Goal: Task Accomplishment & Management: Use online tool/utility

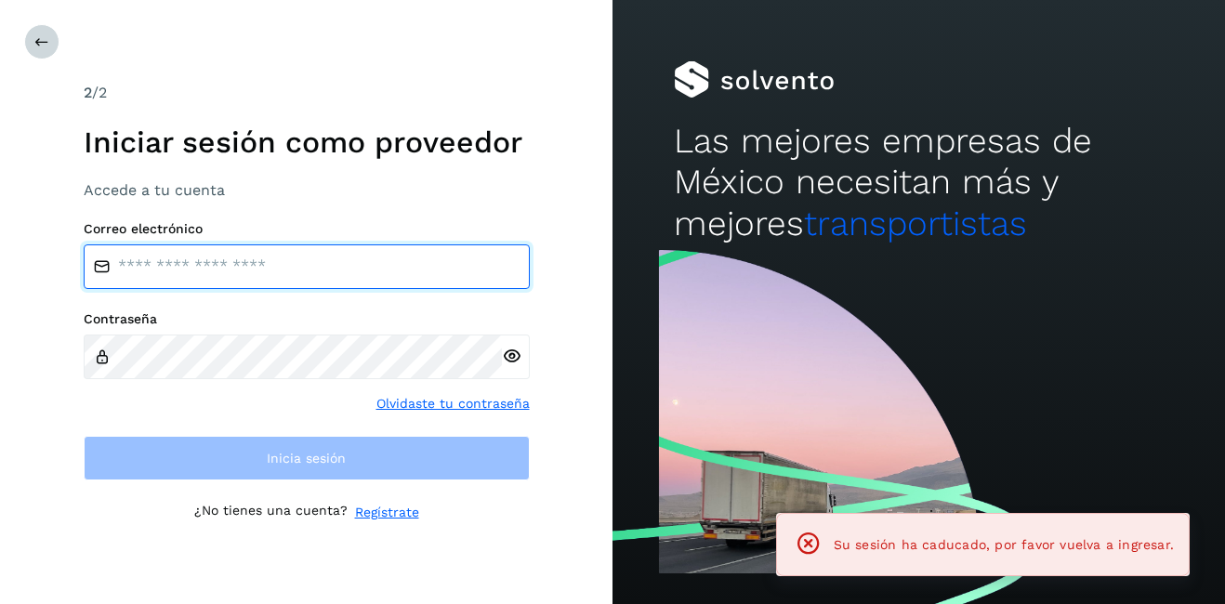
type input "**********"
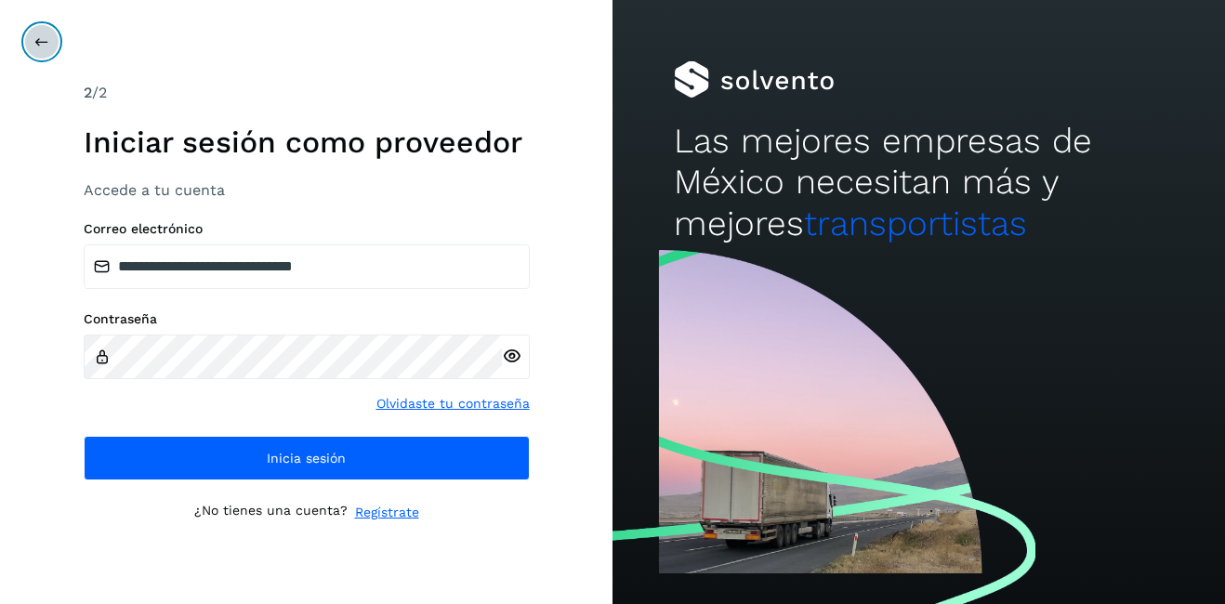
click at [35, 34] on icon at bounding box center [41, 41] width 15 height 15
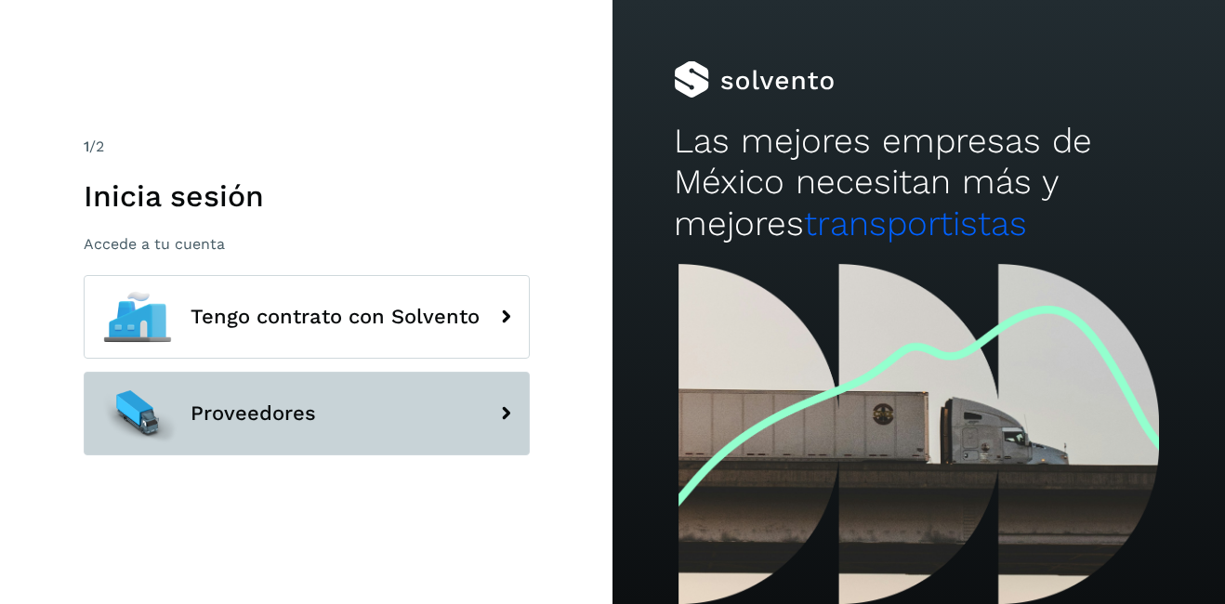
click at [282, 427] on button "Proveedores" at bounding box center [307, 414] width 446 height 84
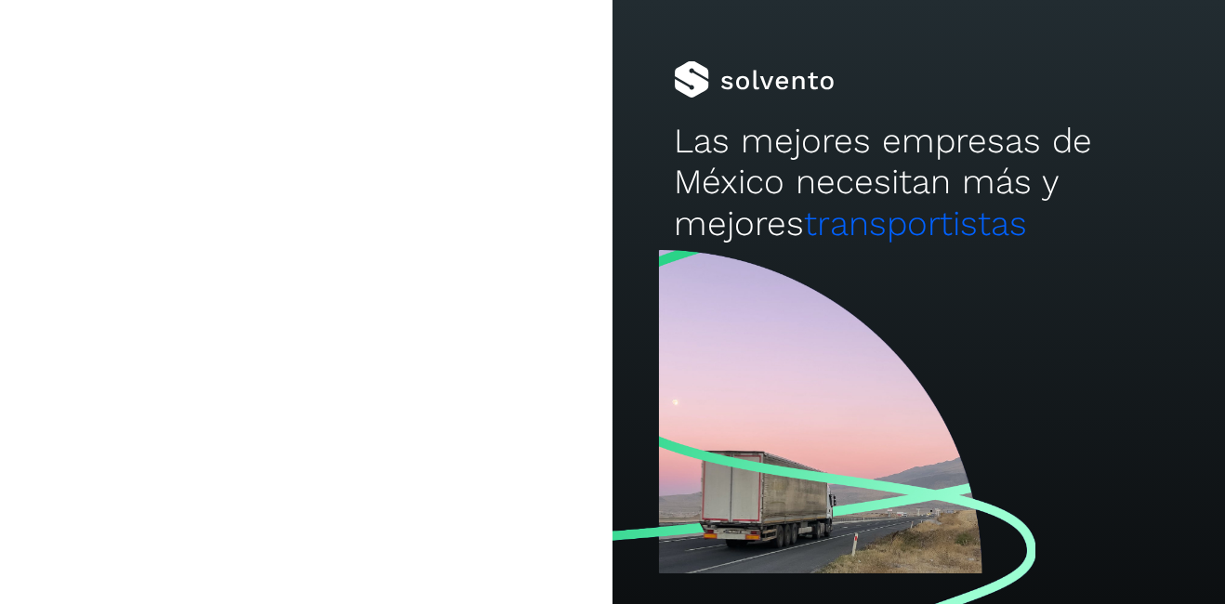
type input "**********"
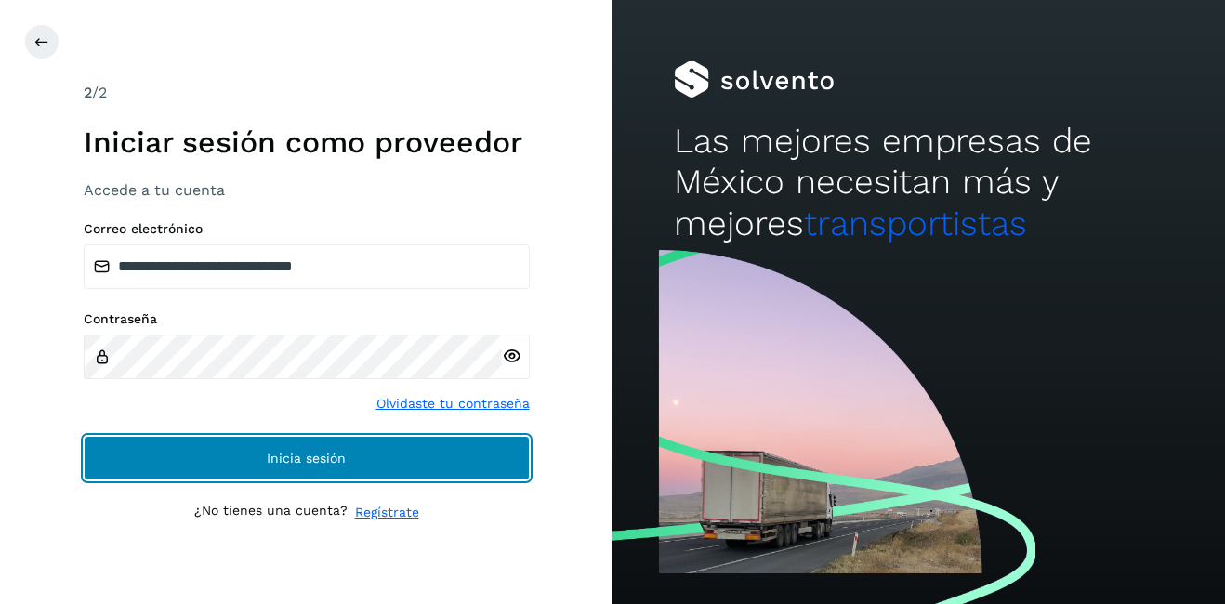
click at [290, 457] on span "Inicia sesión" at bounding box center [306, 458] width 79 height 13
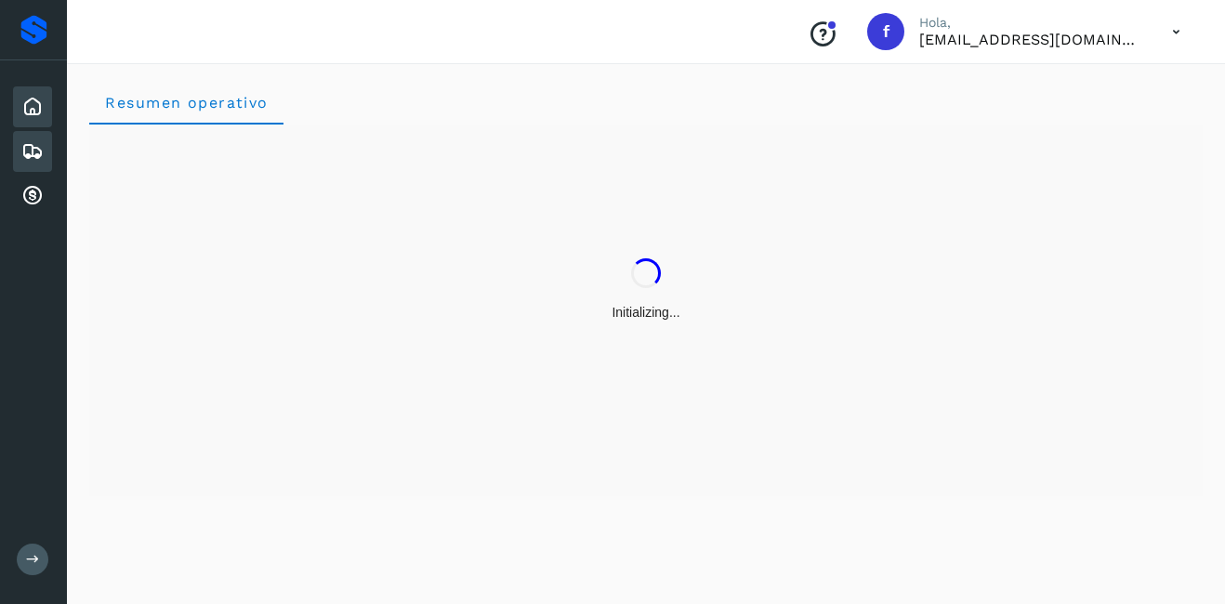
click at [42, 142] on icon at bounding box center [32, 151] width 22 height 22
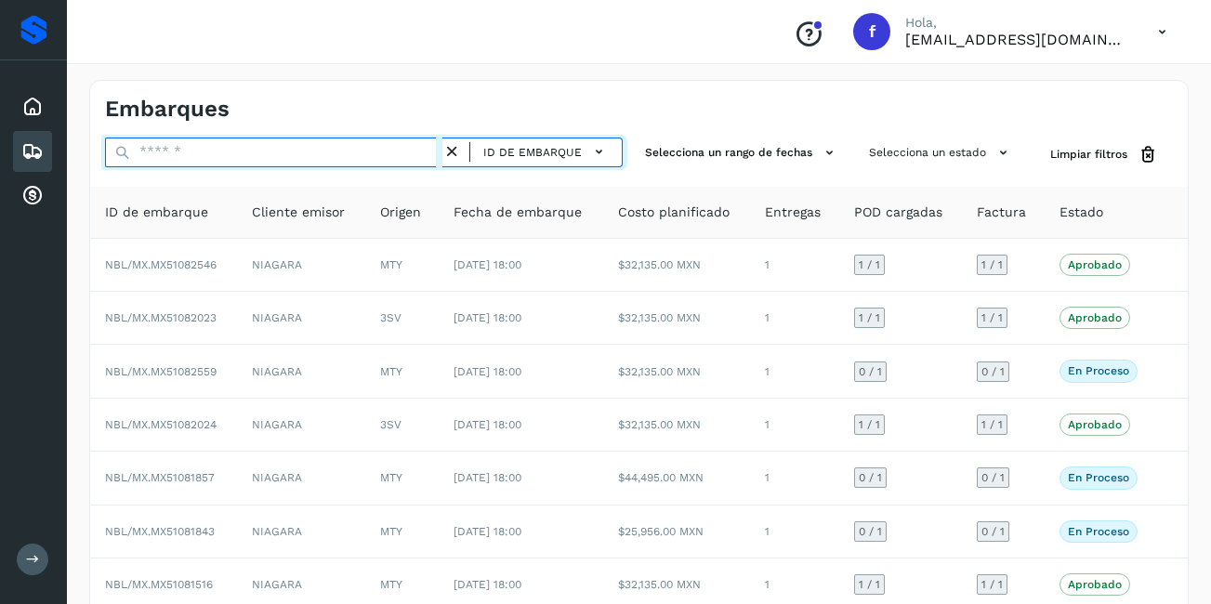
click at [203, 161] on input "text" at bounding box center [273, 153] width 337 height 30
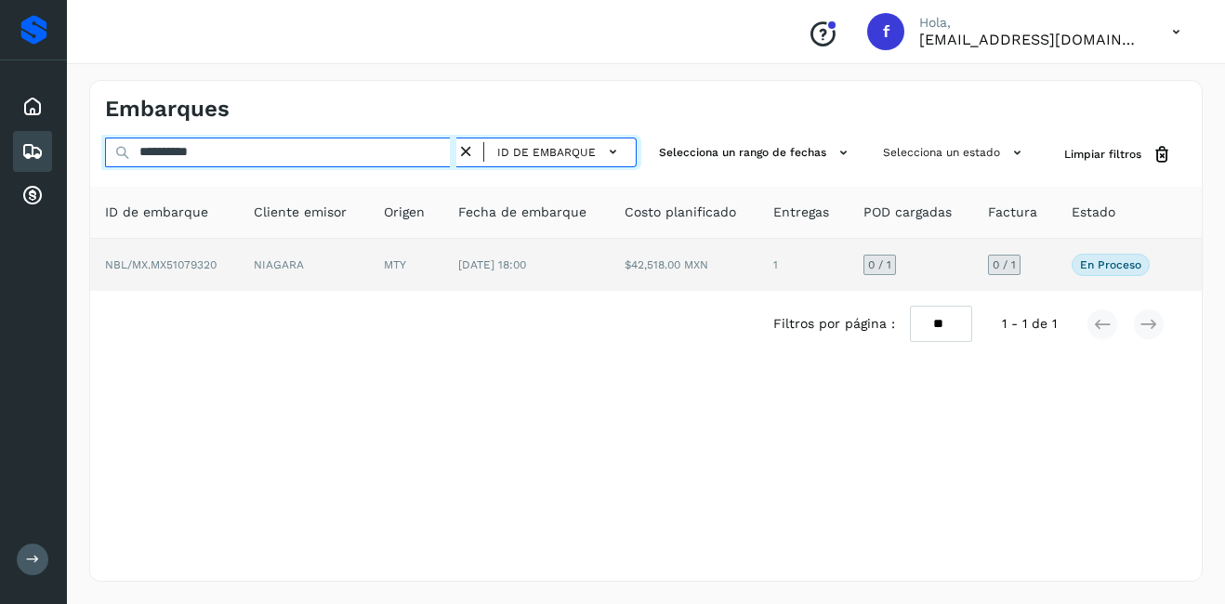
type input "**********"
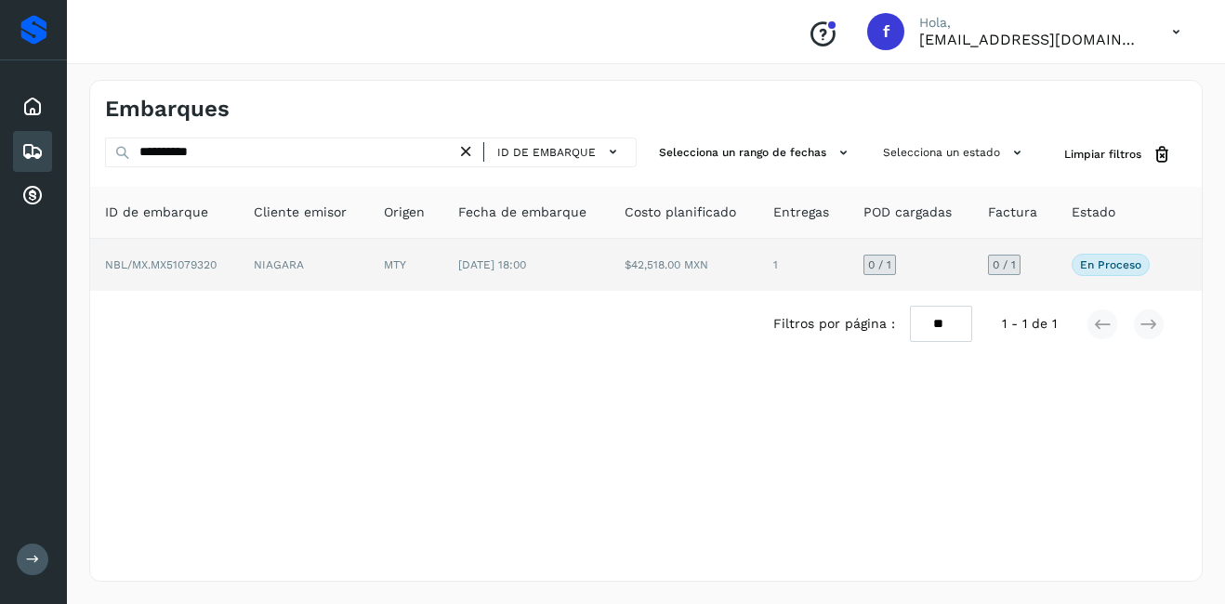
click at [324, 256] on td "NIAGARA" at bounding box center [303, 265] width 129 height 52
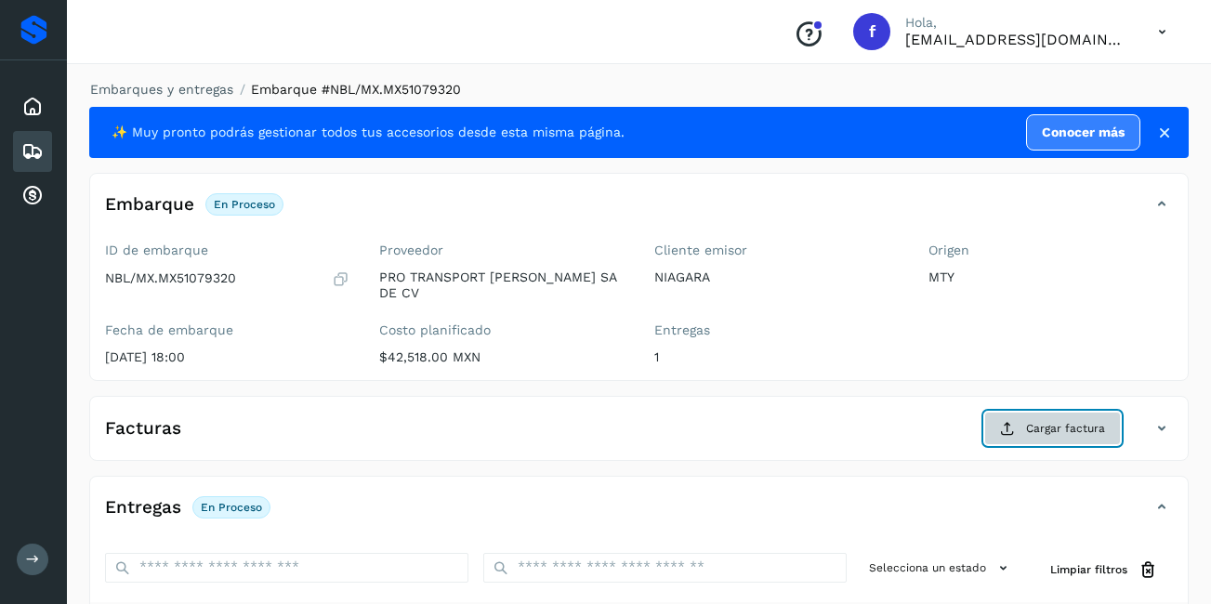
click at [1079, 420] on span "Cargar factura" at bounding box center [1065, 428] width 79 height 17
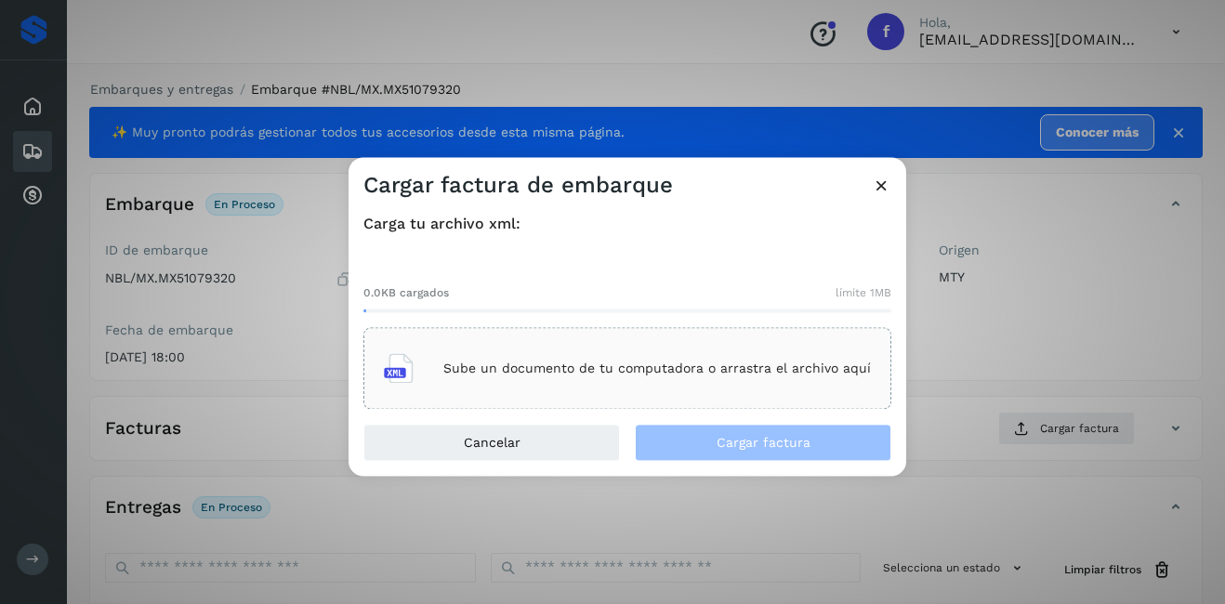
click at [680, 353] on div "Sube un documento de tu computadora o arrastra el archivo aquí" at bounding box center [627, 369] width 487 height 50
click at [887, 182] on icon at bounding box center [882, 186] width 20 height 20
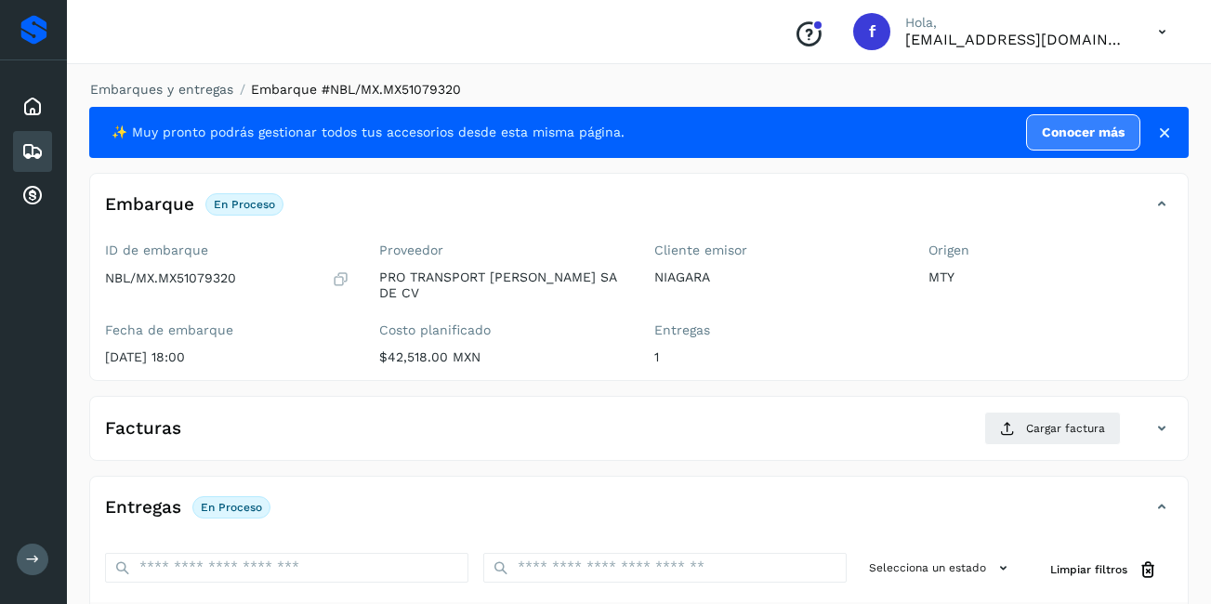
click at [29, 149] on icon at bounding box center [32, 151] width 22 height 22
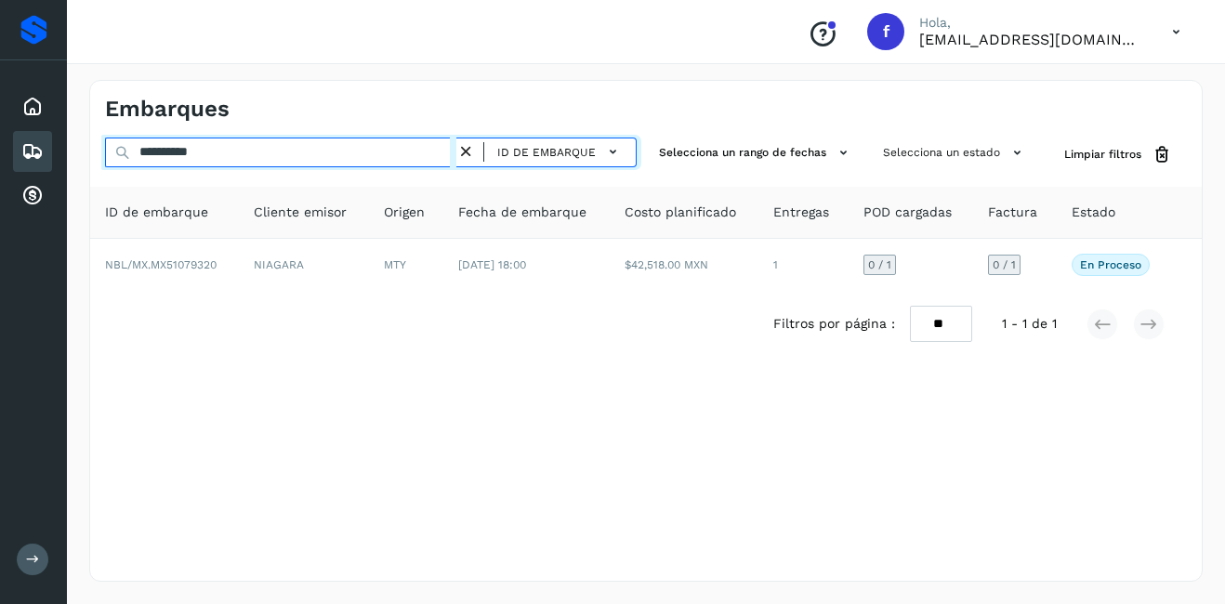
drag, startPoint x: 241, startPoint y: 153, endPoint x: 124, endPoint y: 169, distance: 118.1
click at [124, 169] on div "**********" at bounding box center [371, 155] width 532 height 34
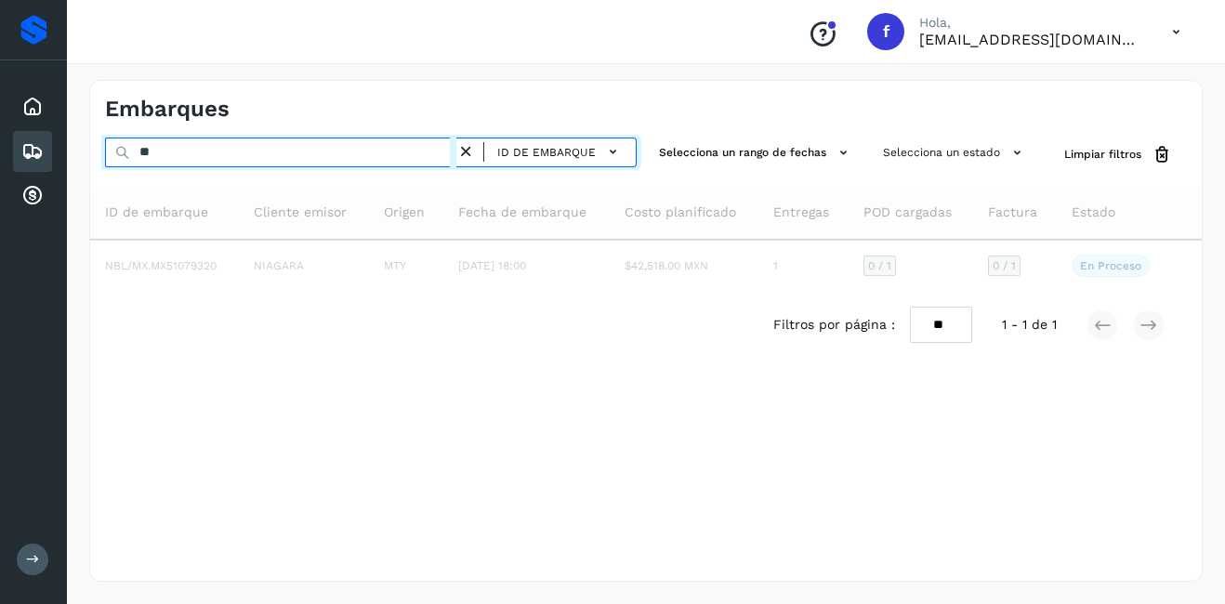
type input "*"
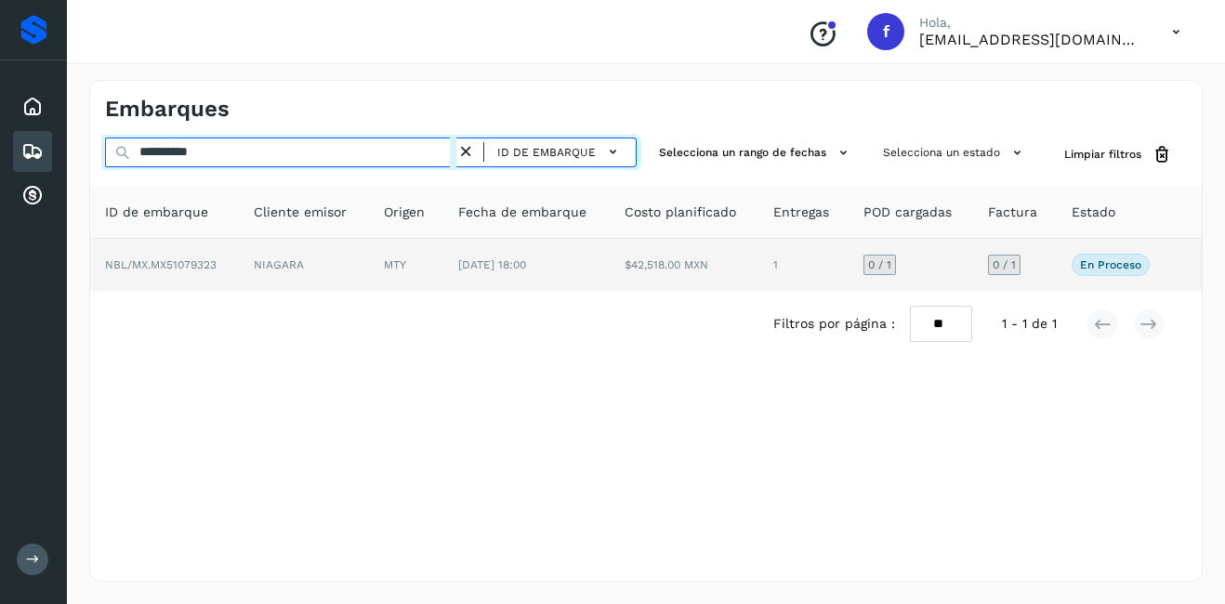
type input "**********"
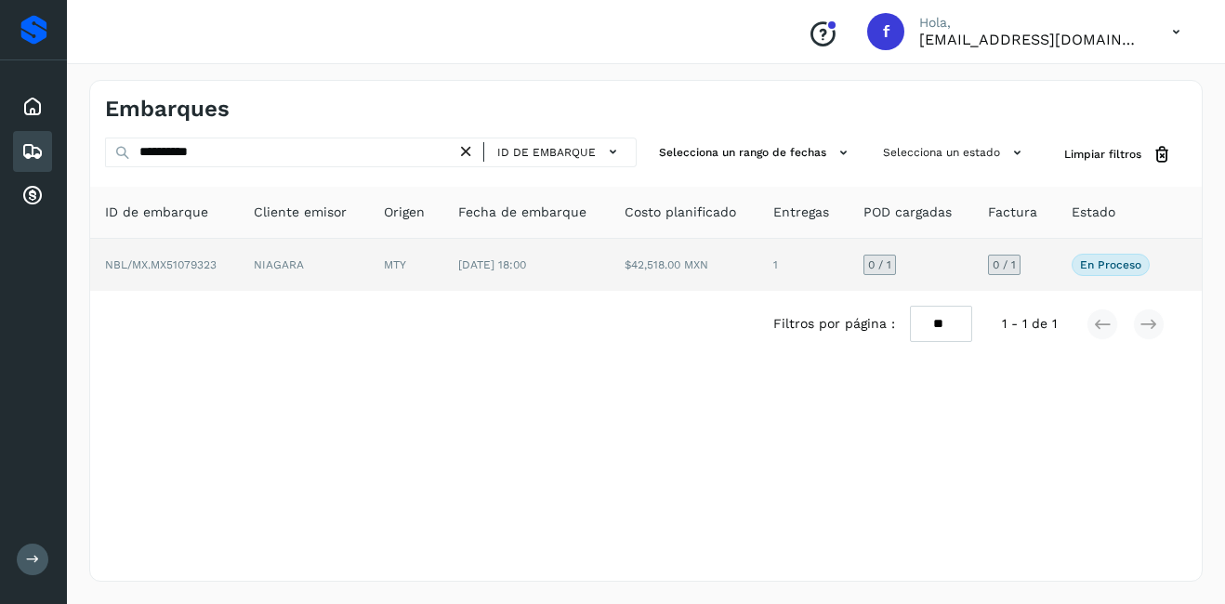
click at [526, 267] on span "[DATE] 18:00" at bounding box center [492, 264] width 68 height 13
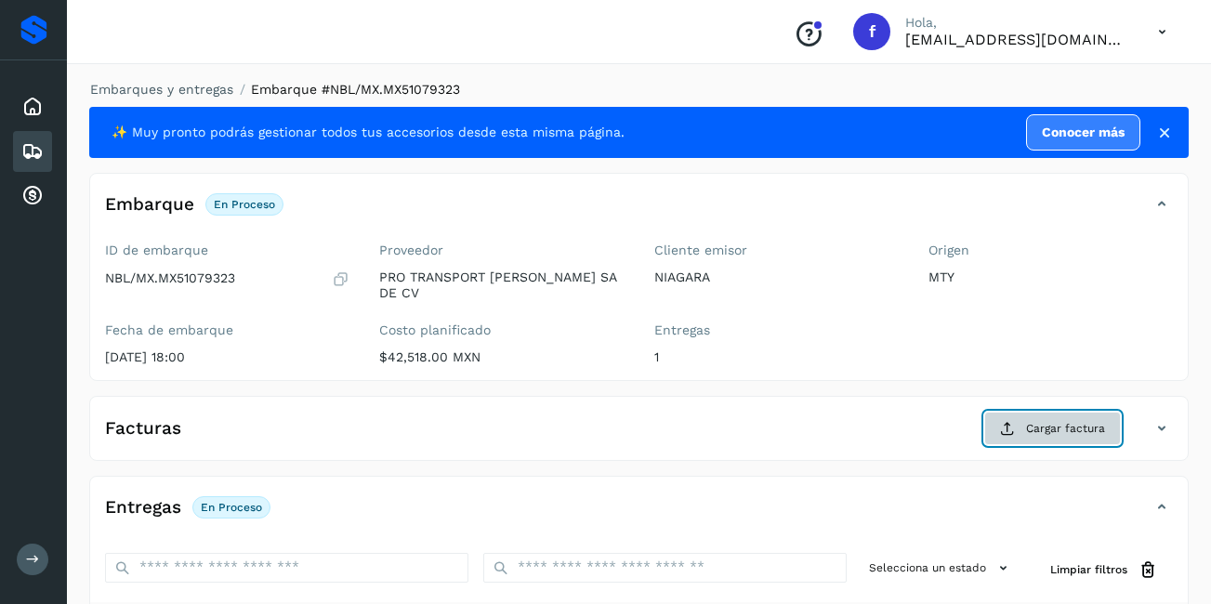
click at [1093, 426] on button "Cargar factura" at bounding box center [1052, 428] width 137 height 33
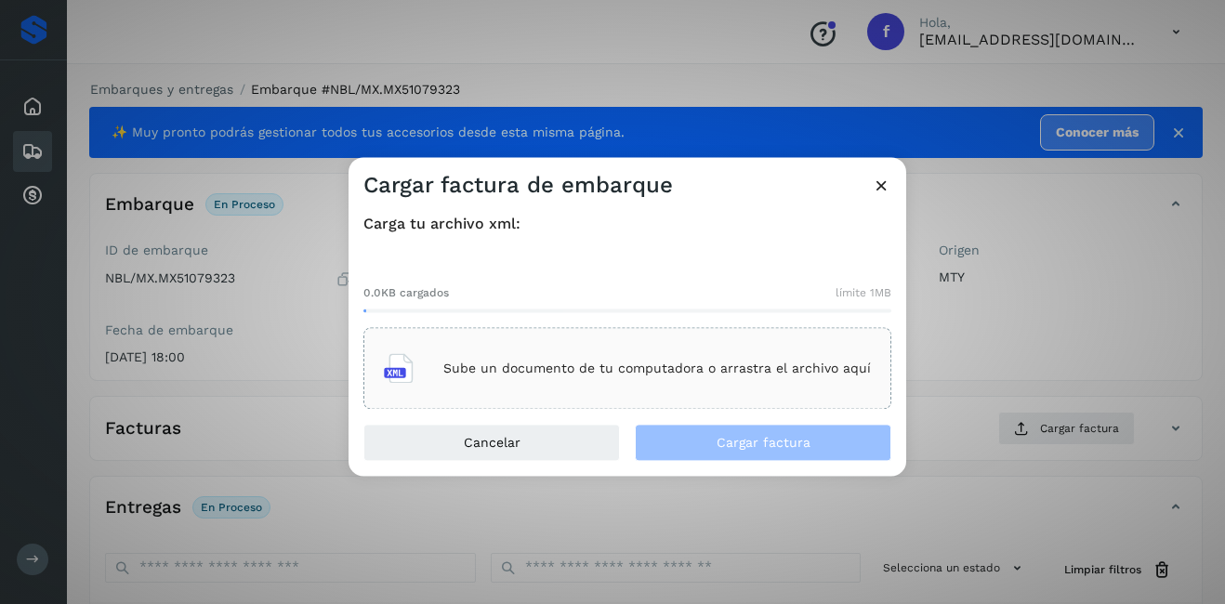
click at [650, 347] on div "Sube un documento de tu computadora o arrastra el archivo aquí" at bounding box center [627, 369] width 487 height 50
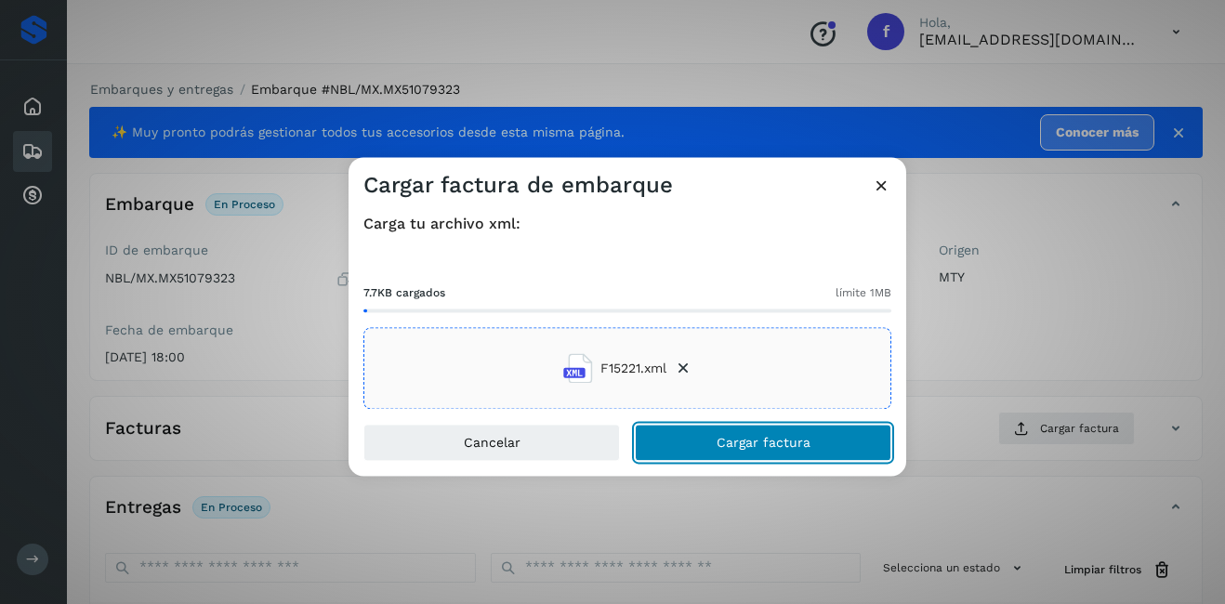
click at [762, 437] on span "Cargar factura" at bounding box center [763, 443] width 94 height 13
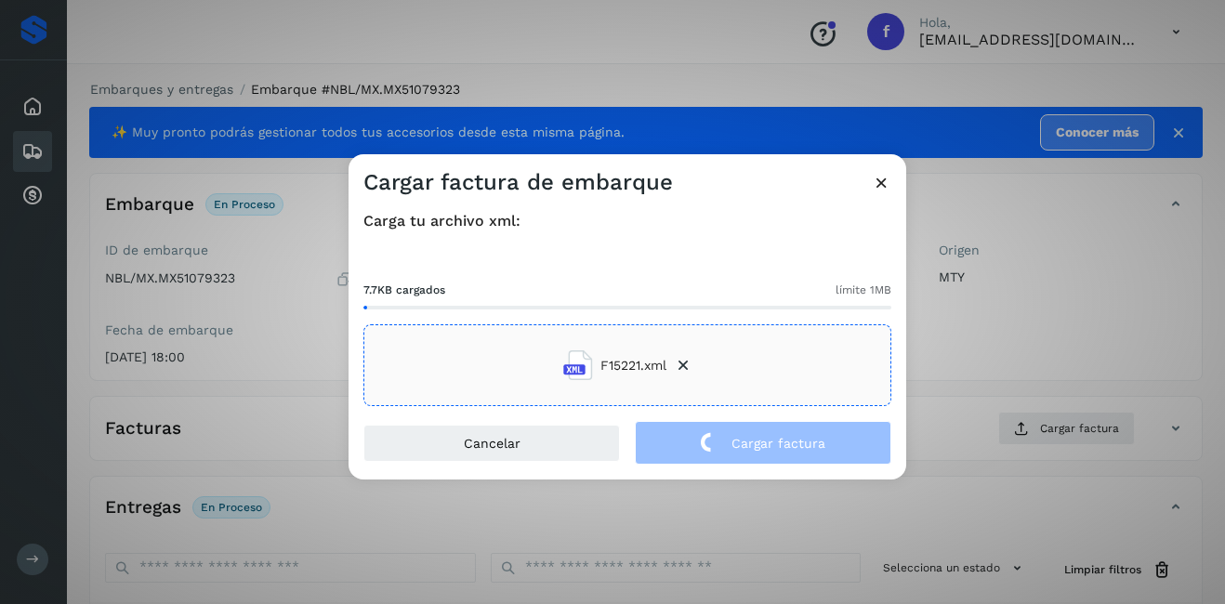
click at [957, 351] on div "Cargar factura de embarque Carga tu archivo xml: 7.7KB cargados límite 1MB F152…" at bounding box center [612, 302] width 1225 height 604
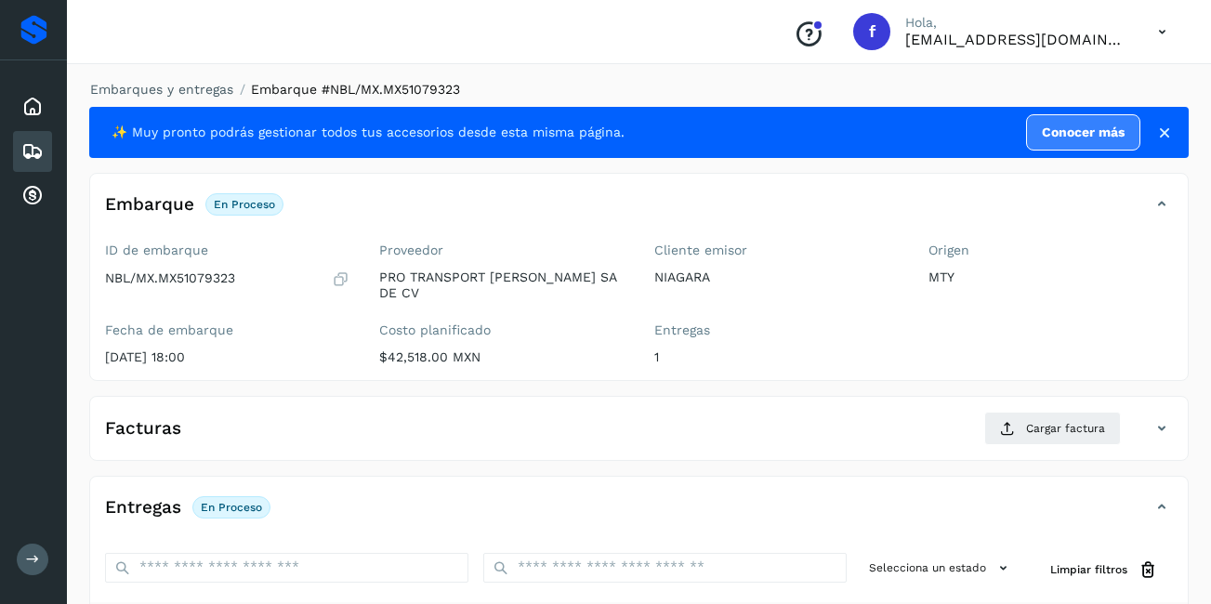
scroll to position [279, 0]
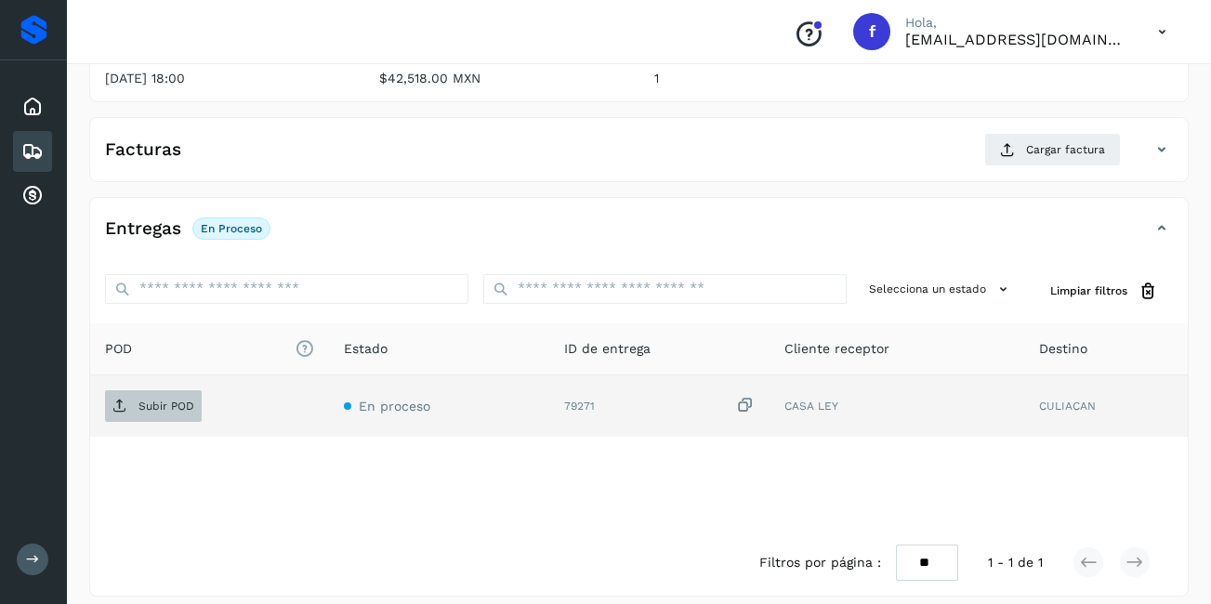
click at [140, 400] on p "Subir POD" at bounding box center [166, 406] width 56 height 13
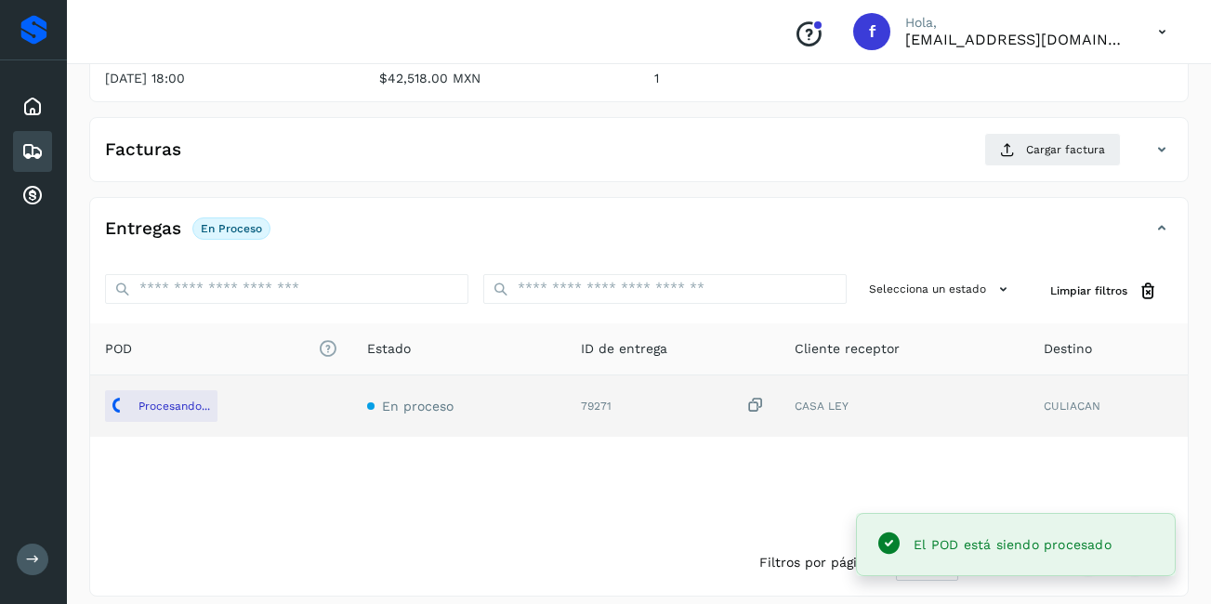
scroll to position [0, 0]
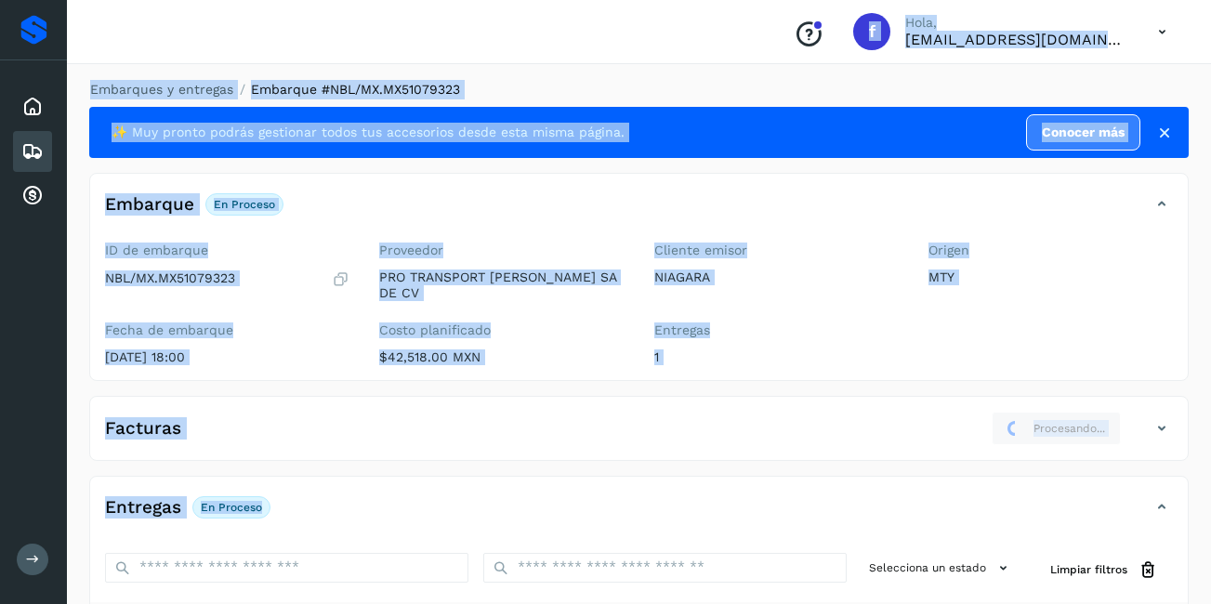
drag, startPoint x: 35, startPoint y: 144, endPoint x: 455, endPoint y: 446, distance: 517.3
click at [455, 446] on div "Proveedores Inicio Embarques Cuentas por cobrar Salir Conoce nuestros beneficio…" at bounding box center [605, 449] width 1211 height 898
drag, startPoint x: 455, startPoint y: 446, endPoint x: 454, endPoint y: 431, distance: 14.9
click at [454, 431] on div "Facturas Procesando..." at bounding box center [620, 428] width 1060 height 33
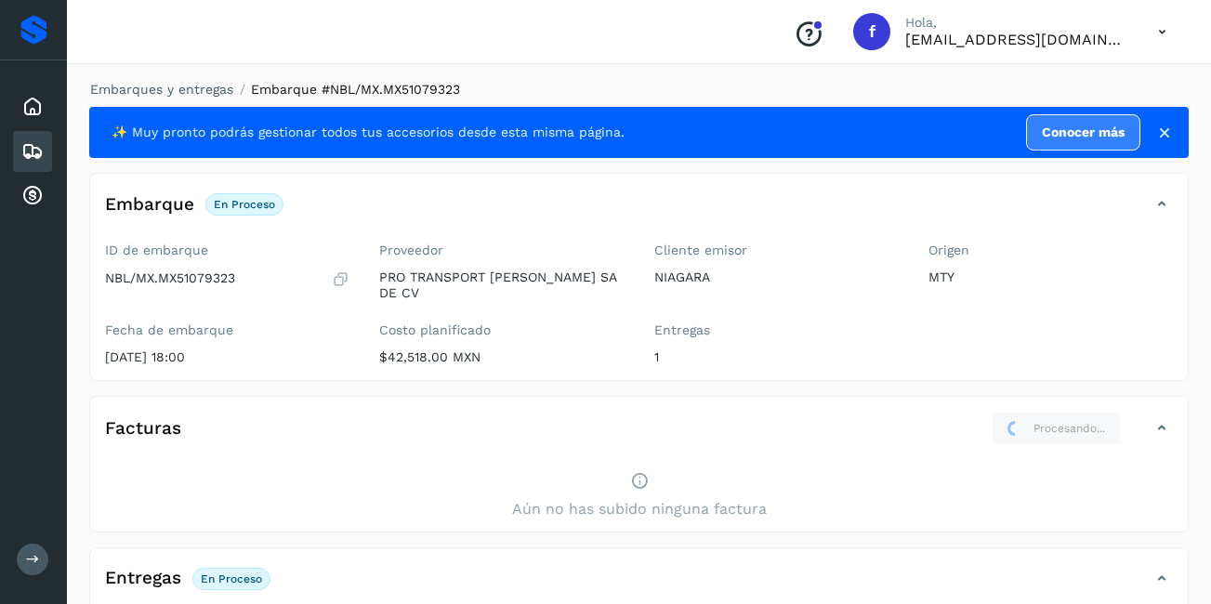
click at [30, 149] on icon at bounding box center [32, 151] width 22 height 22
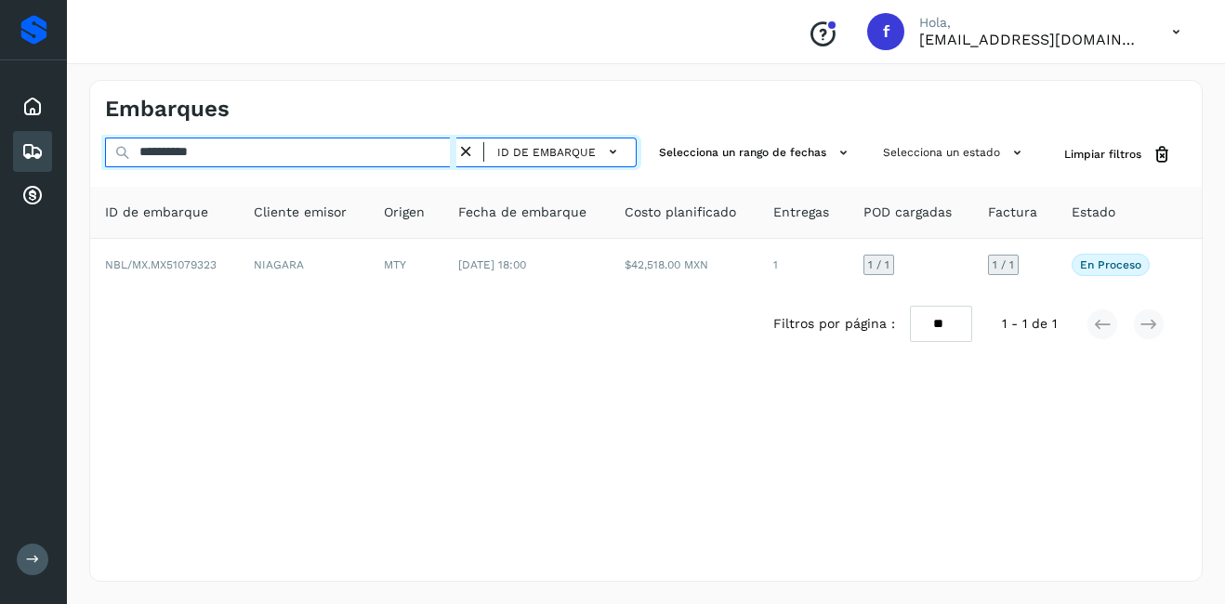
drag, startPoint x: 239, startPoint y: 153, endPoint x: 159, endPoint y: 165, distance: 80.8
click at [159, 165] on input "**********" at bounding box center [280, 153] width 351 height 30
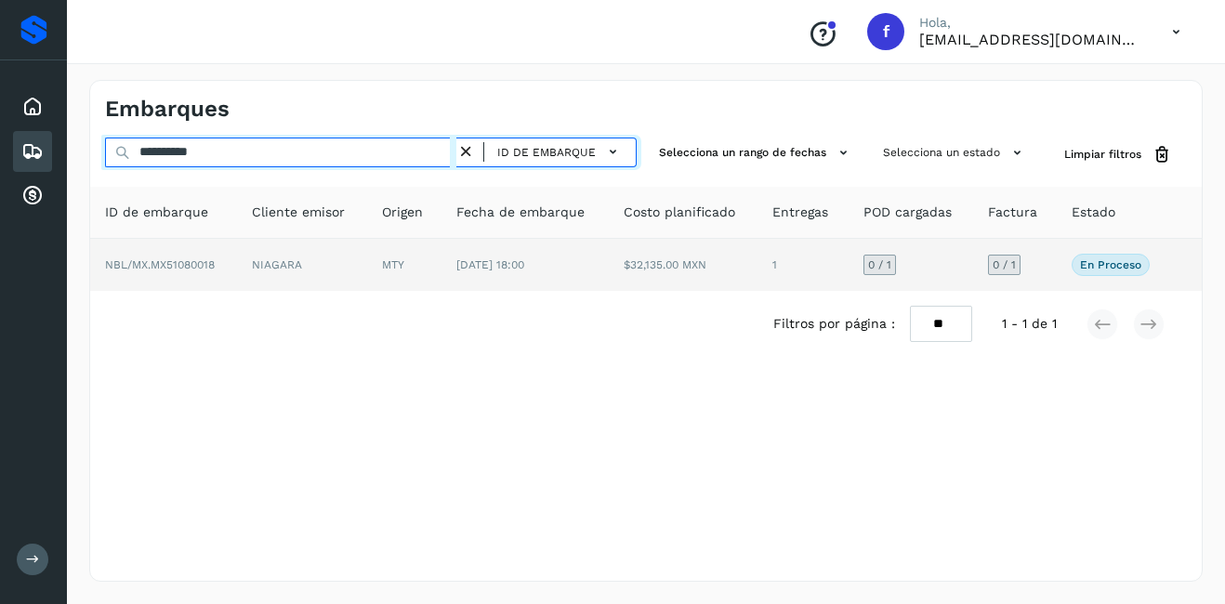
type input "**********"
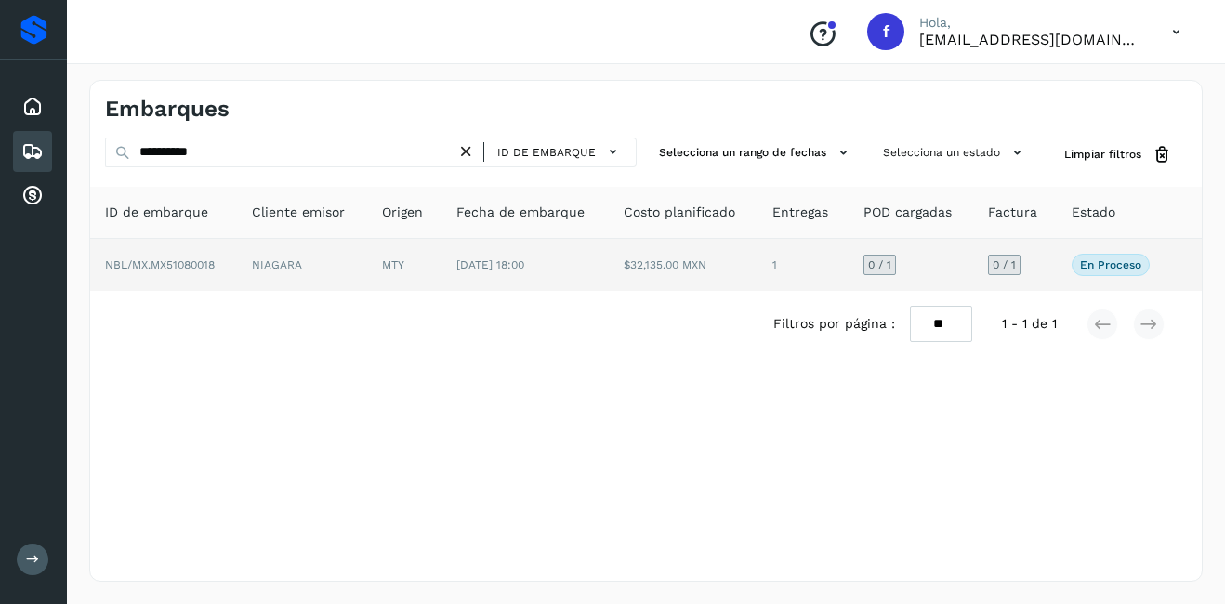
click at [252, 262] on td "NIAGARA" at bounding box center [301, 265] width 129 height 52
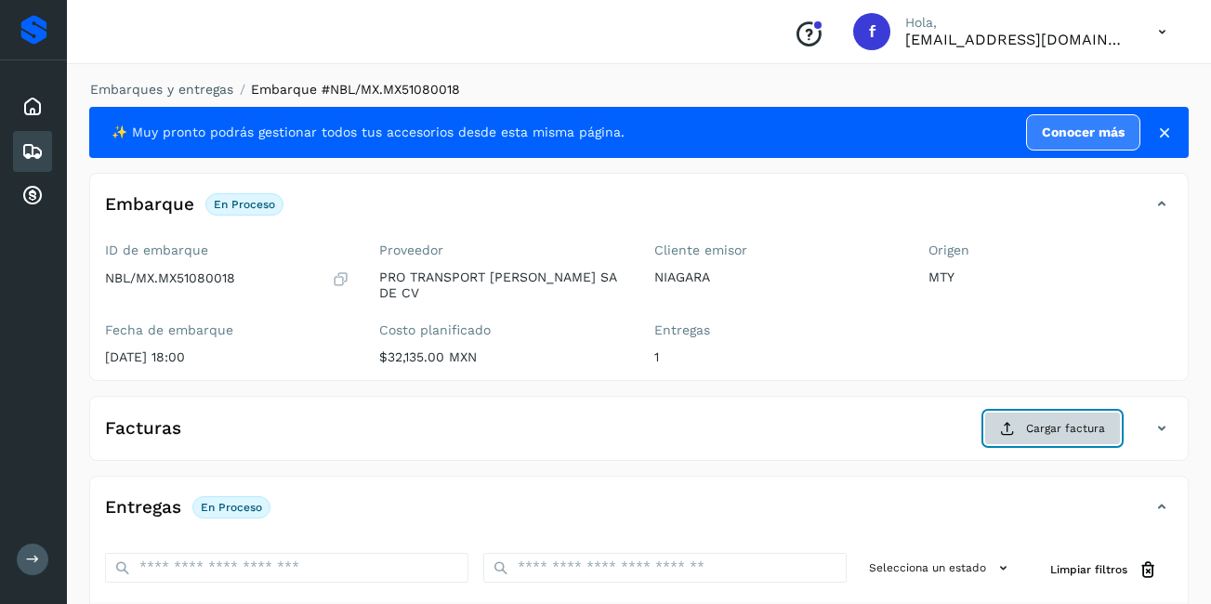
click at [1077, 423] on span "Cargar factura" at bounding box center [1065, 428] width 79 height 17
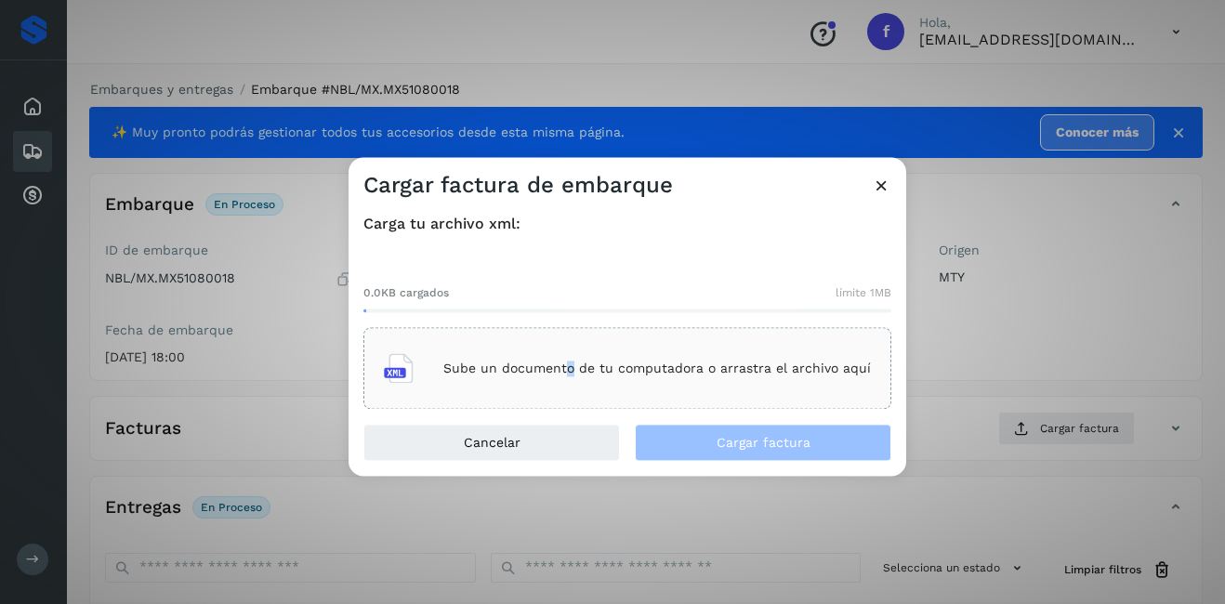
click at [569, 347] on div "Sube un documento de tu computadora o arrastra el archivo aquí" at bounding box center [627, 369] width 487 height 50
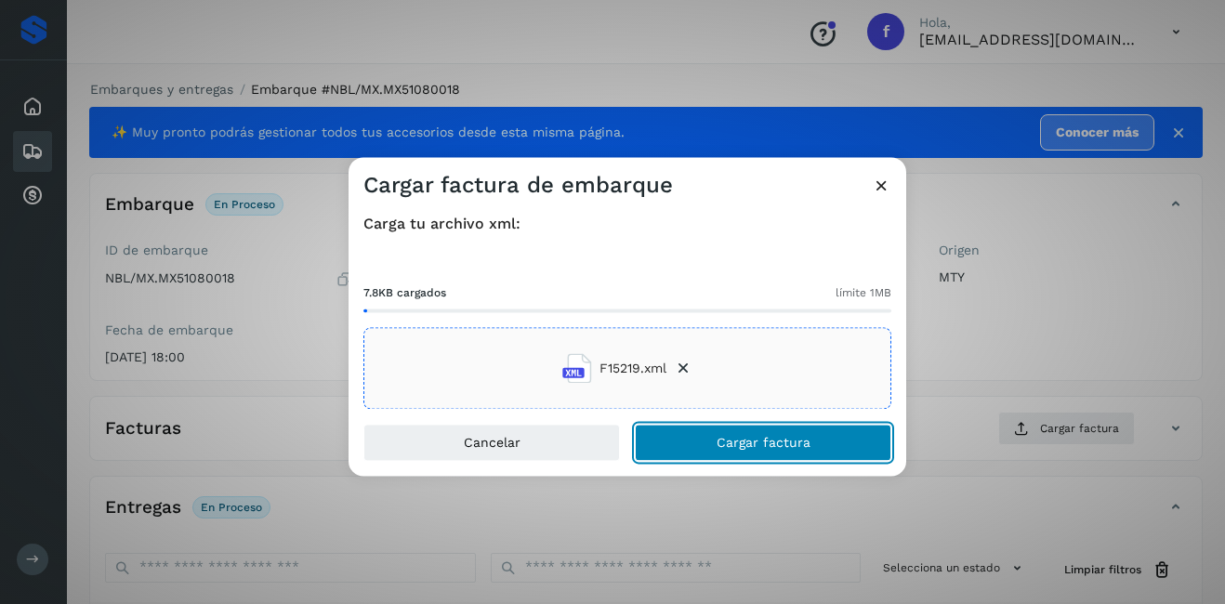
drag, startPoint x: 784, startPoint y: 452, endPoint x: 867, endPoint y: 440, distance: 83.6
click at [782, 451] on button "Cargar factura" at bounding box center [763, 443] width 256 height 37
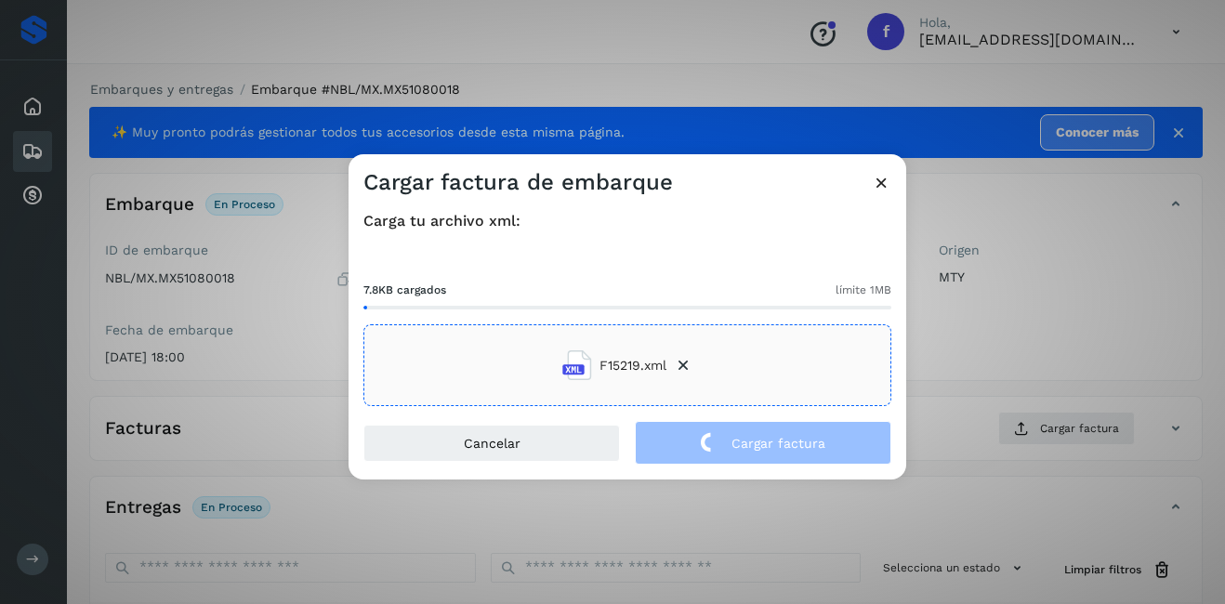
click at [1032, 335] on div "Cargar factura de embarque Carga tu archivo xml: 7.8KB cargados límite 1MB F152…" at bounding box center [612, 302] width 1225 height 604
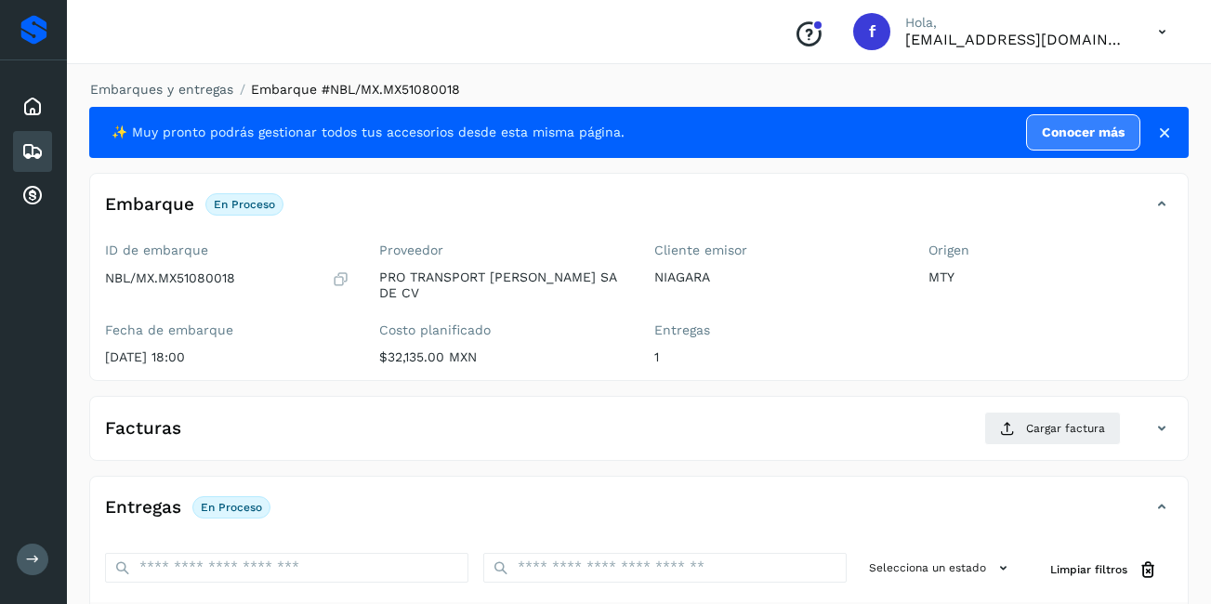
scroll to position [281, 0]
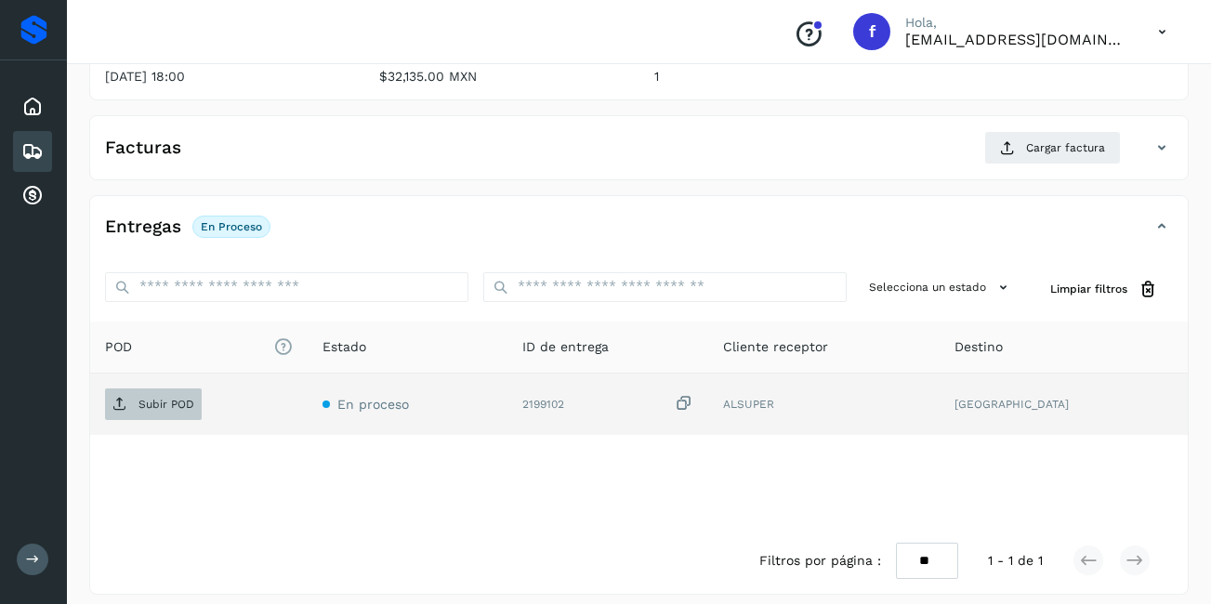
click at [151, 398] on p "Subir POD" at bounding box center [166, 404] width 56 height 13
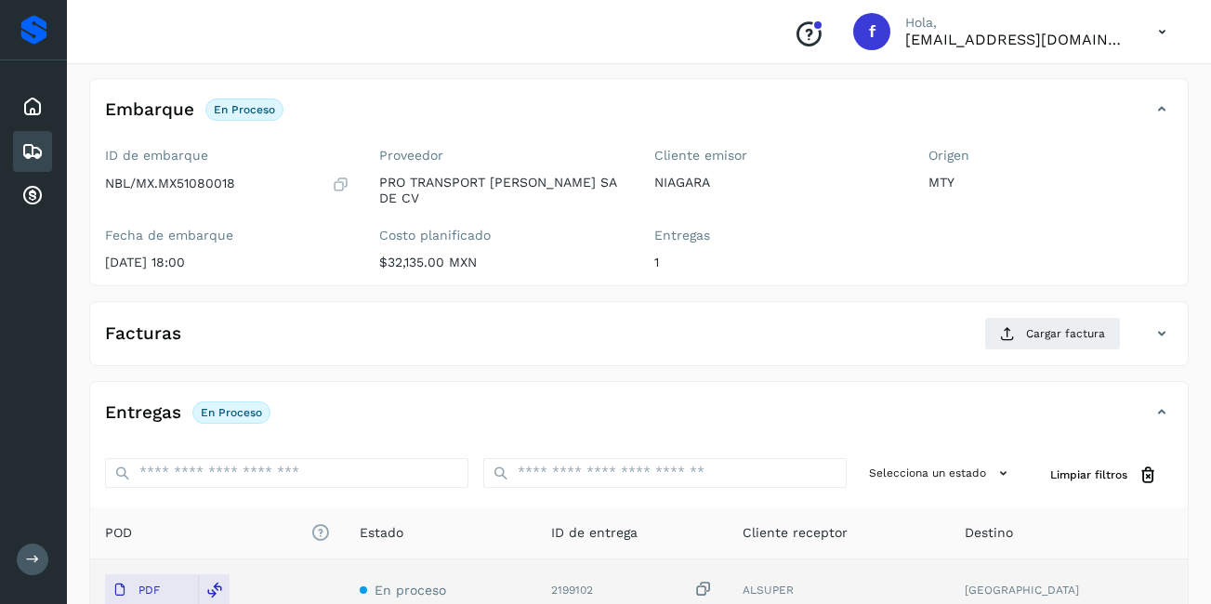
scroll to position [2, 0]
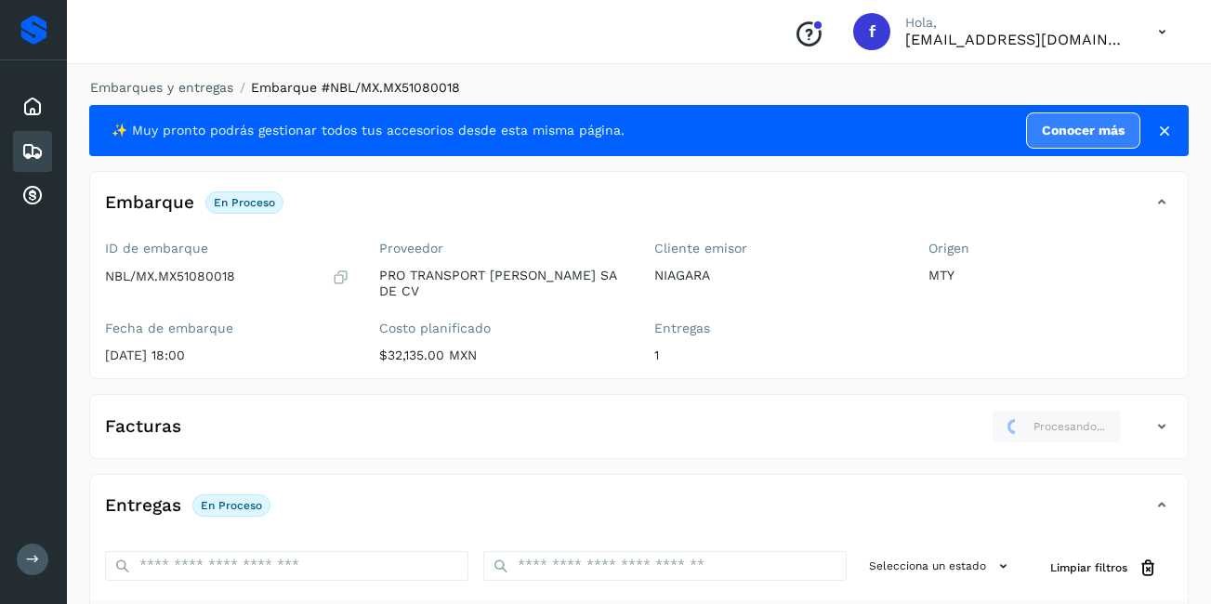
click at [36, 158] on icon at bounding box center [32, 151] width 22 height 22
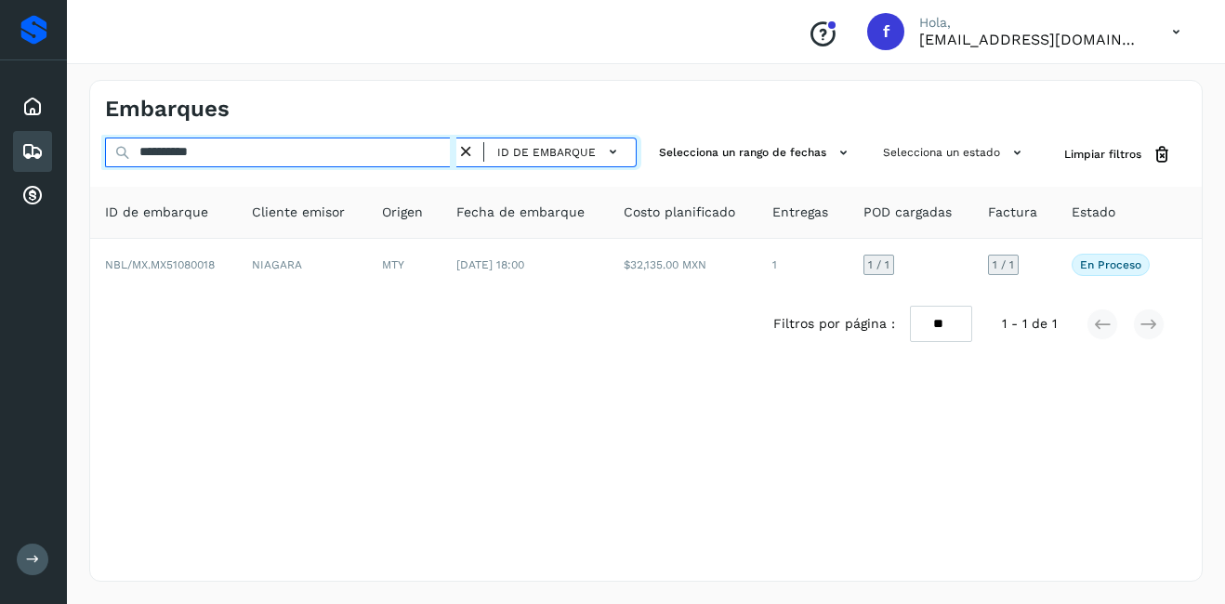
drag, startPoint x: 236, startPoint y: 161, endPoint x: 159, endPoint y: 175, distance: 78.4
click at [159, 175] on div "**********" at bounding box center [645, 247] width 1111 height 219
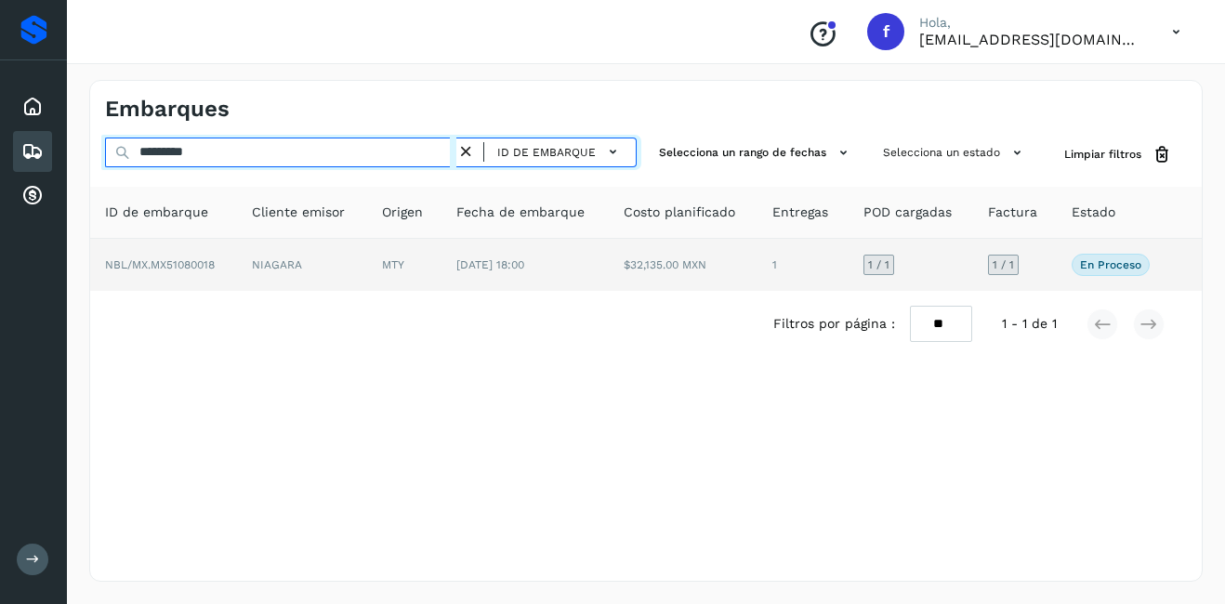
type input "**********"
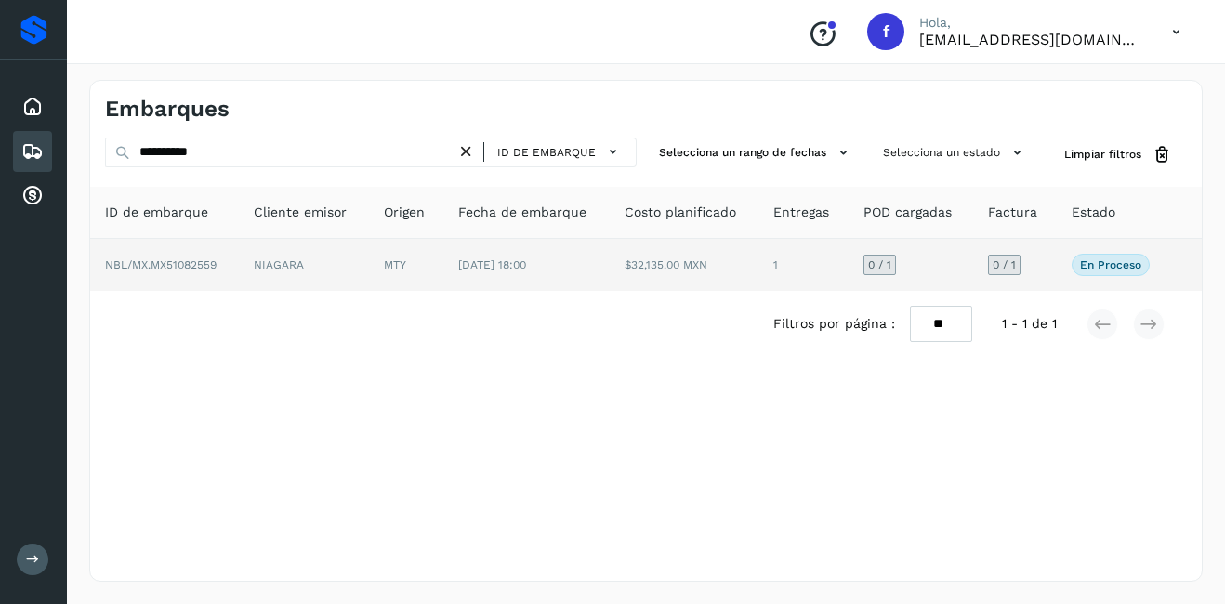
click at [235, 259] on td "NBL/MX.MX51082559" at bounding box center [164, 265] width 149 height 52
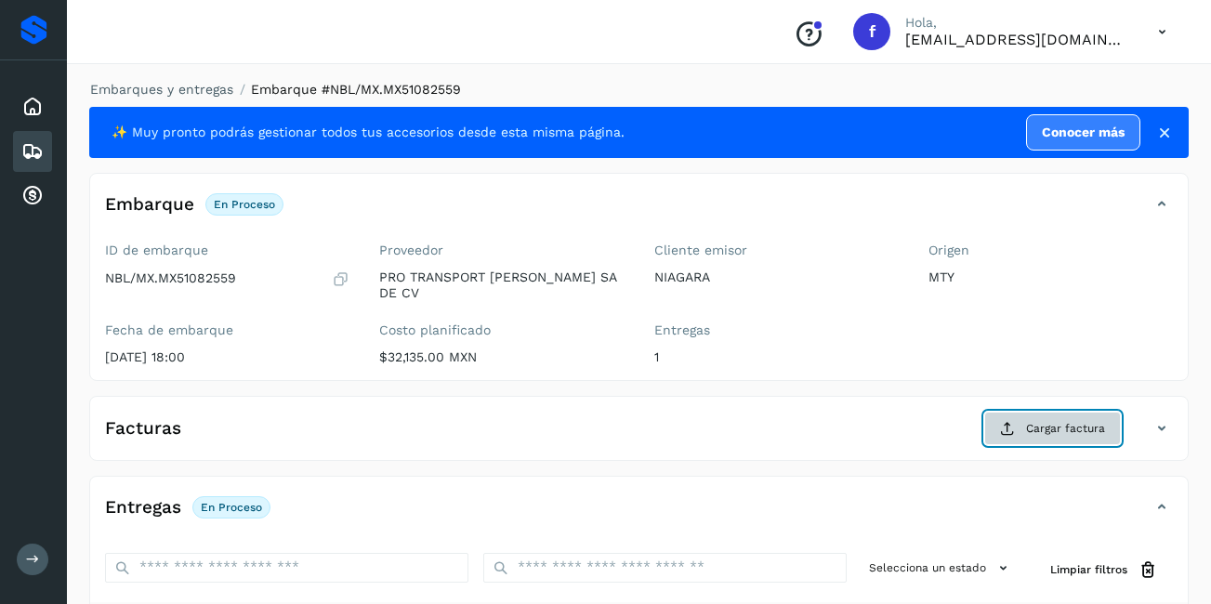
click at [1059, 427] on button "Cargar factura" at bounding box center [1052, 428] width 137 height 33
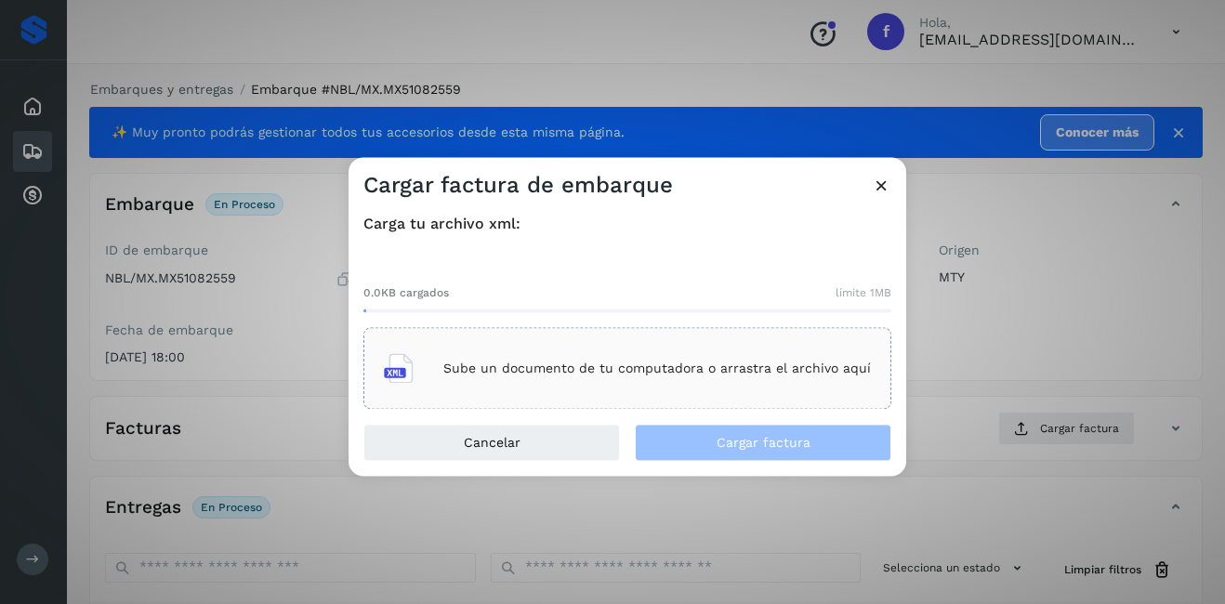
click at [666, 365] on p "Sube un documento de tu computadora o arrastra el archivo aquí" at bounding box center [656, 369] width 427 height 16
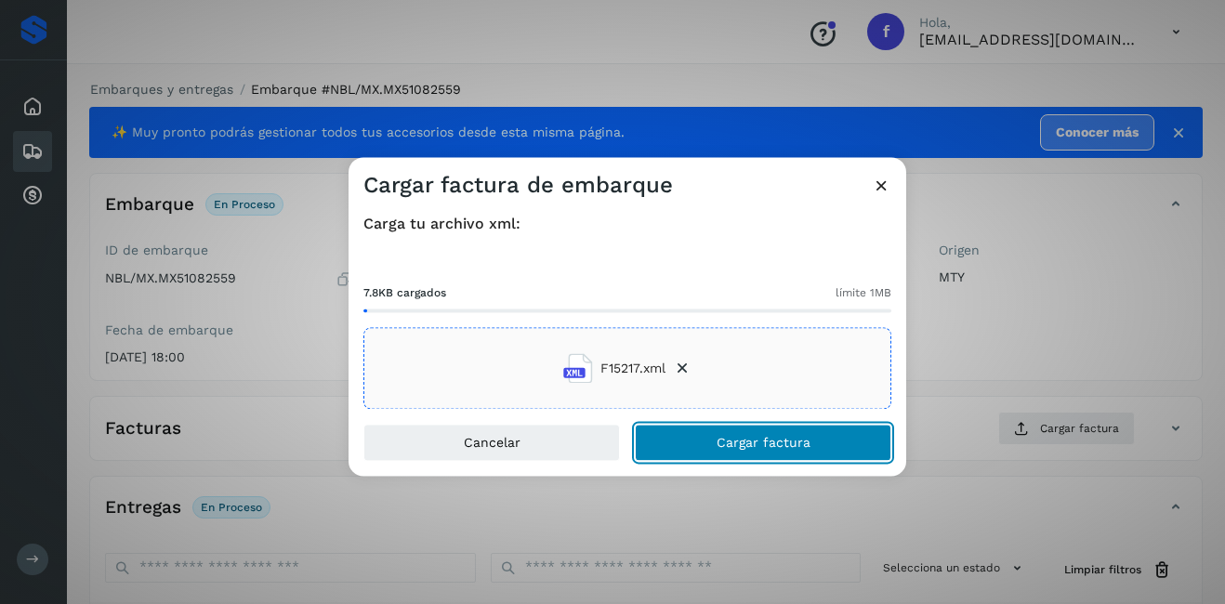
drag, startPoint x: 745, startPoint y: 433, endPoint x: 934, endPoint y: 417, distance: 189.3
click at [744, 433] on button "Cargar factura" at bounding box center [763, 443] width 256 height 37
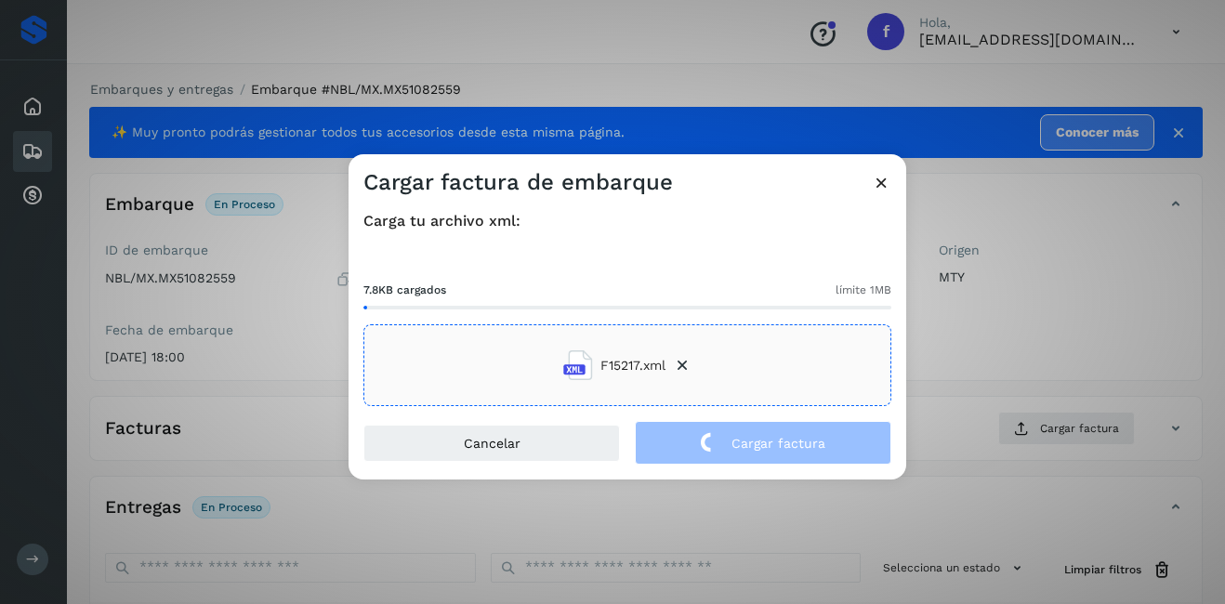
drag, startPoint x: 981, startPoint y: 384, endPoint x: 892, endPoint y: 354, distance: 94.0
click at [979, 384] on div "Cargar factura de embarque Carga tu archivo xml: 7.8KB cargados límite 1MB F152…" at bounding box center [612, 302] width 1225 height 604
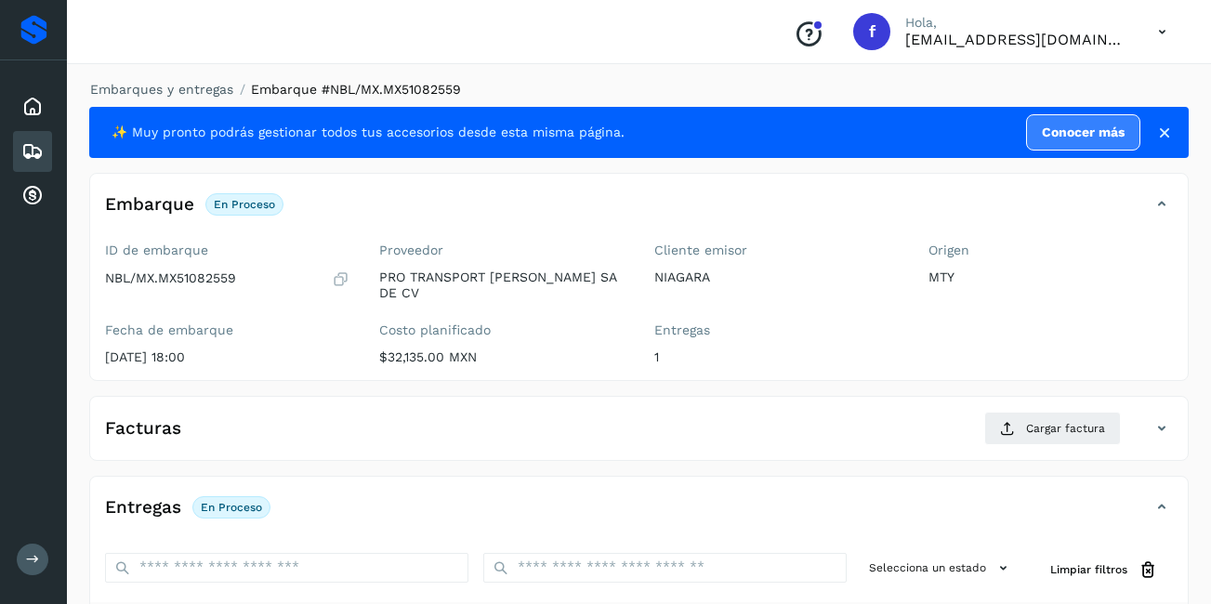
scroll to position [281, 0]
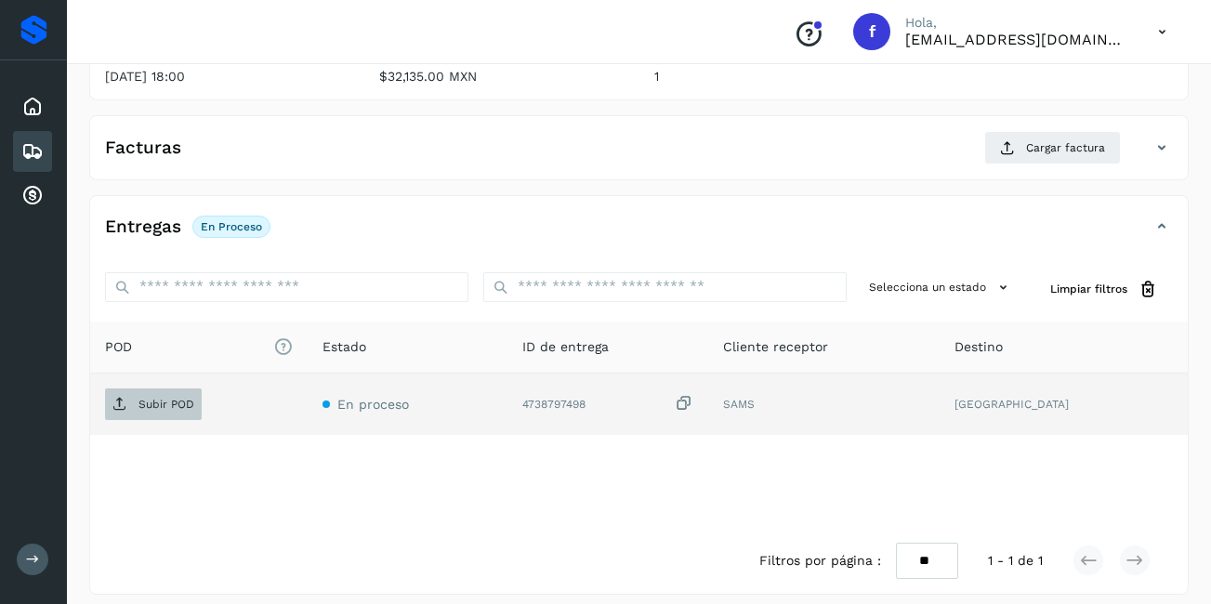
click at [141, 398] on p "Subir POD" at bounding box center [166, 404] width 56 height 13
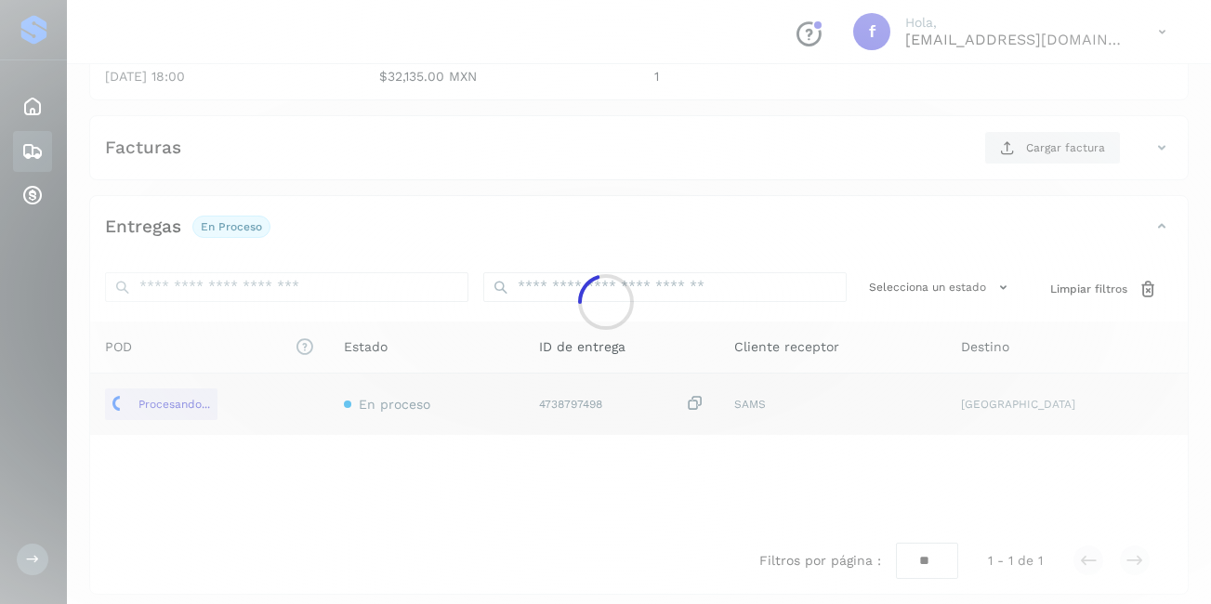
drag, startPoint x: 688, startPoint y: 426, endPoint x: 420, endPoint y: 340, distance: 281.0
click at [687, 426] on div at bounding box center [605, 302] width 1211 height 604
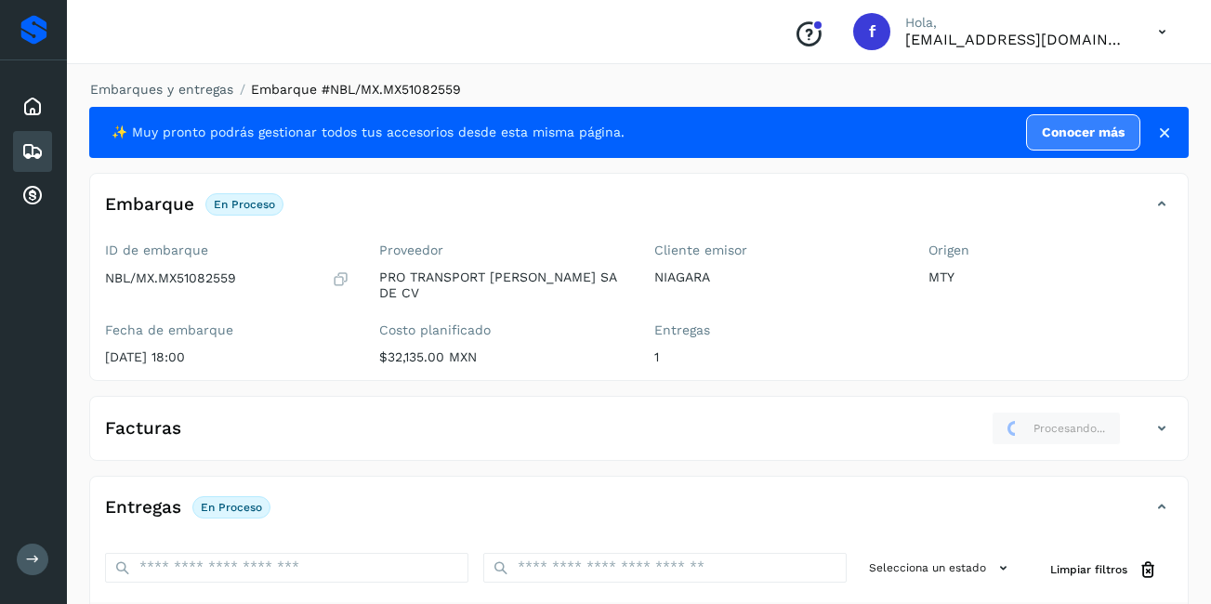
scroll to position [186, 0]
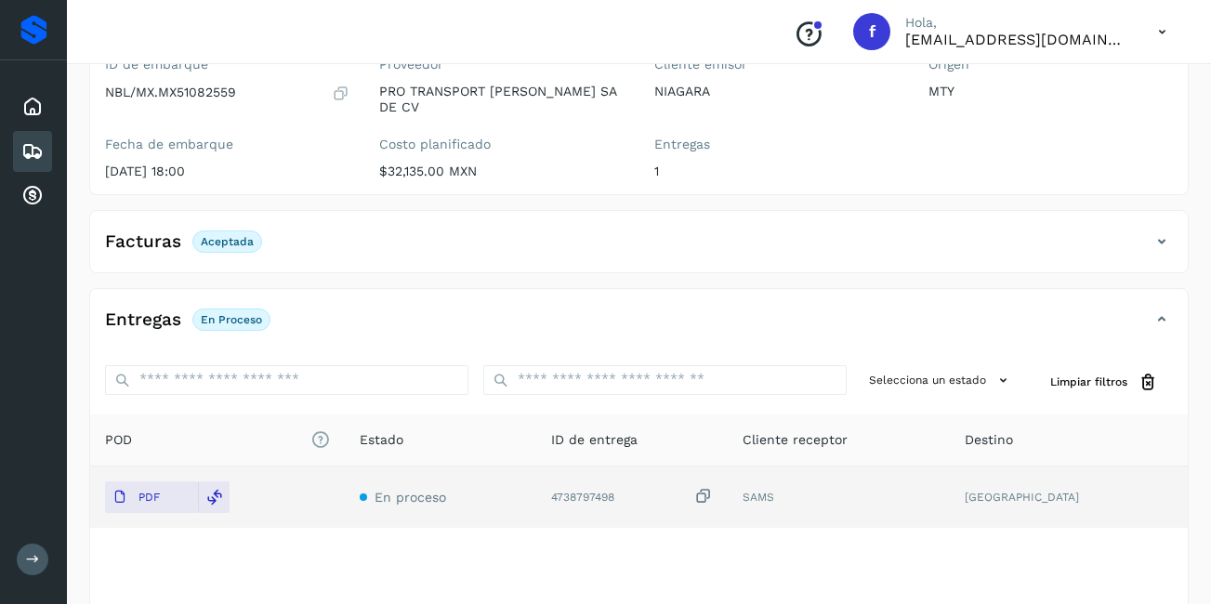
click at [31, 156] on icon at bounding box center [32, 151] width 22 height 22
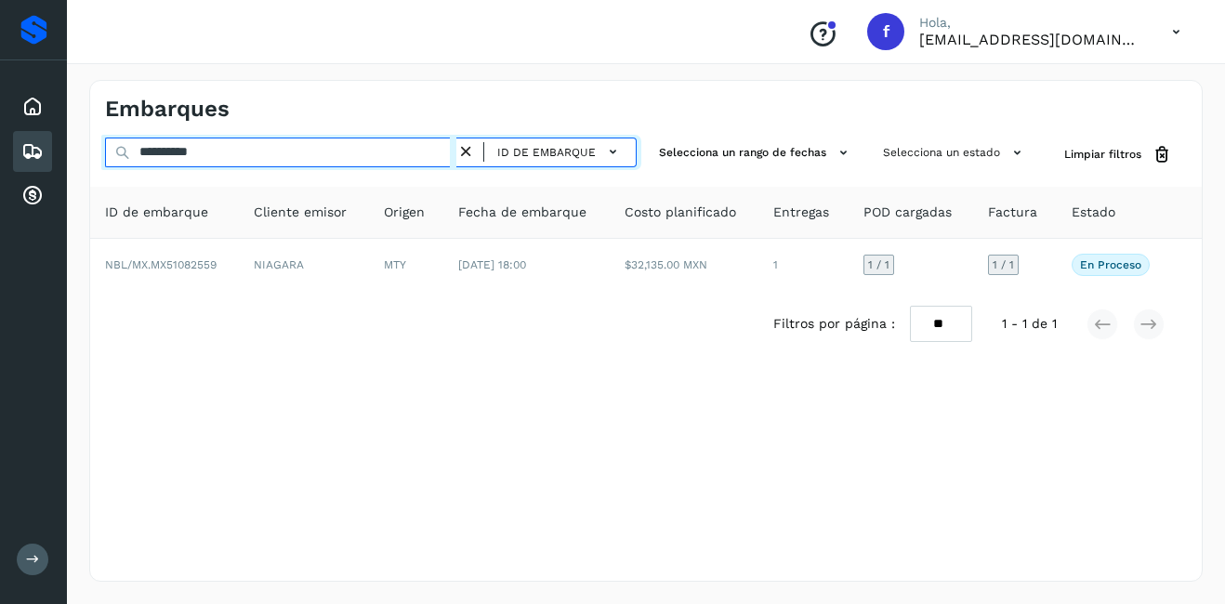
drag, startPoint x: 247, startPoint y: 154, endPoint x: 162, endPoint y: 166, distance: 86.3
click at [162, 166] on input "**********" at bounding box center [280, 153] width 351 height 30
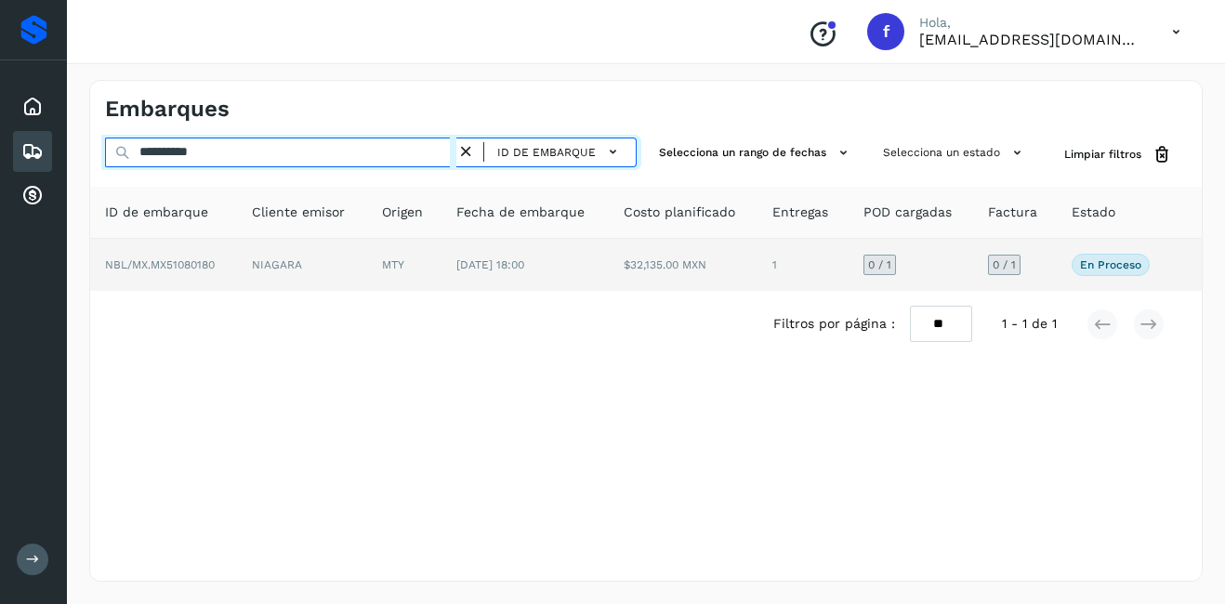
type input "**********"
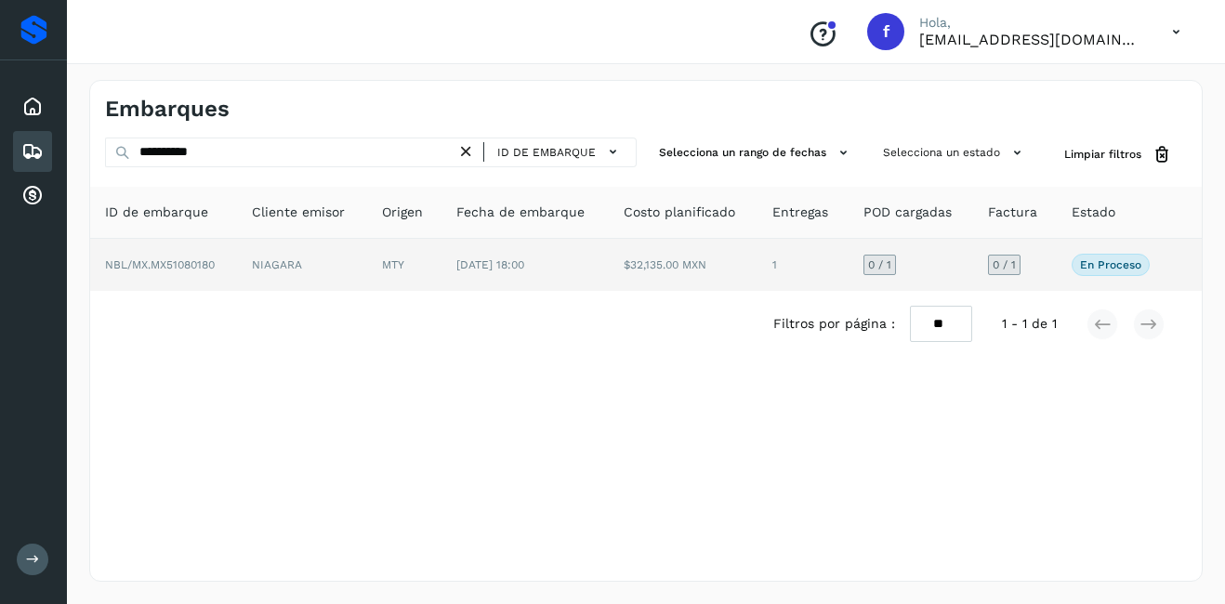
click at [231, 263] on td "NBL/MX.MX51080180" at bounding box center [163, 265] width 147 height 52
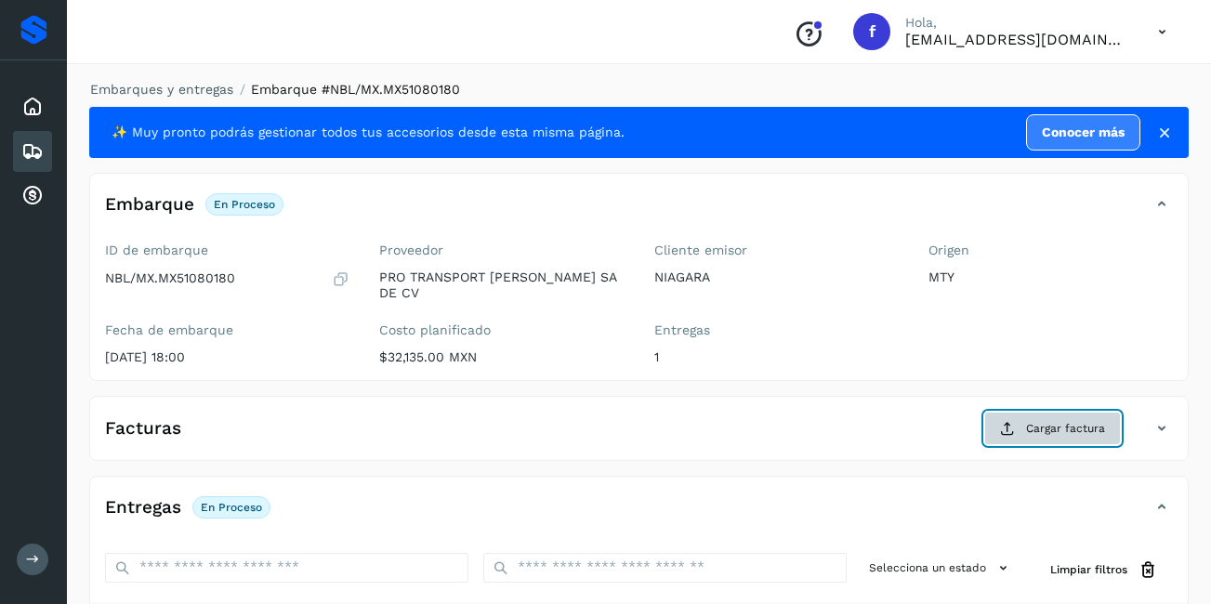
click at [1051, 427] on button "Cargar factura" at bounding box center [1052, 428] width 137 height 33
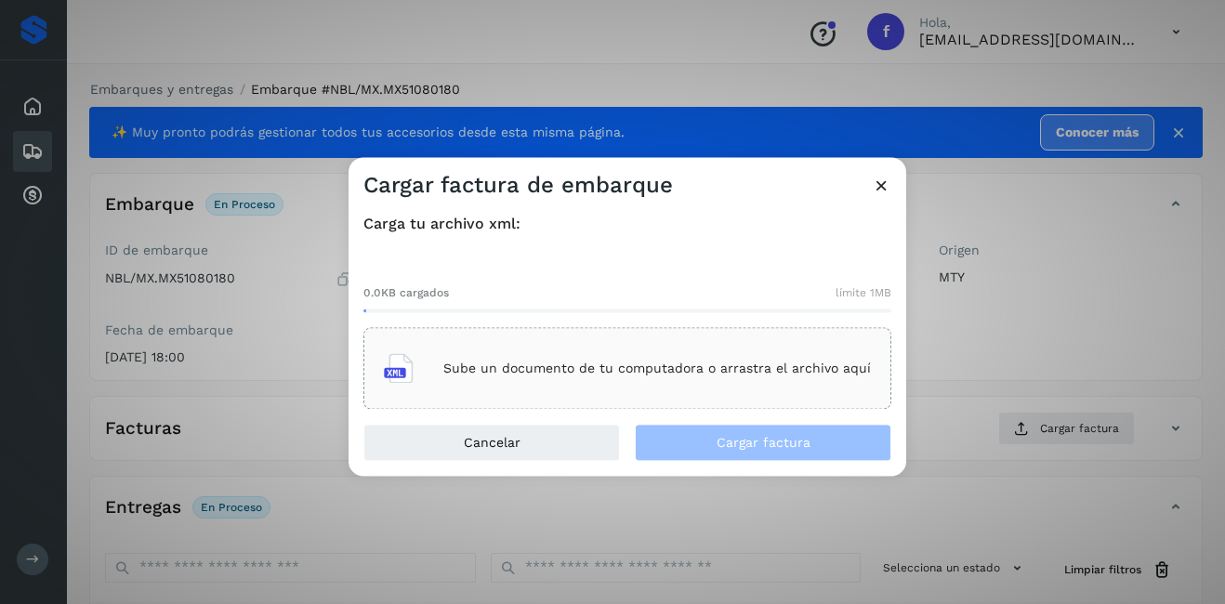
click at [530, 368] on p "Sube un documento de tu computadora o arrastra el archivo aquí" at bounding box center [656, 369] width 427 height 16
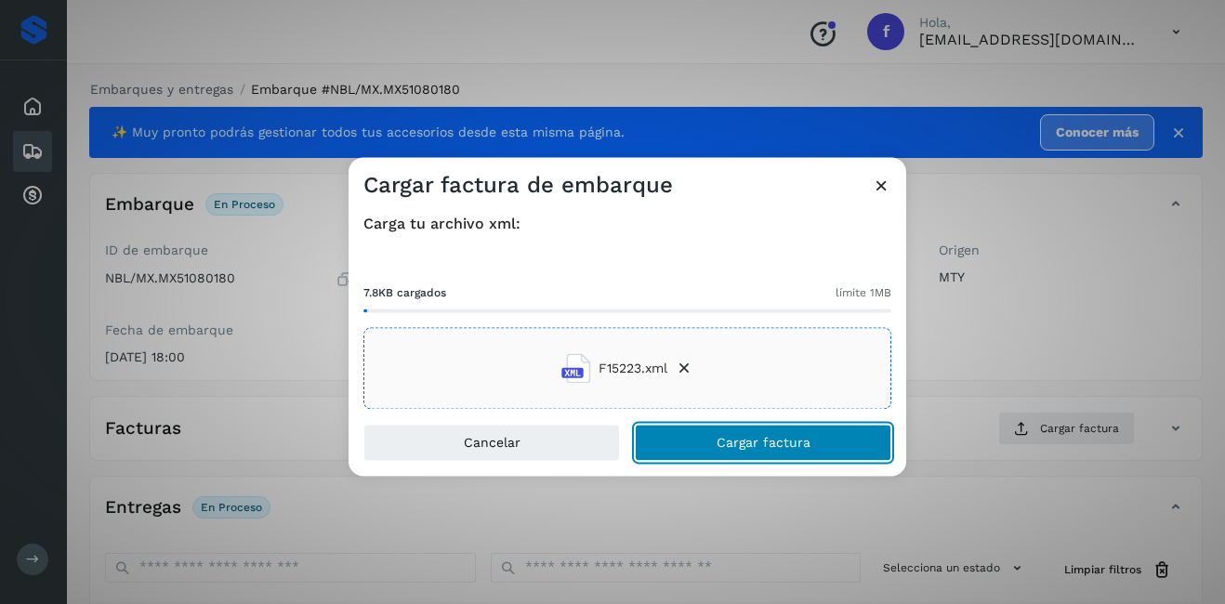
click at [804, 457] on button "Cargar factura" at bounding box center [763, 443] width 256 height 37
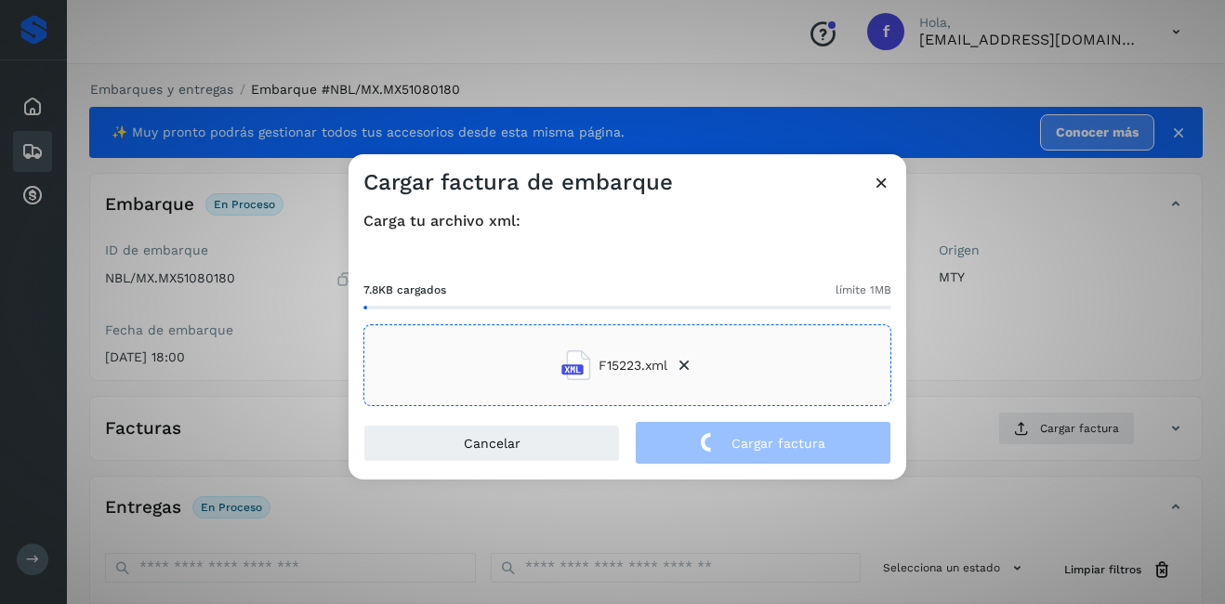
click at [1049, 303] on div "Cargar factura de embarque Carga tu archivo xml: 7.8KB cargados límite 1MB F152…" at bounding box center [612, 302] width 1225 height 604
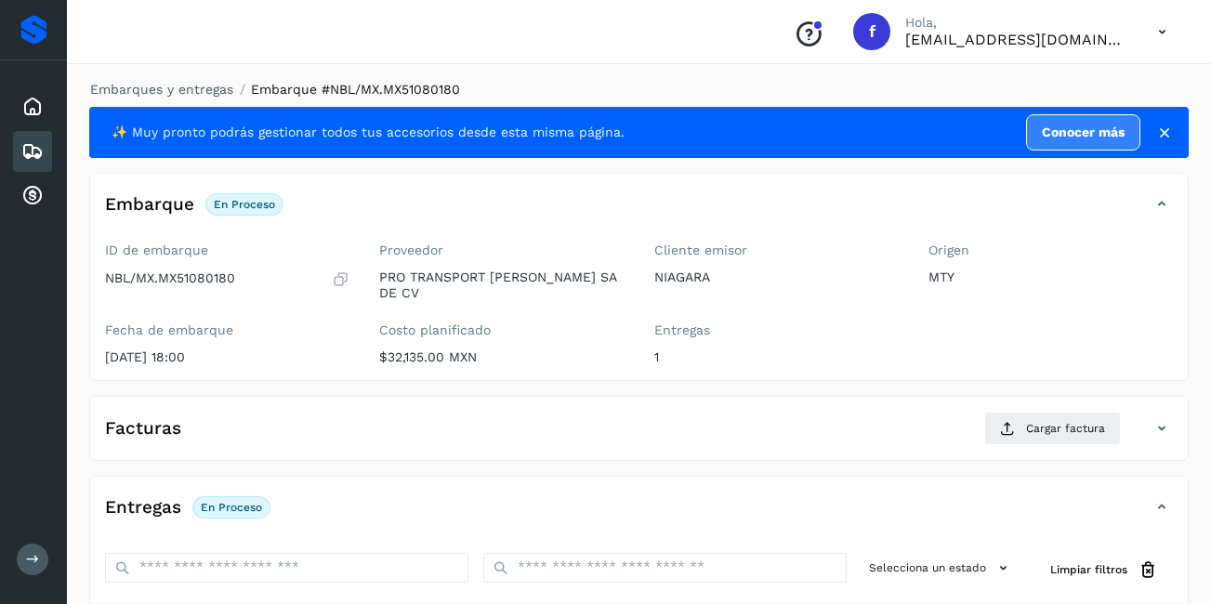
scroll to position [281, 0]
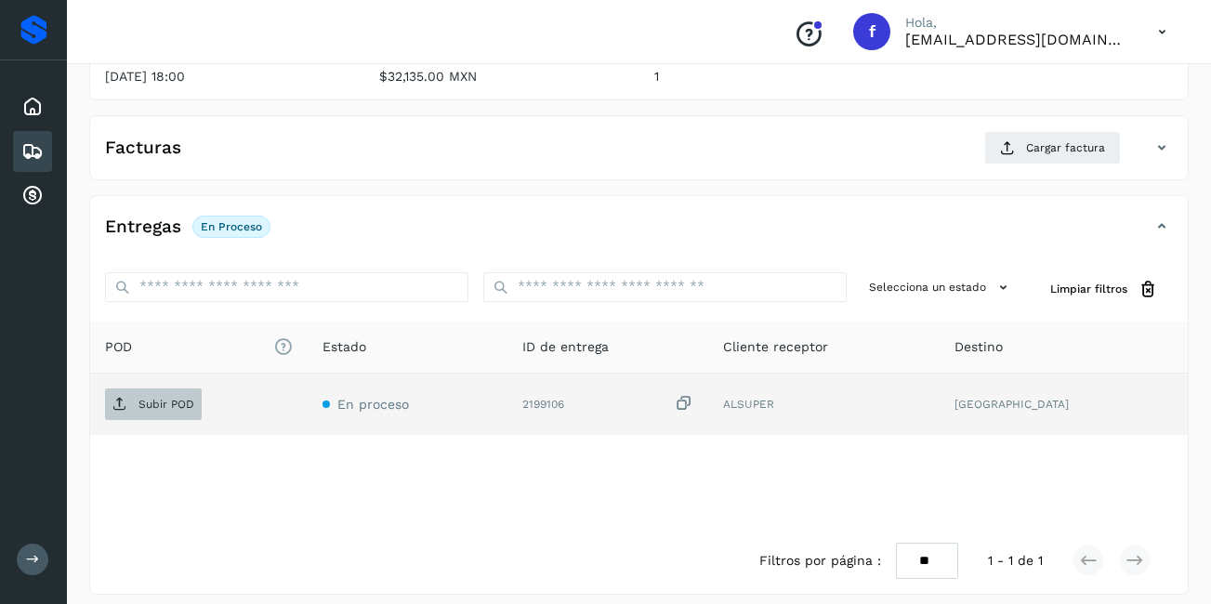
click at [163, 398] on p "Subir POD" at bounding box center [166, 404] width 56 height 13
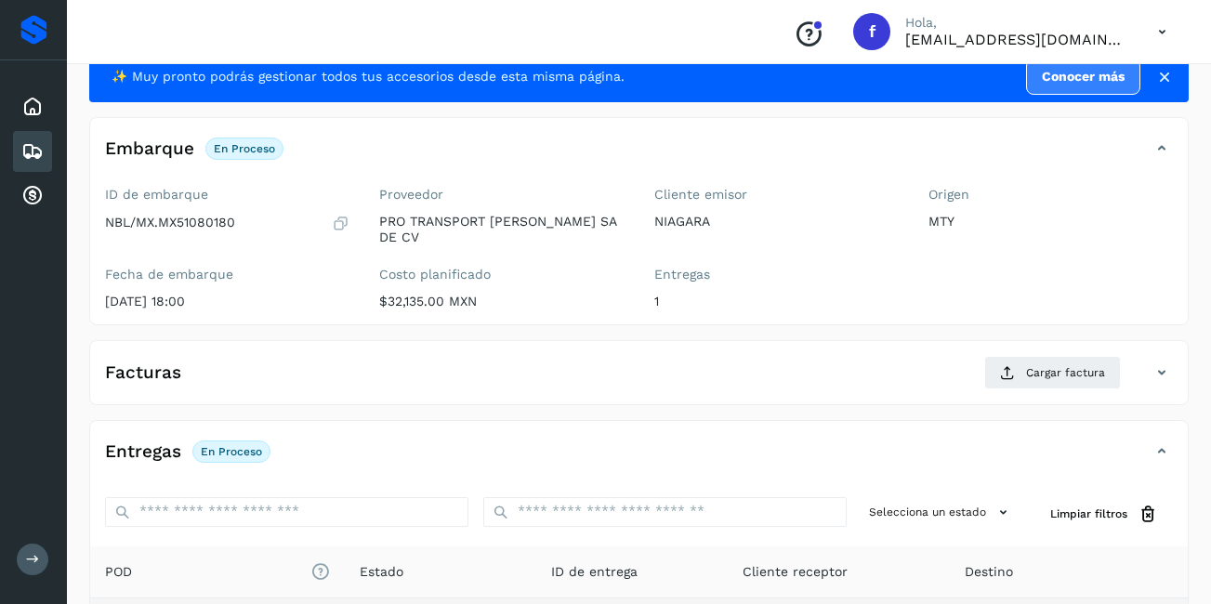
scroll to position [54, 0]
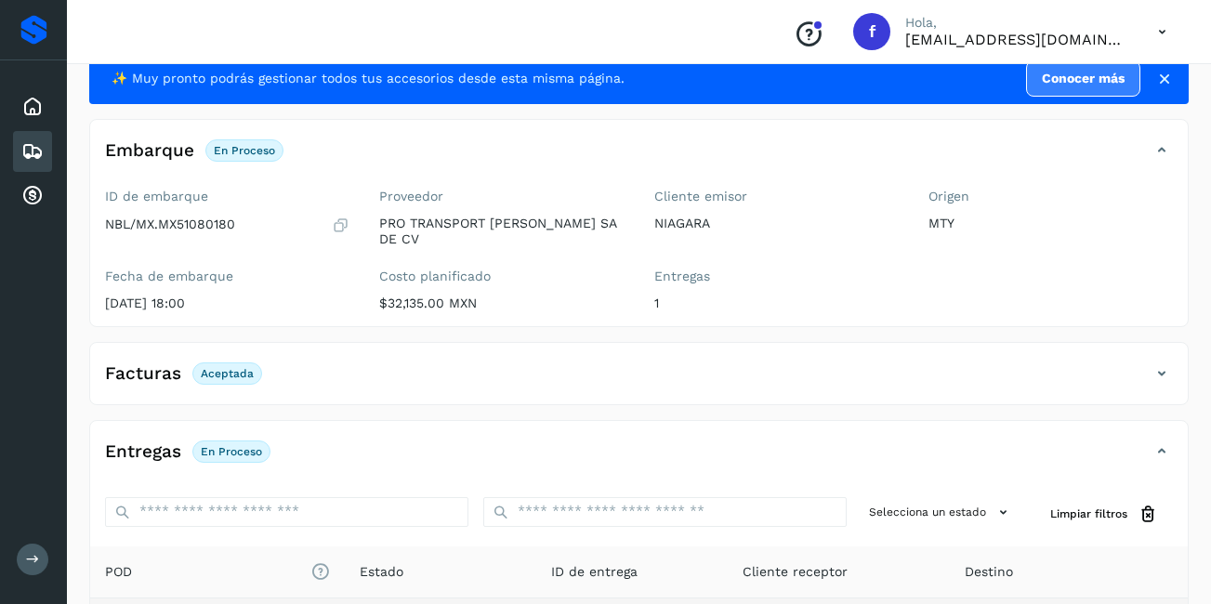
click at [924, 358] on div "Facturas Aceptada" at bounding box center [620, 374] width 1060 height 32
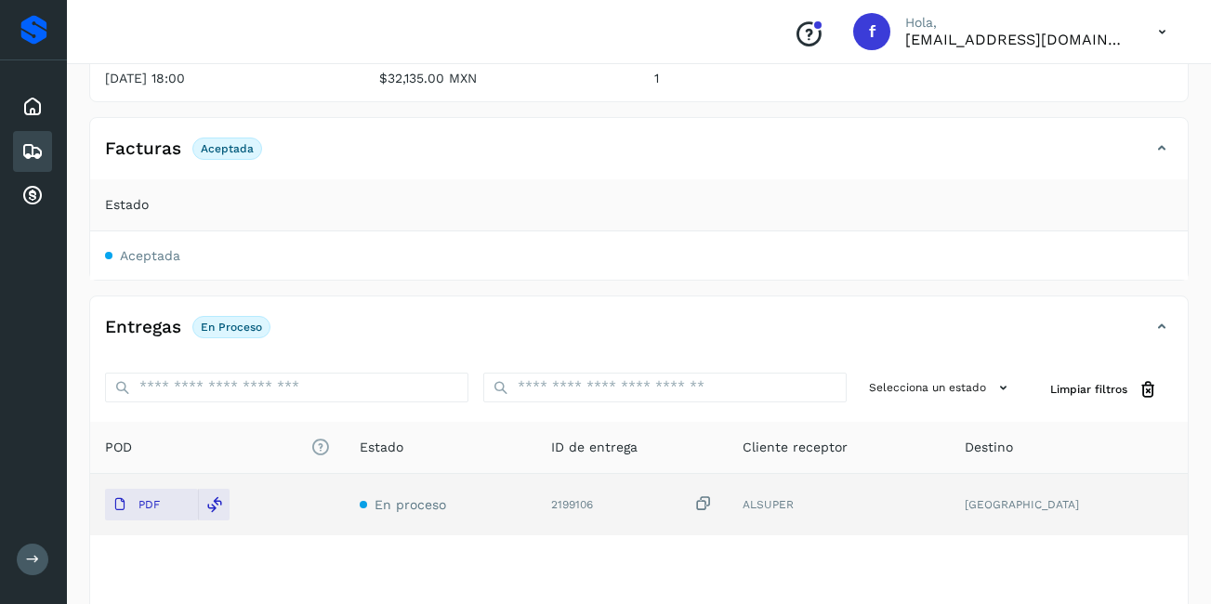
scroll to position [93, 0]
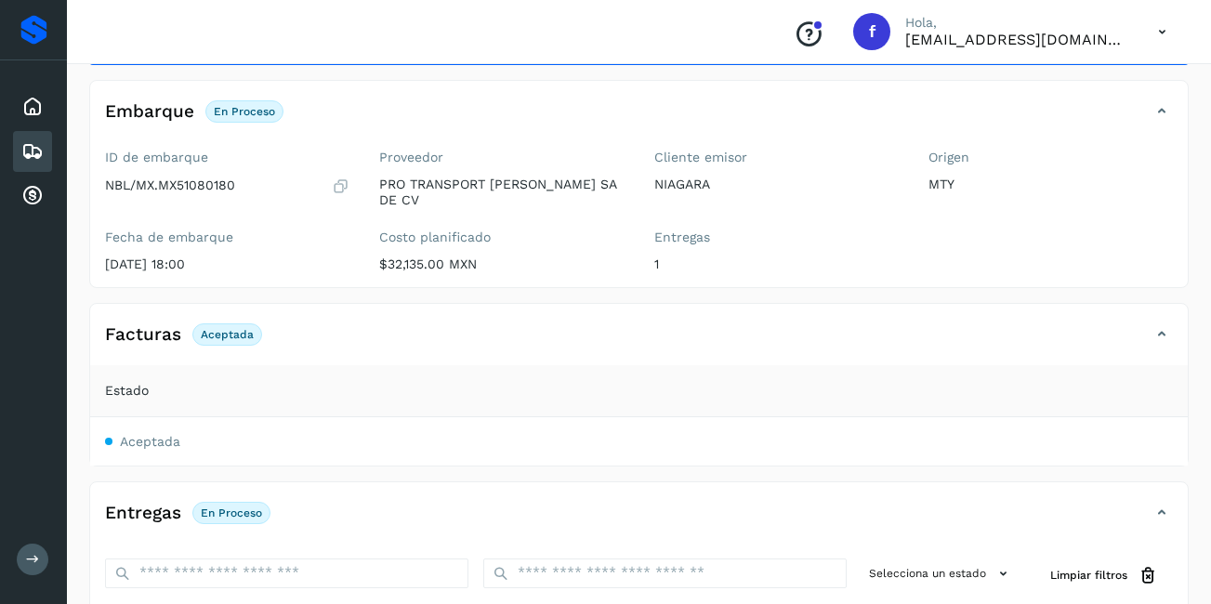
click at [1161, 323] on icon at bounding box center [1161, 334] width 22 height 22
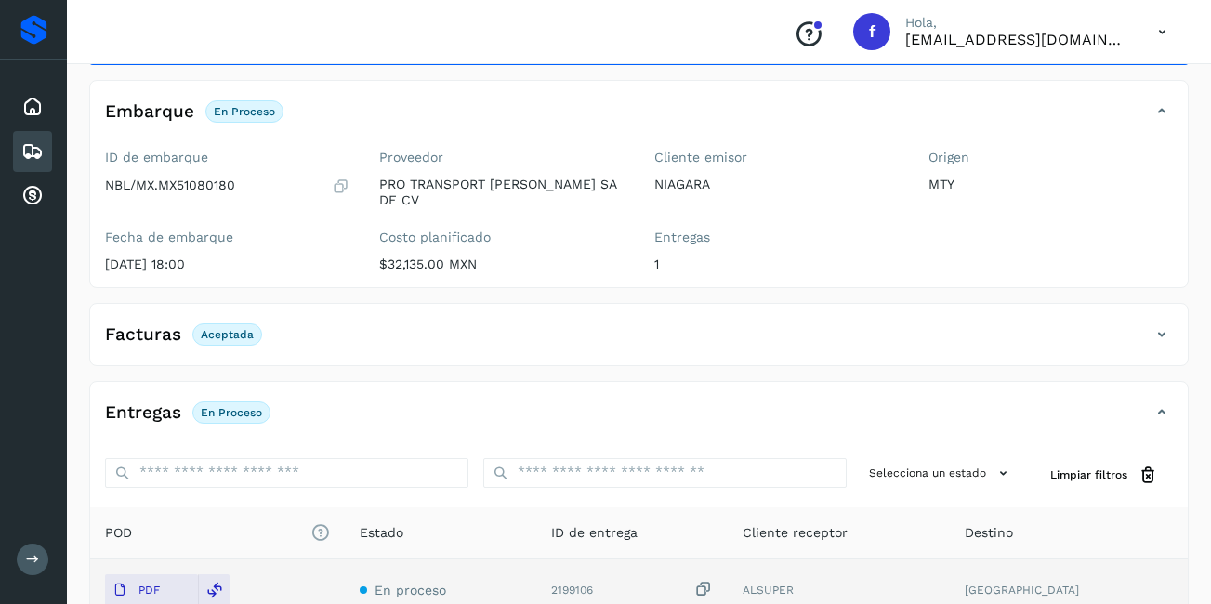
click at [1162, 323] on icon at bounding box center [1161, 334] width 22 height 22
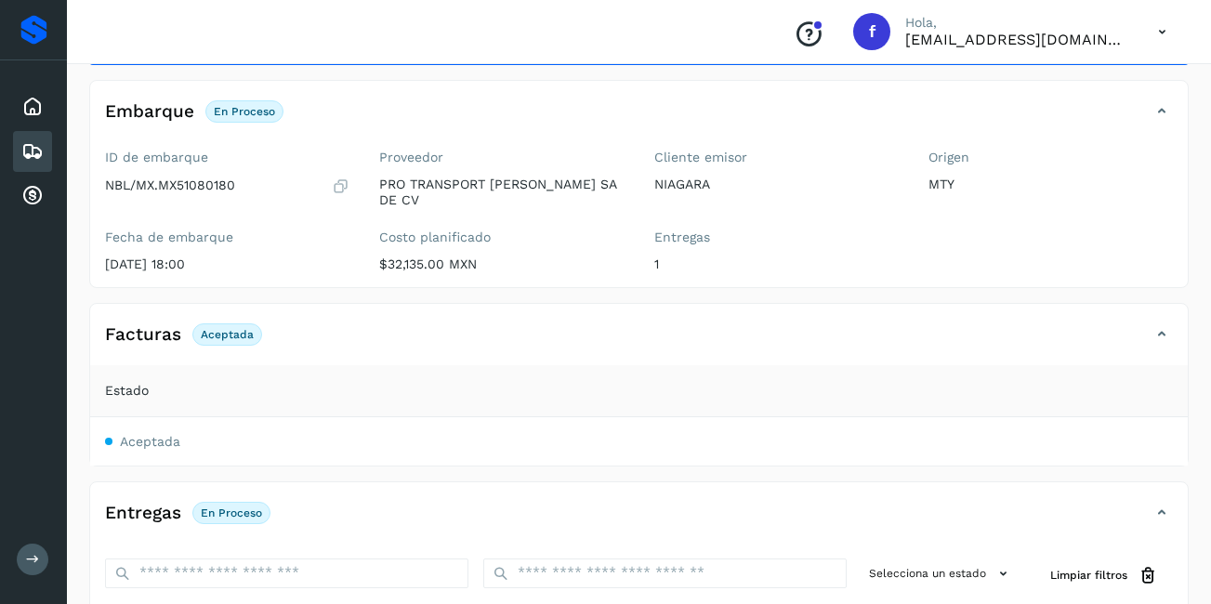
click at [1162, 323] on icon at bounding box center [1161, 334] width 22 height 22
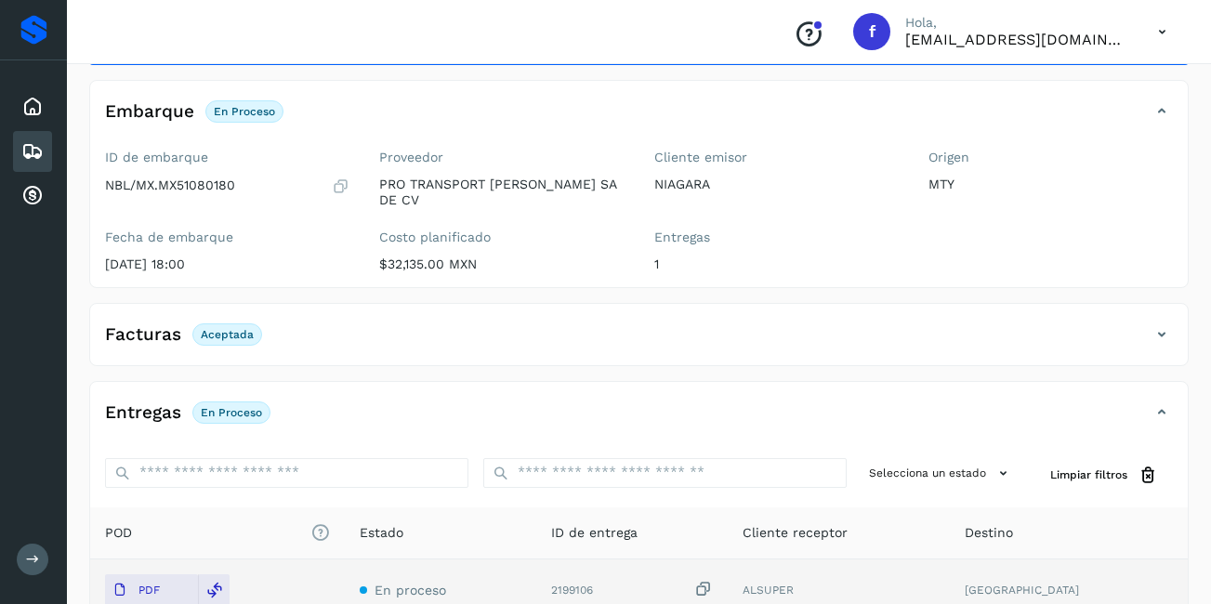
click at [1160, 323] on icon at bounding box center [1161, 334] width 22 height 22
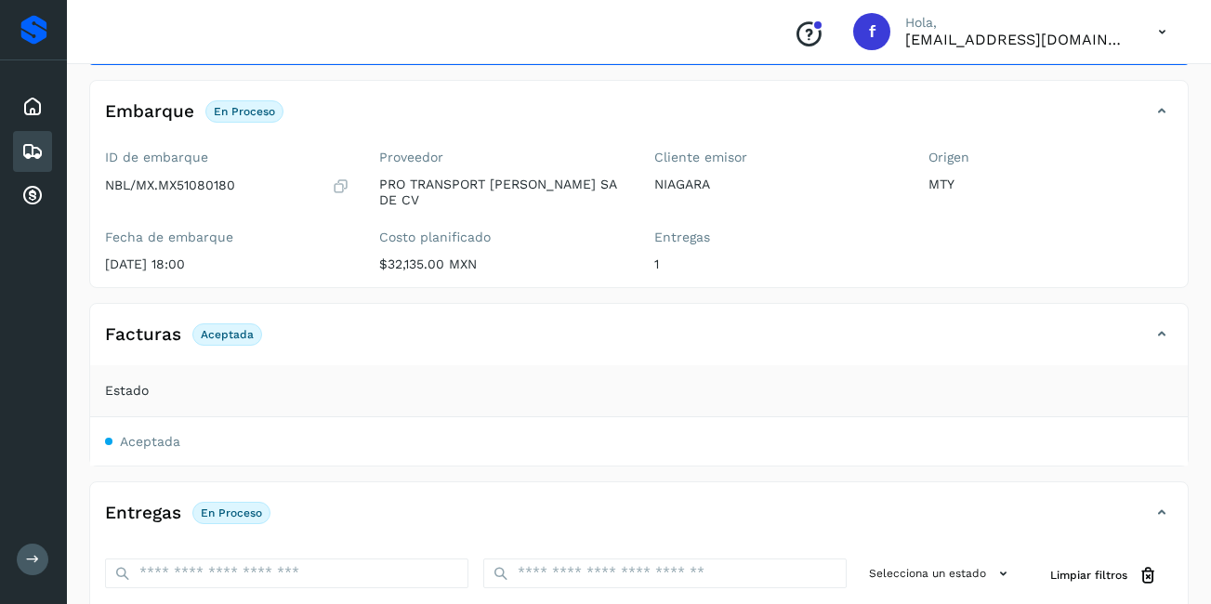
click at [1162, 323] on icon at bounding box center [1161, 334] width 22 height 22
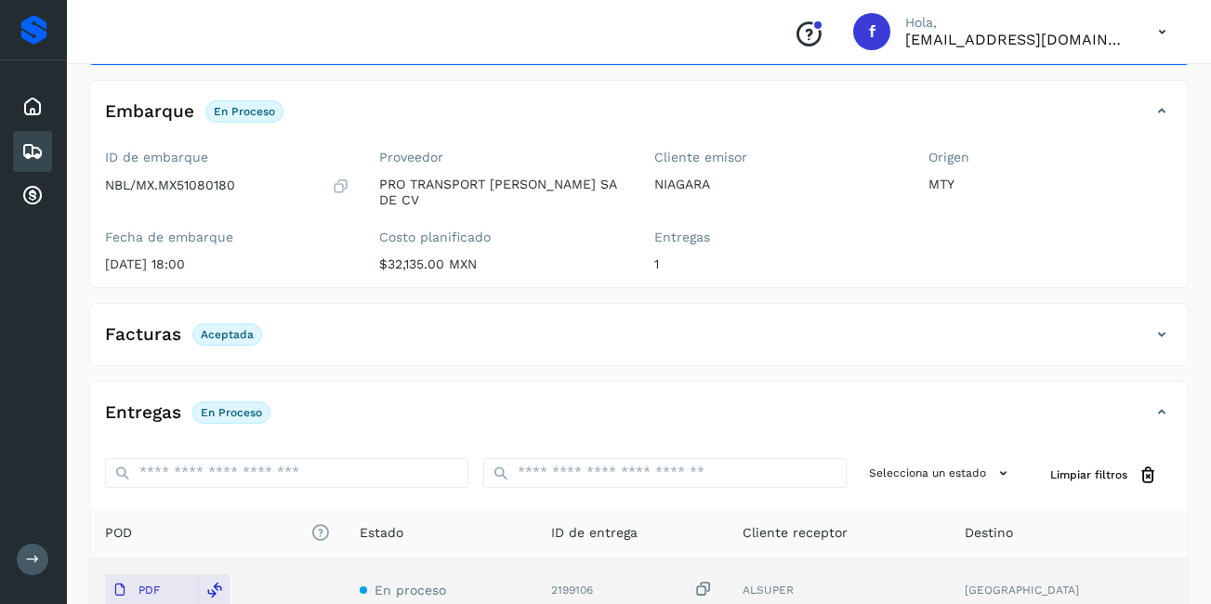
click at [1162, 323] on icon at bounding box center [1161, 334] width 22 height 22
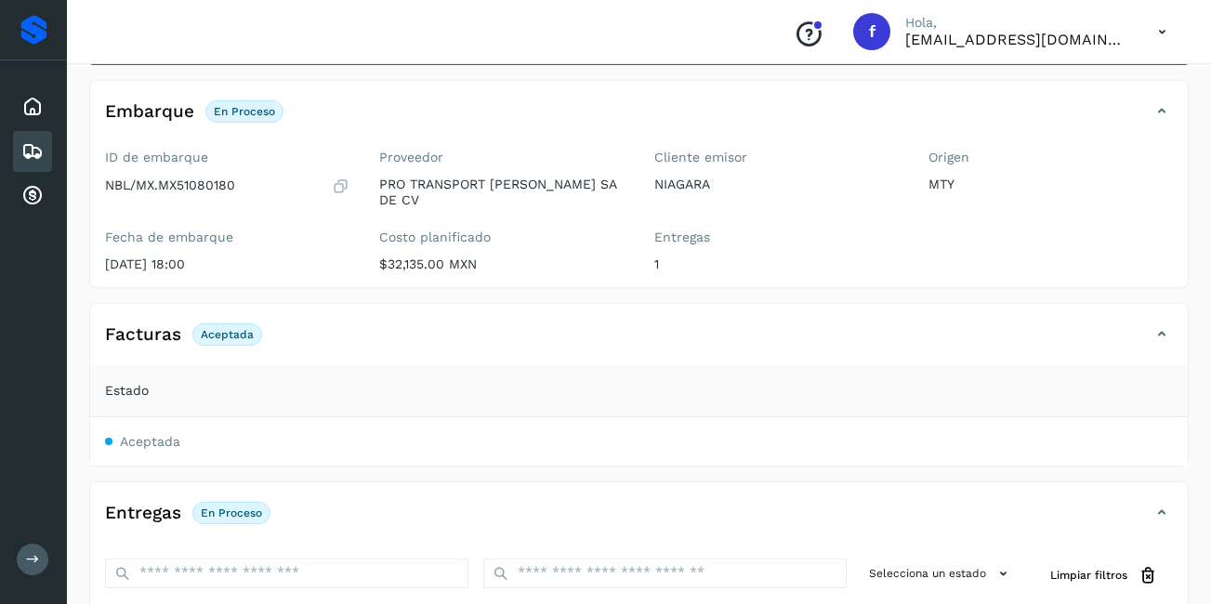
click at [1162, 323] on icon at bounding box center [1161, 334] width 22 height 22
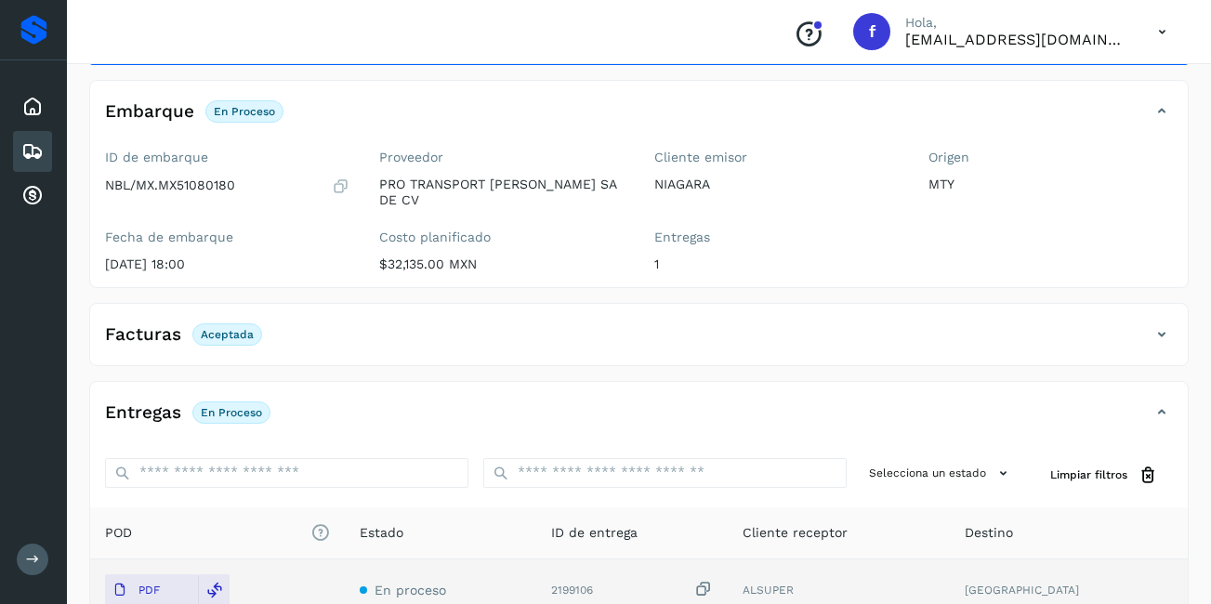
click at [1162, 323] on icon at bounding box center [1161, 334] width 22 height 22
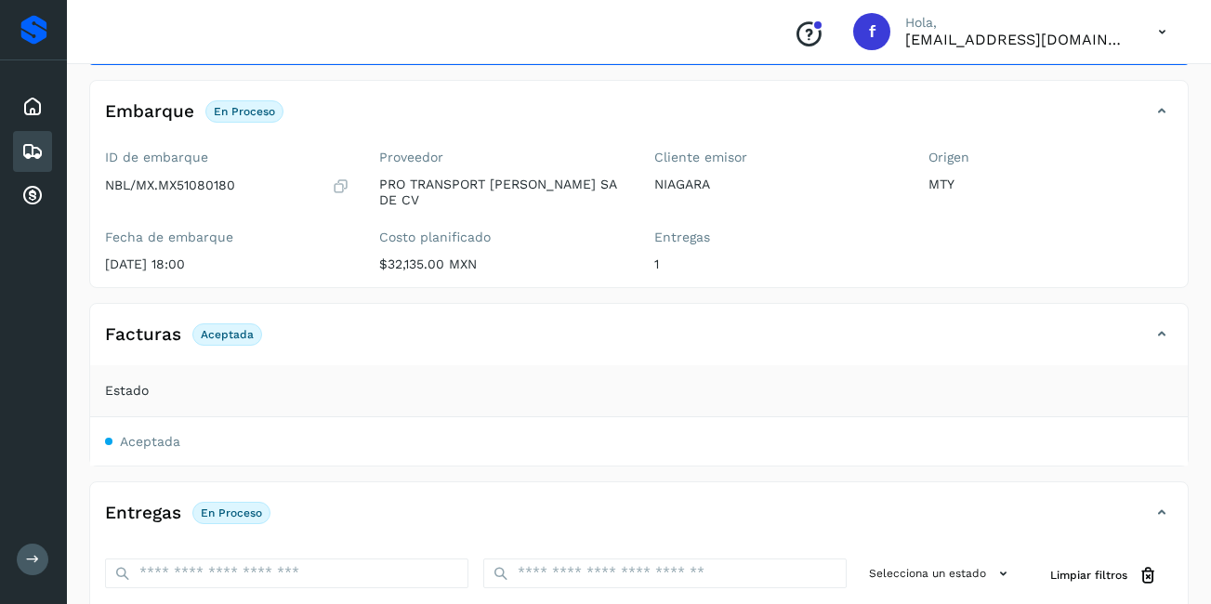
click at [1162, 323] on icon at bounding box center [1161, 334] width 22 height 22
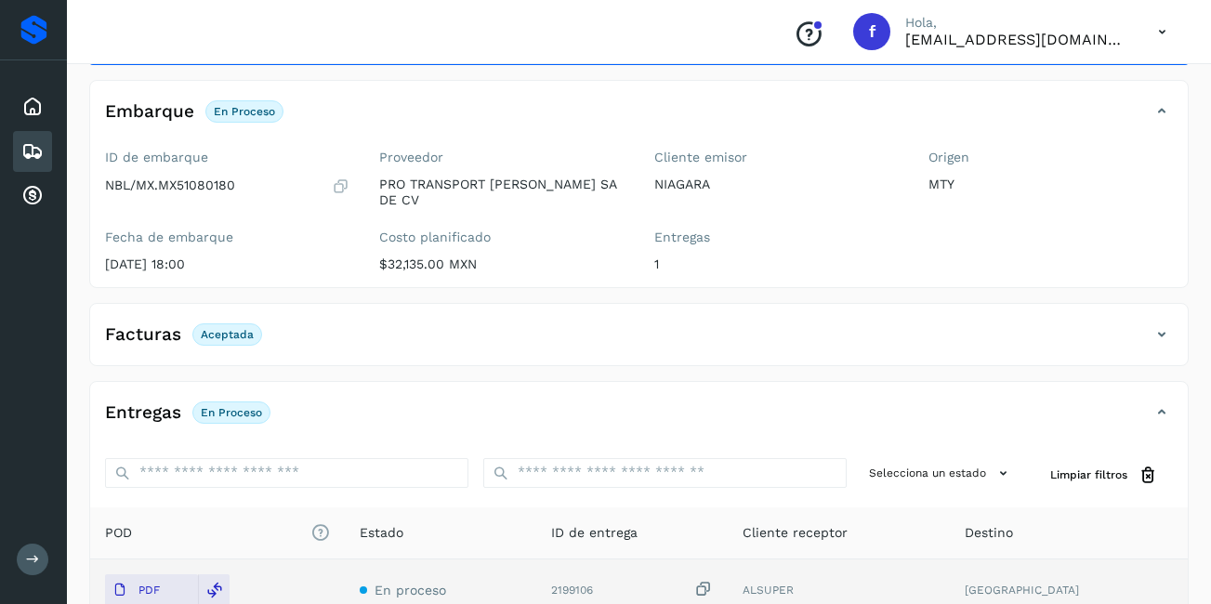
click at [1160, 323] on icon at bounding box center [1161, 334] width 22 height 22
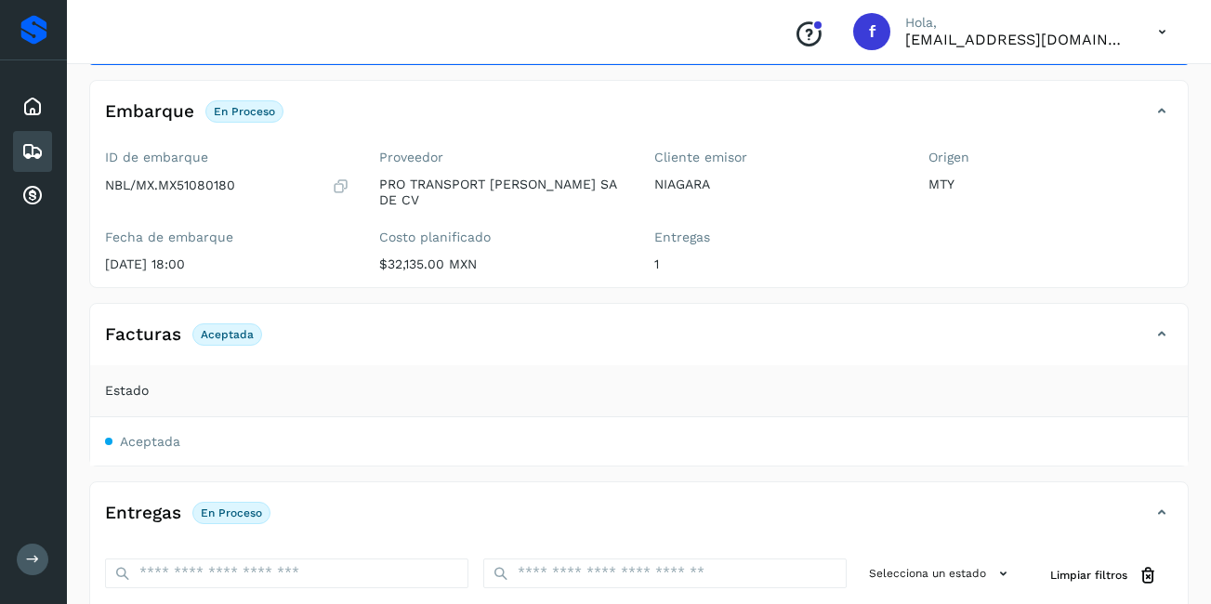
click at [1160, 323] on icon at bounding box center [1161, 334] width 22 height 22
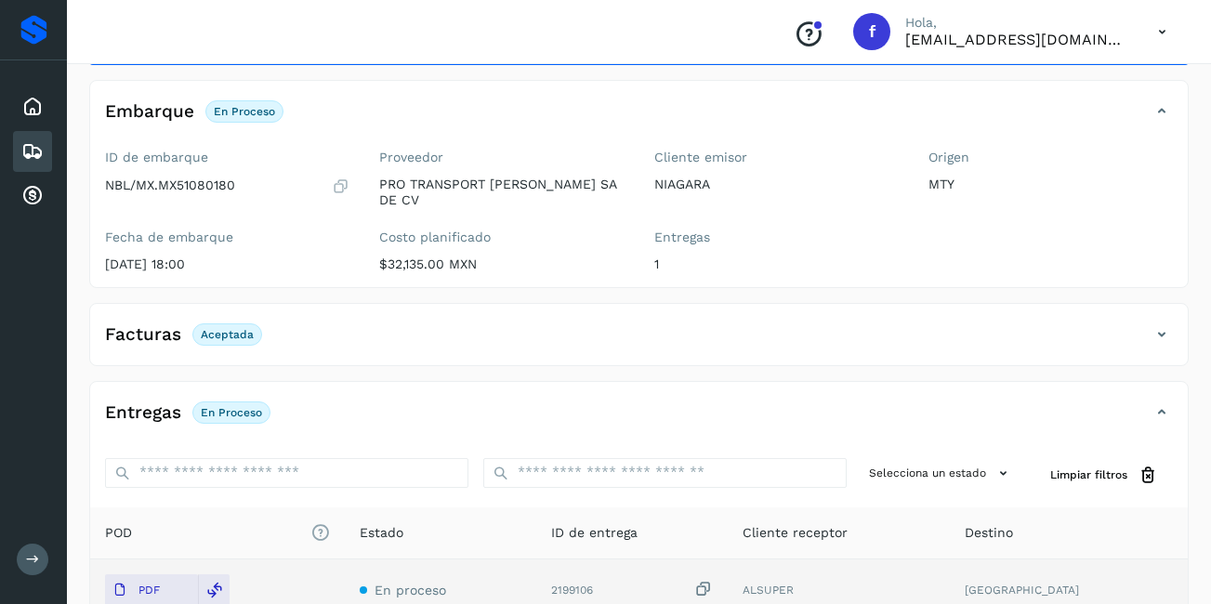
click at [1160, 323] on icon at bounding box center [1161, 334] width 22 height 22
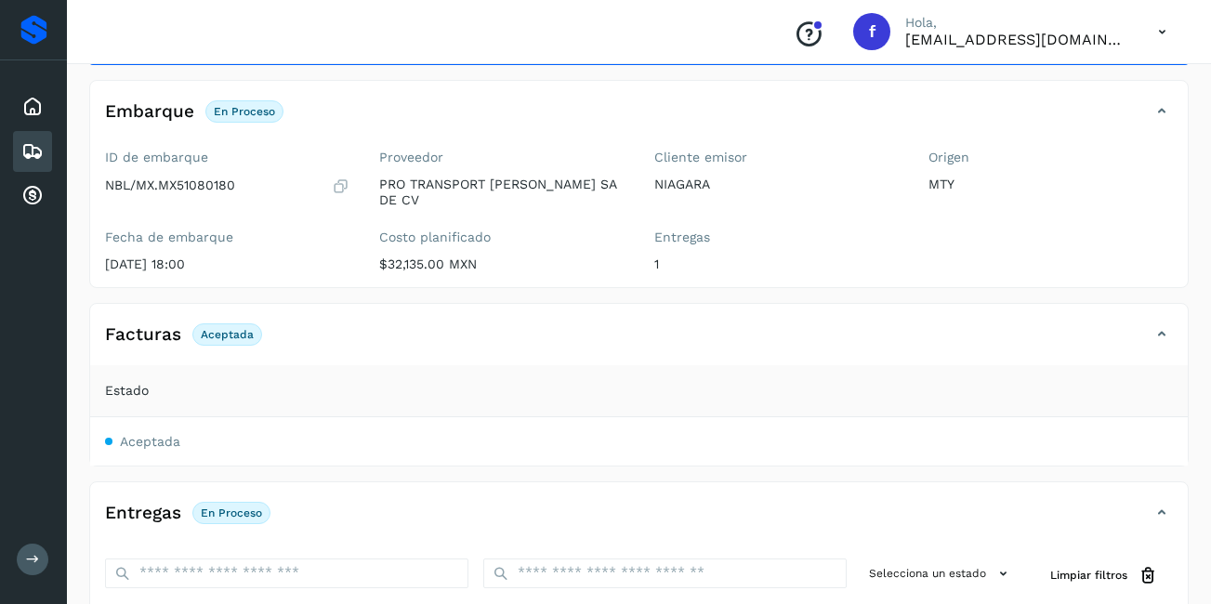
click at [1160, 323] on icon at bounding box center [1161, 334] width 22 height 22
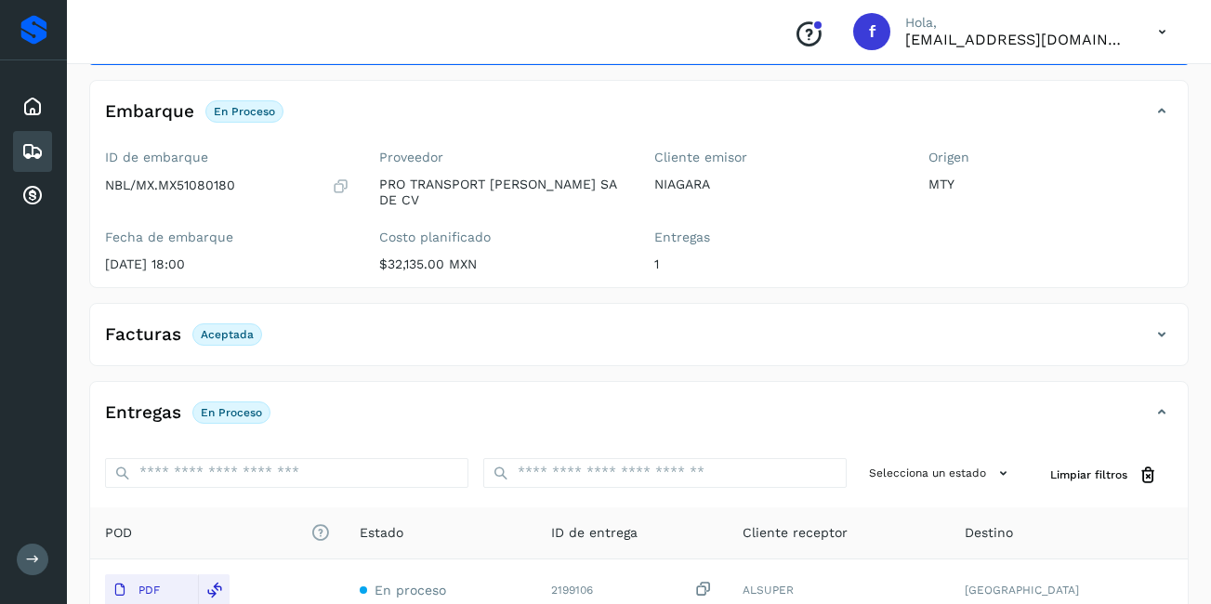
click at [34, 146] on icon at bounding box center [32, 151] width 22 height 22
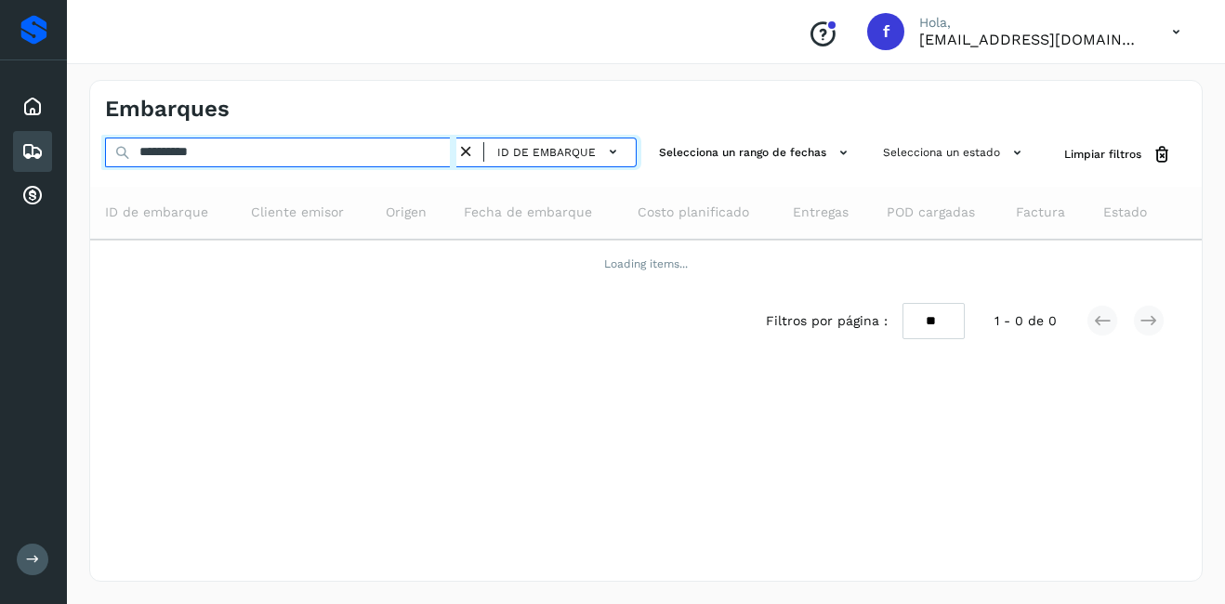
drag, startPoint x: 177, startPoint y: 158, endPoint x: 156, endPoint y: 163, distance: 21.0
click at [156, 163] on input "**********" at bounding box center [280, 153] width 351 height 30
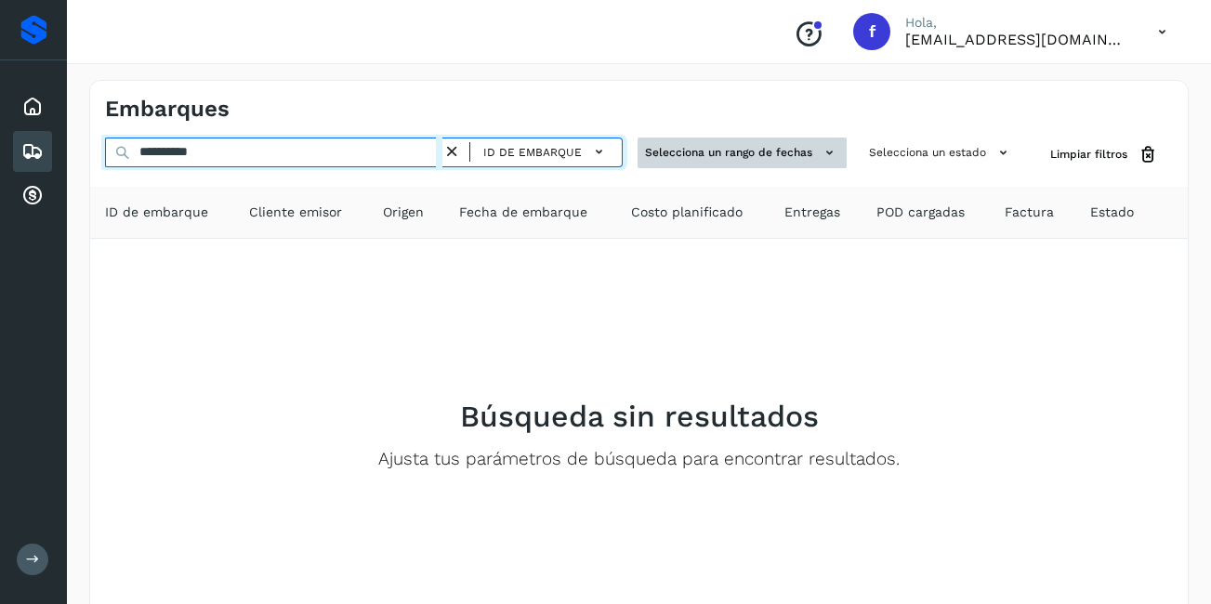
type input "**********"
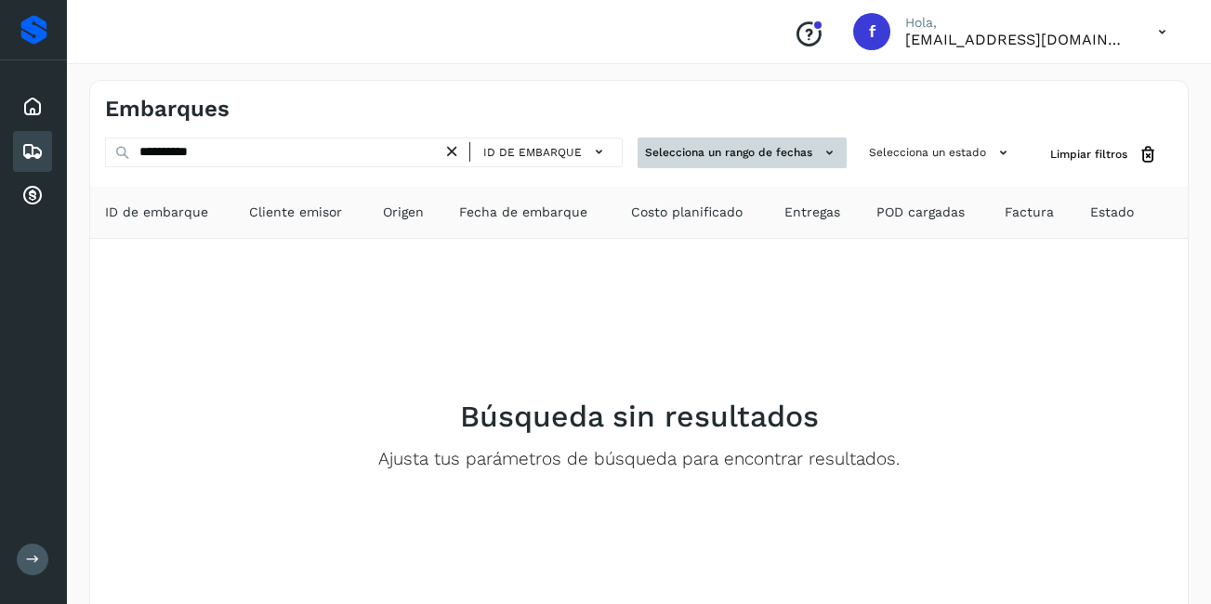
click at [679, 145] on button "Selecciona un rango de fechas" at bounding box center [741, 153] width 209 height 31
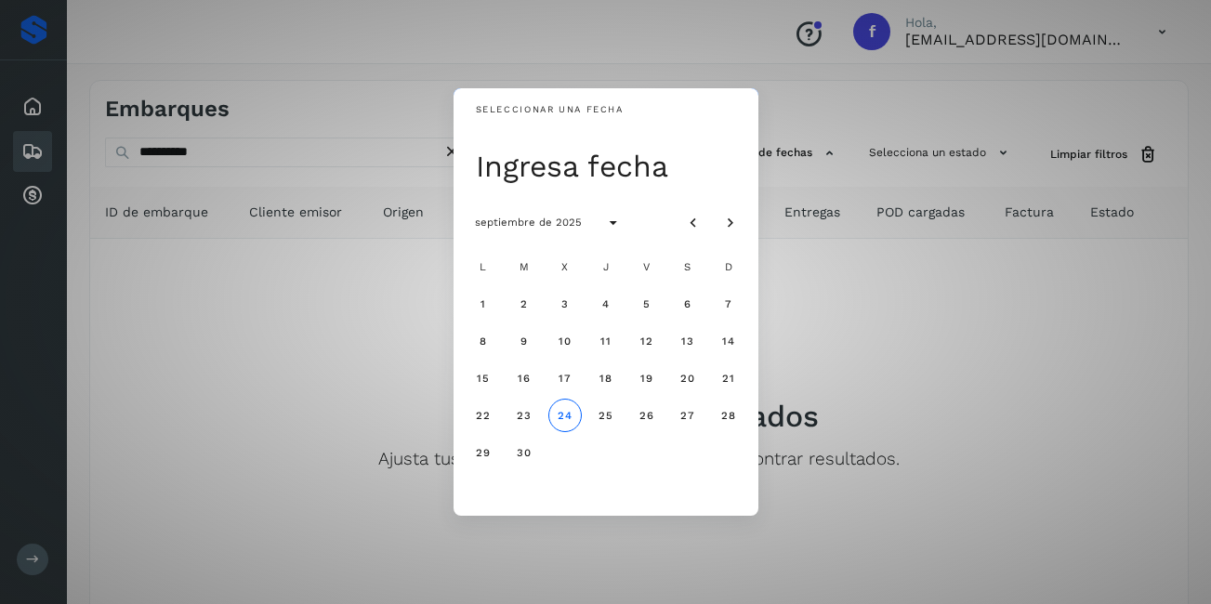
click at [296, 213] on div "Seleccionar una fecha Ingresa fecha septiembre de 2025 L M X J V S D 1 2 3 4 5 …" at bounding box center [605, 302] width 1211 height 604
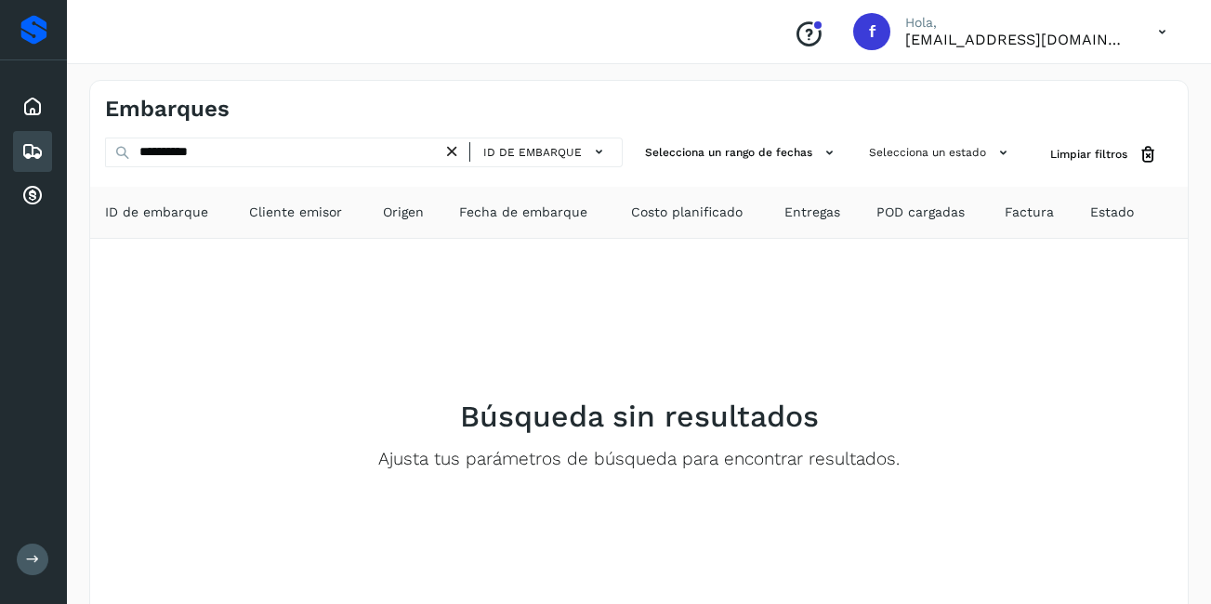
click at [455, 147] on icon at bounding box center [452, 152] width 20 height 20
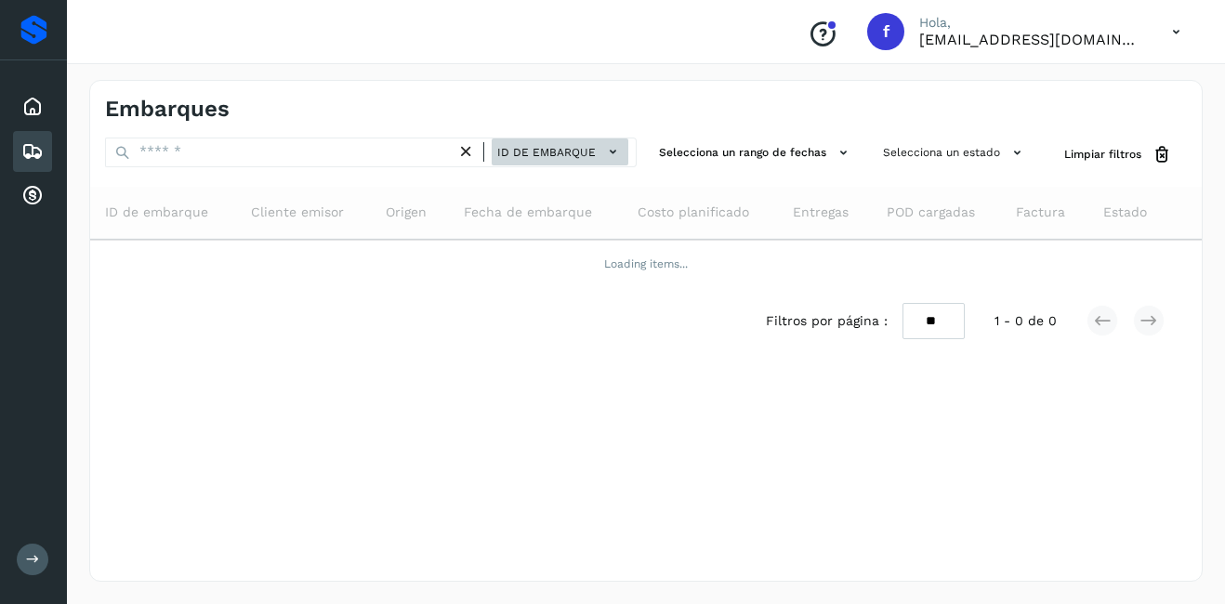
click at [552, 151] on span "ID de embarque" at bounding box center [546, 152] width 99 height 17
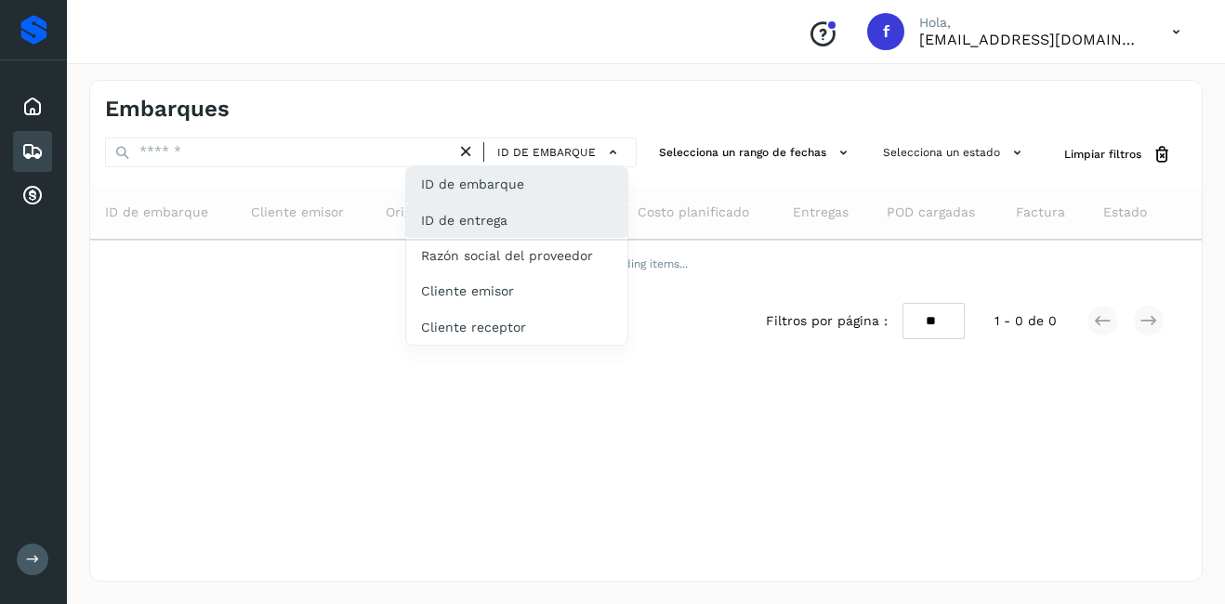
click at [534, 230] on div "ID de entrega" at bounding box center [516, 220] width 221 height 35
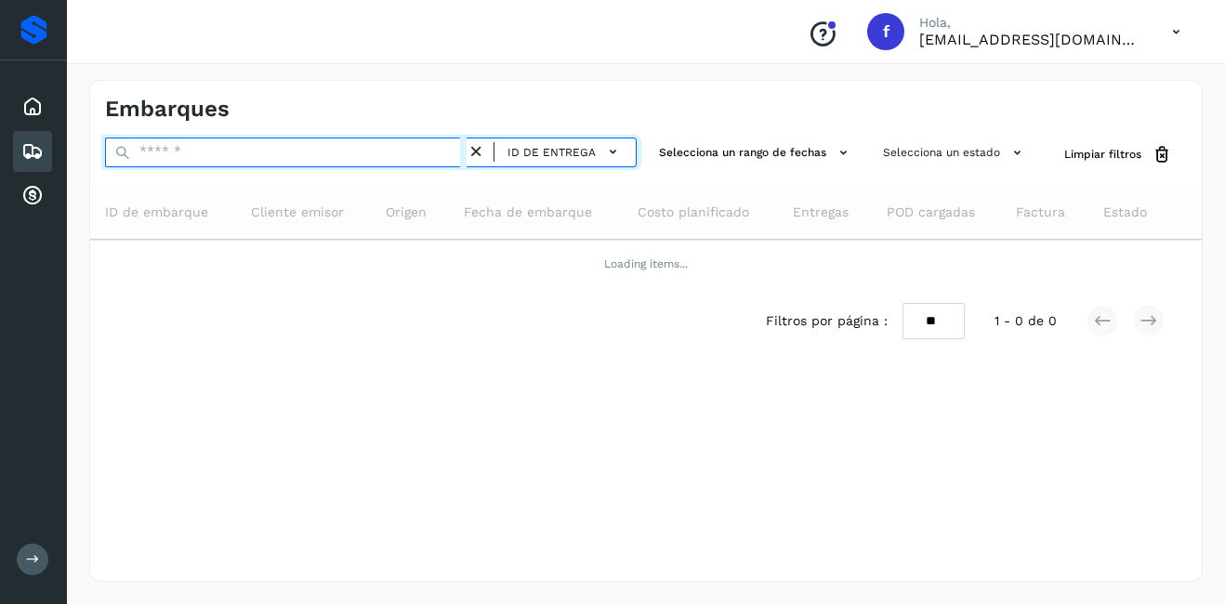
click at [303, 157] on input "text" at bounding box center [285, 153] width 361 height 30
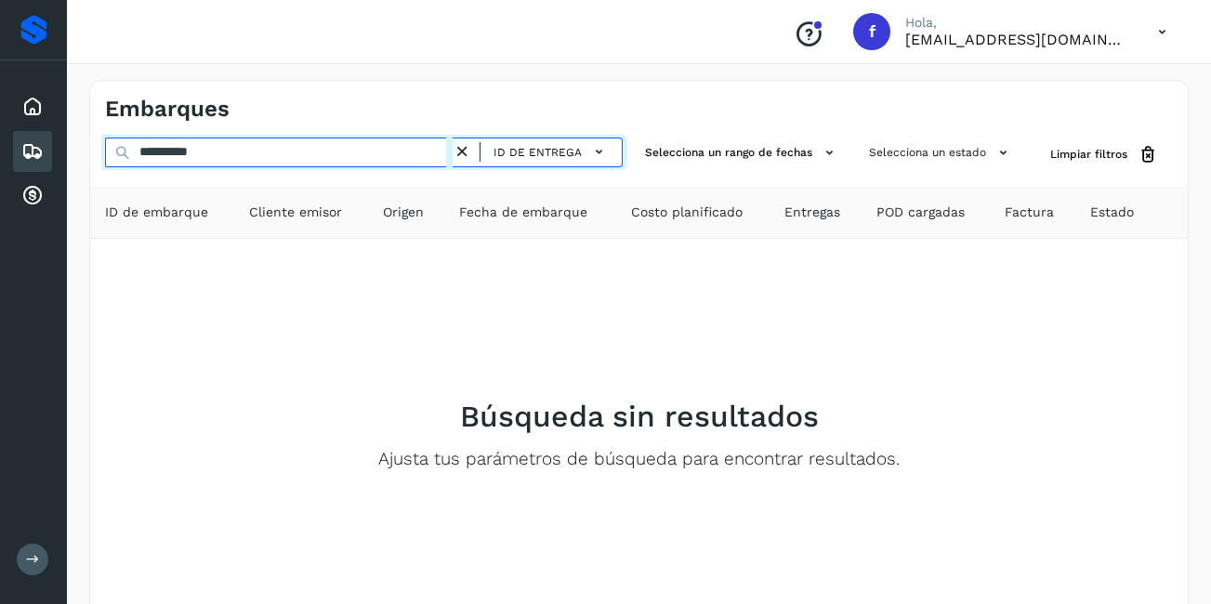
type input "**********"
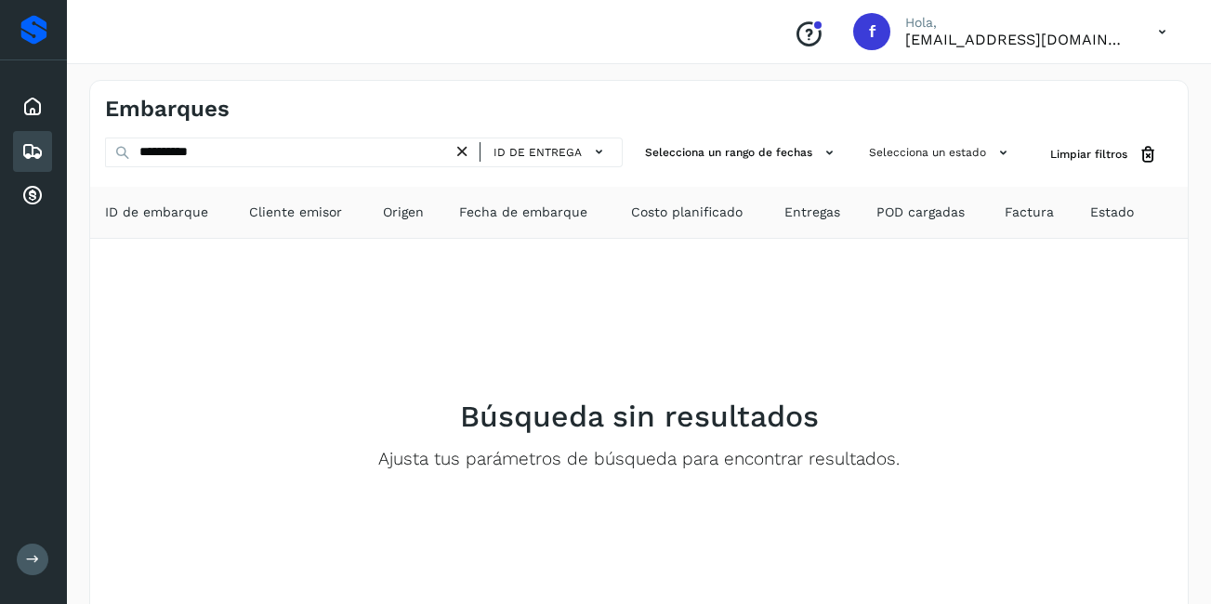
click at [460, 148] on icon at bounding box center [463, 152] width 20 height 20
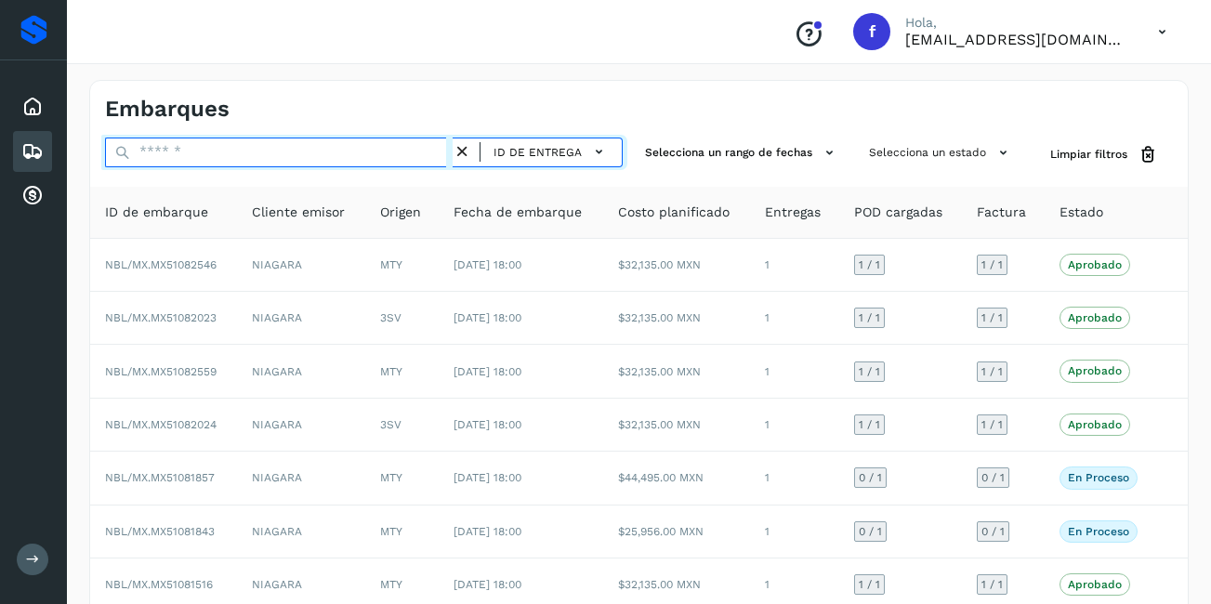
click at [204, 157] on input "text" at bounding box center [279, 153] width 348 height 30
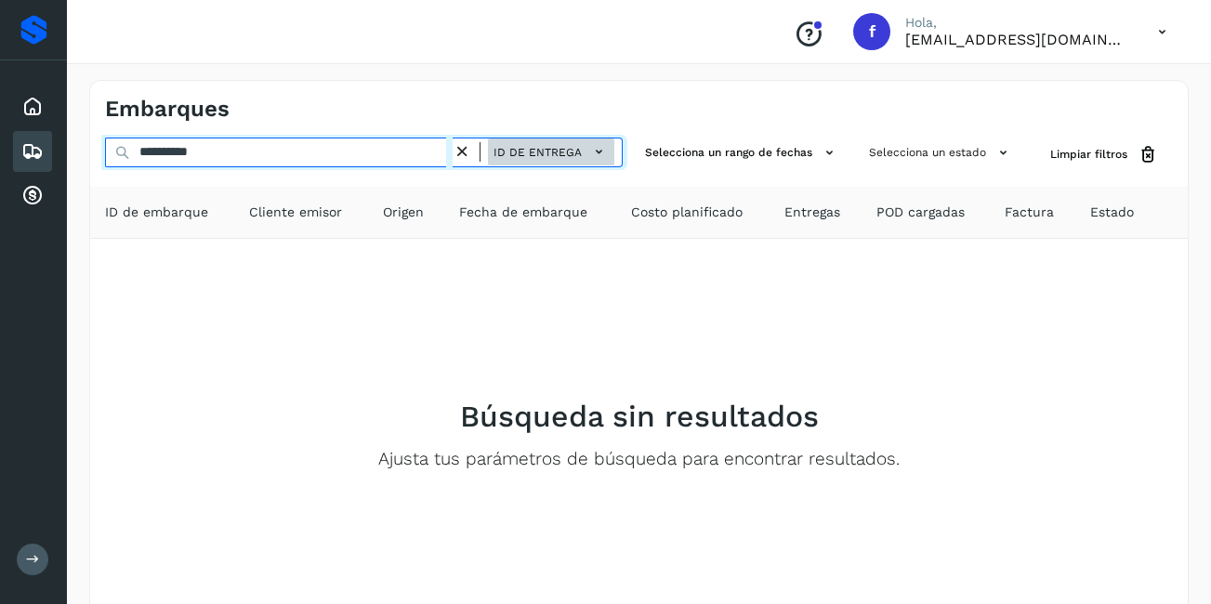
type input "**********"
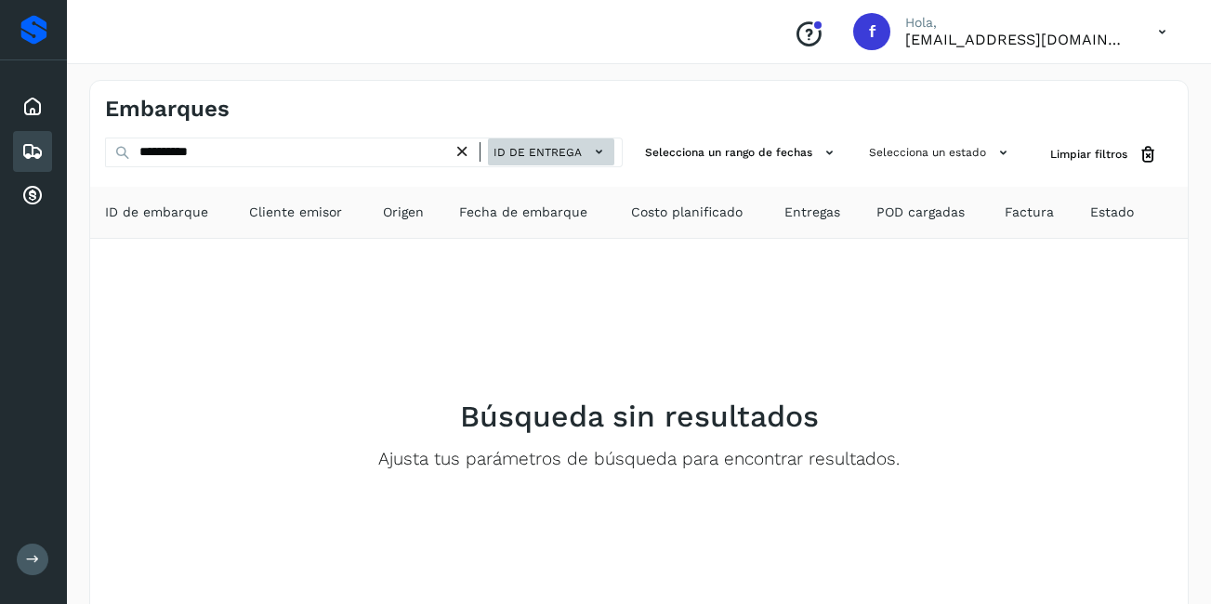
click at [551, 153] on span "ID de entrega" at bounding box center [537, 152] width 88 height 17
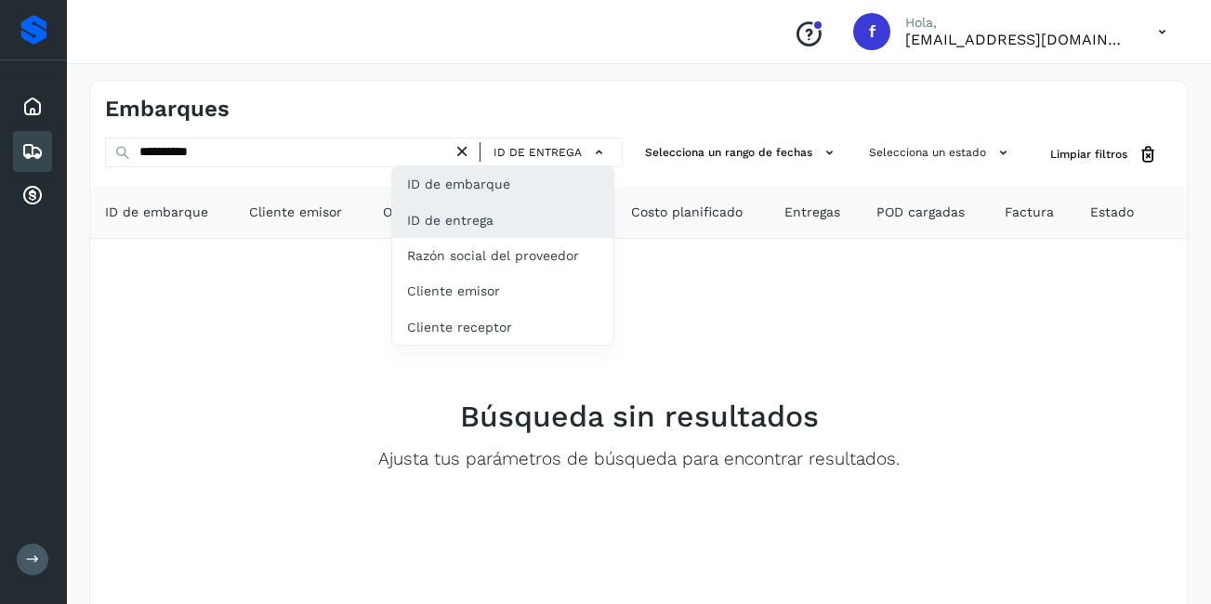
click at [460, 183] on div "ID de embarque" at bounding box center [502, 183] width 221 height 35
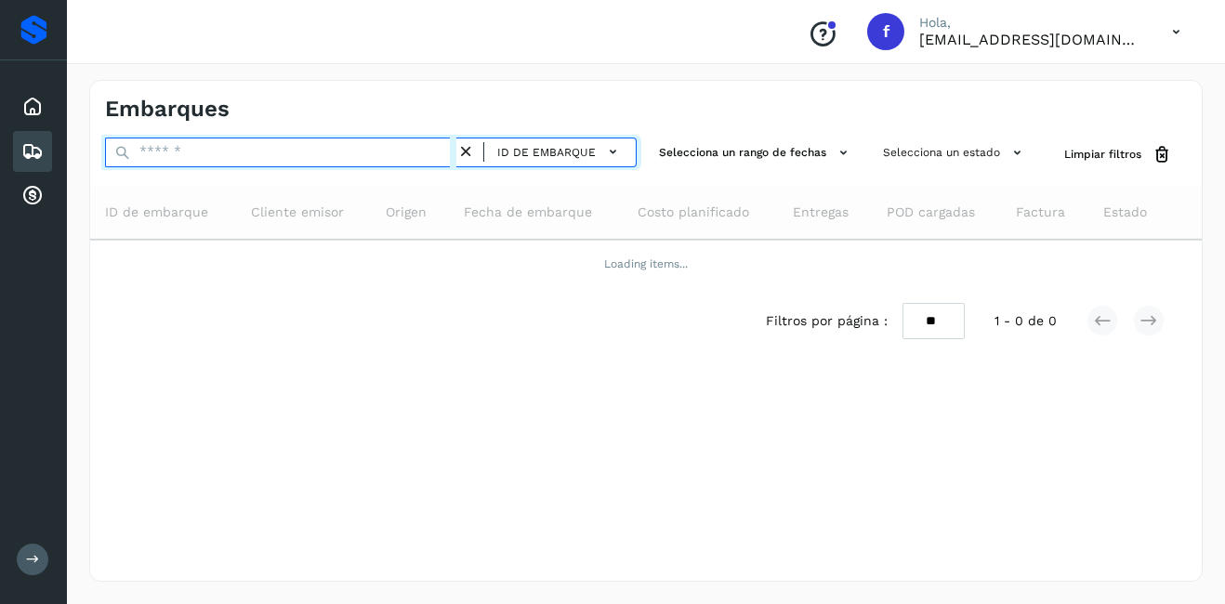
click at [208, 147] on input "text" at bounding box center [280, 153] width 351 height 30
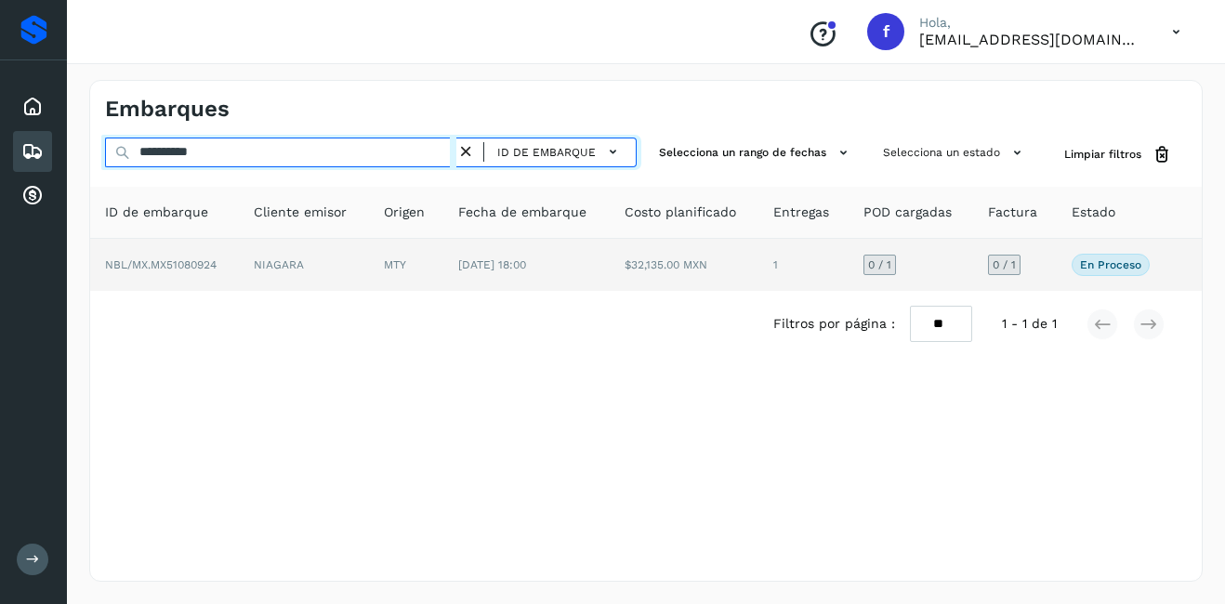
type input "**********"
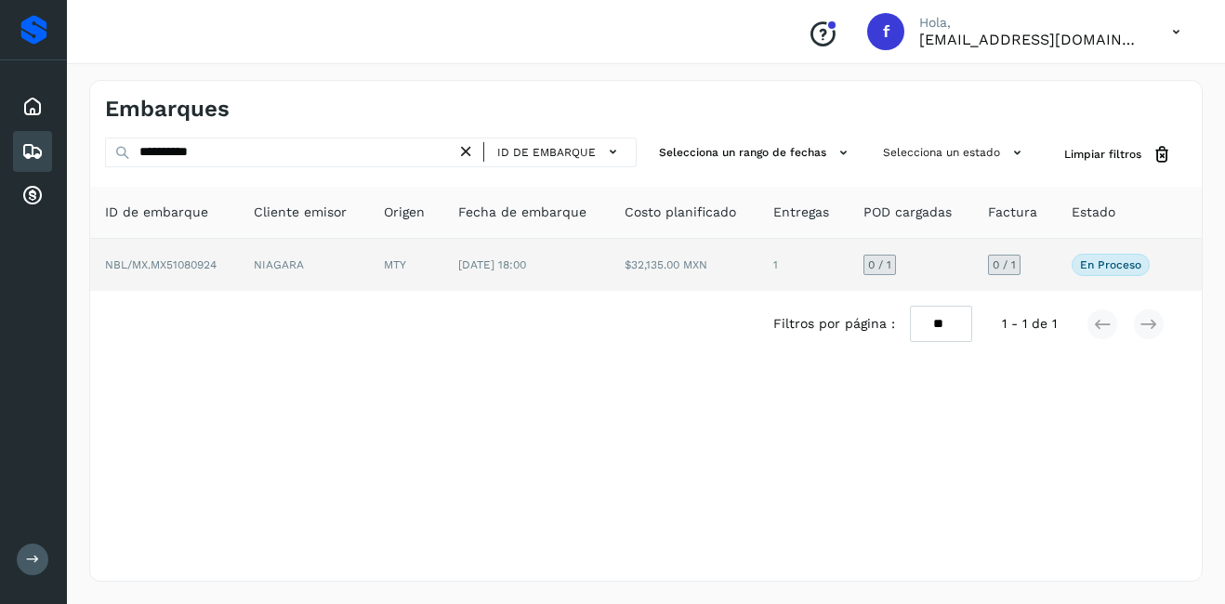
click at [477, 279] on td "[DATE] 18:00" at bounding box center [526, 265] width 166 height 52
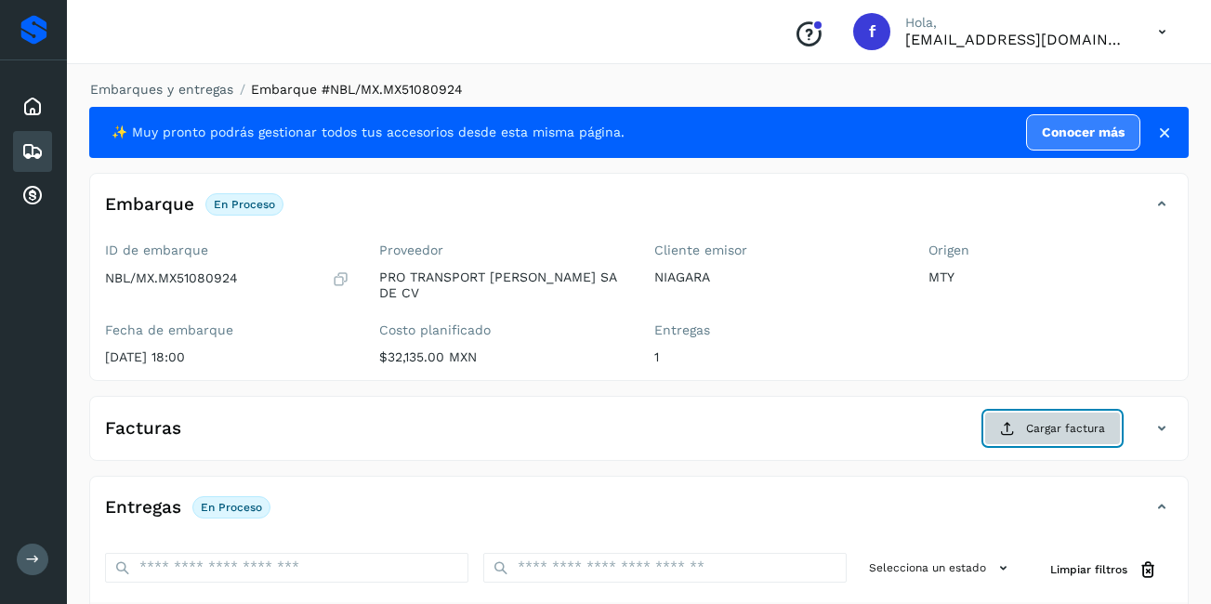
click at [1056, 420] on span "Cargar factura" at bounding box center [1065, 428] width 79 height 17
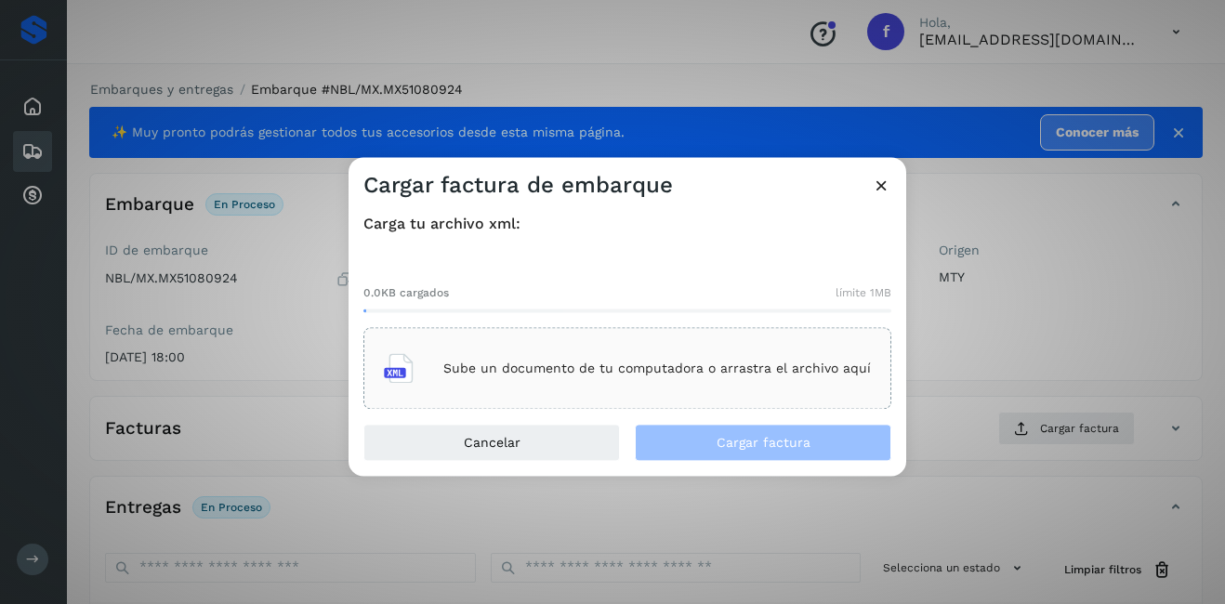
click at [462, 348] on div "Sube un documento de tu computadora o arrastra el archivo aquí" at bounding box center [627, 369] width 487 height 50
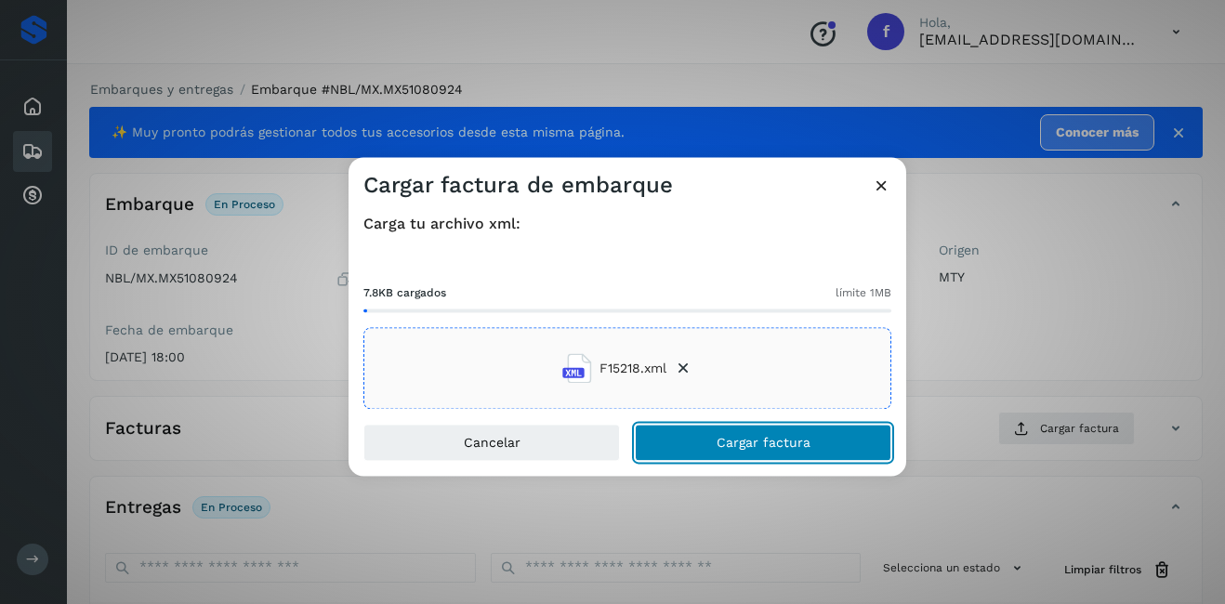
click at [776, 448] on span "Cargar factura" at bounding box center [763, 443] width 94 height 13
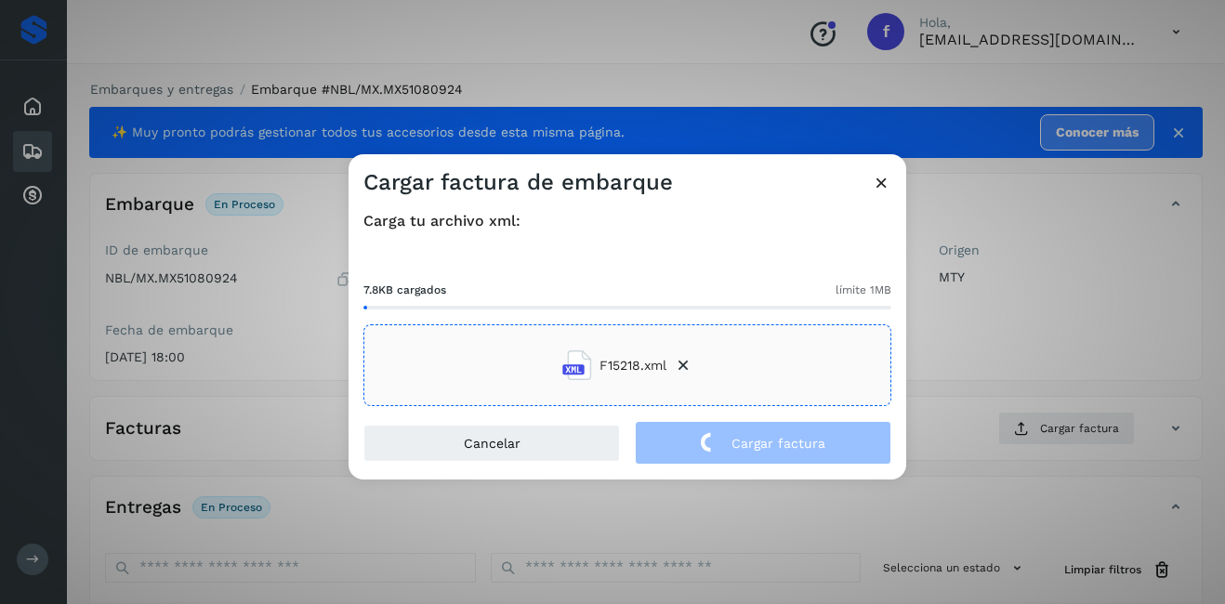
drag, startPoint x: 1029, startPoint y: 309, endPoint x: 1019, endPoint y: 309, distance: 9.3
click at [1029, 309] on div "Cargar factura de embarque Carga tu archivo xml: 7.8KB cargados límite 1MB F152…" at bounding box center [612, 302] width 1225 height 604
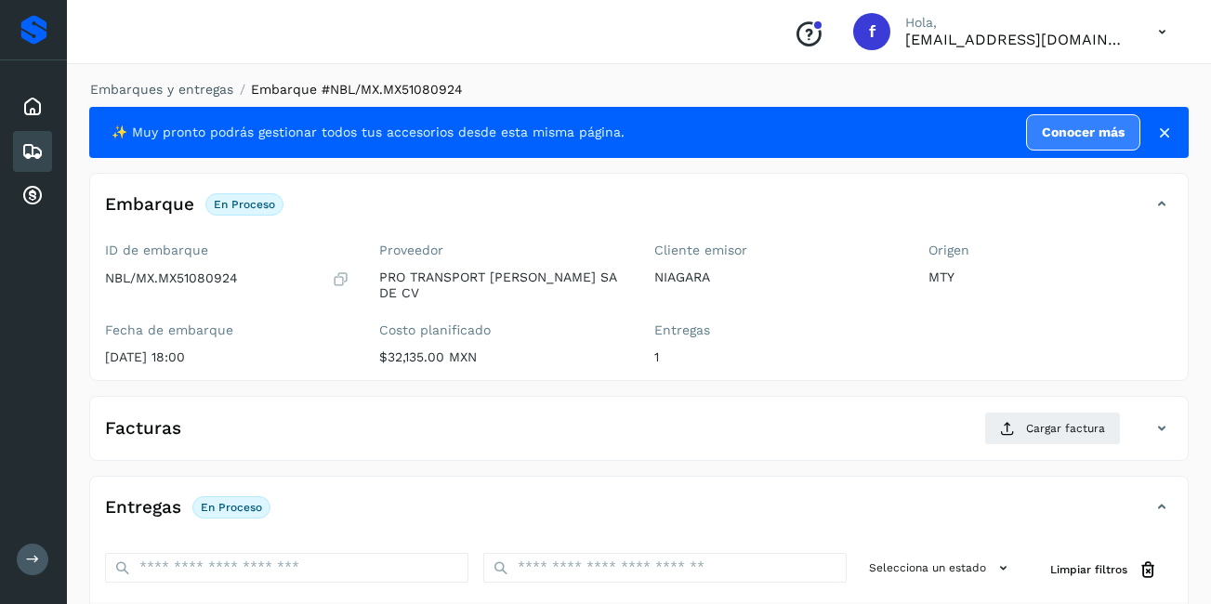
scroll to position [281, 0]
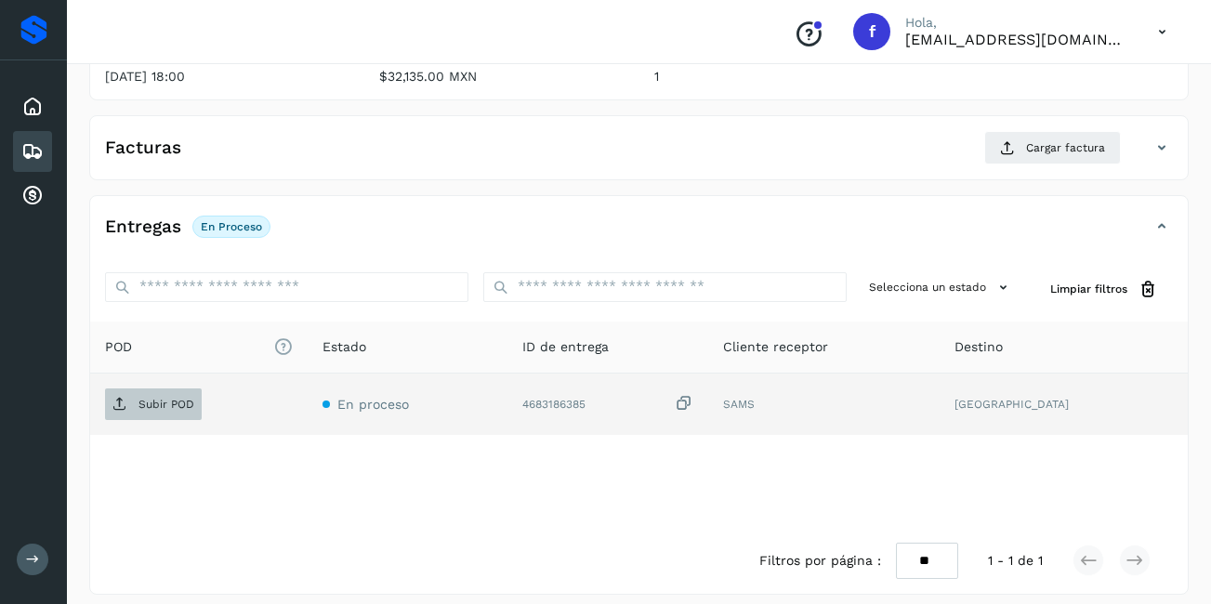
click at [169, 398] on p "Subir POD" at bounding box center [166, 404] width 56 height 13
